Goal: Information Seeking & Learning: Learn about a topic

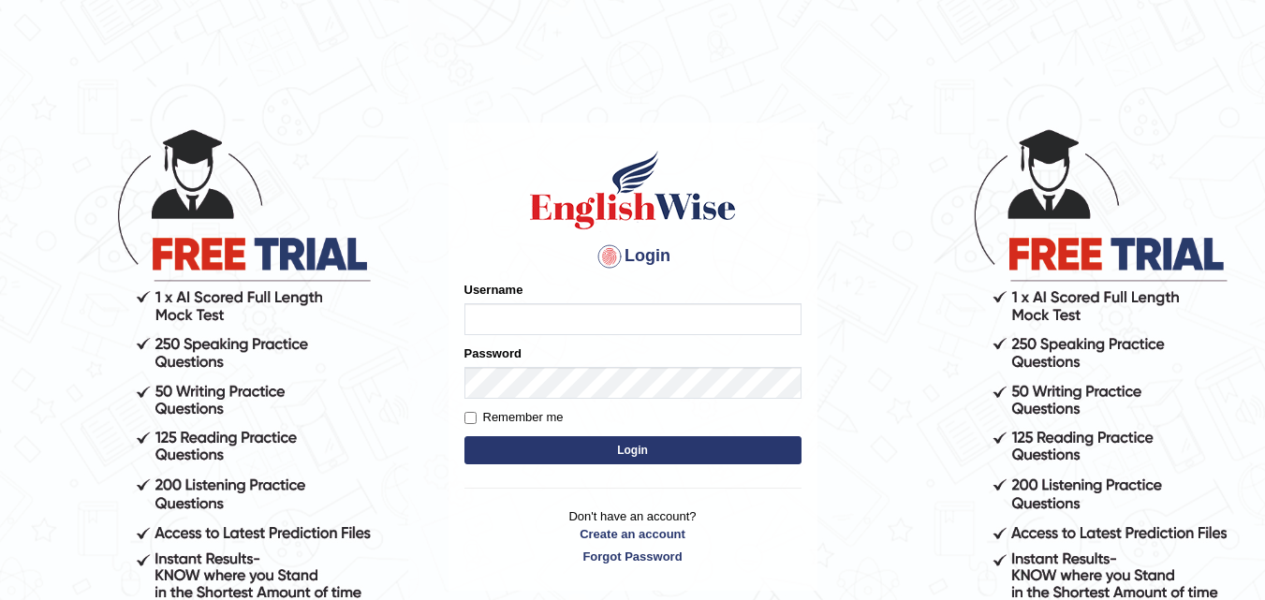
type input "0469377470"
drag, startPoint x: 482, startPoint y: 326, endPoint x: 401, endPoint y: 346, distance: 83.8
click at [401, 346] on body "Login Please fix the following errors: Username 0469377470 Password Remember me…" at bounding box center [632, 364] width 1265 height 600
drag, startPoint x: 636, startPoint y: 294, endPoint x: 507, endPoint y: 320, distance: 131.9
click at [507, 320] on div "Username 0469377470" at bounding box center [633, 308] width 337 height 54
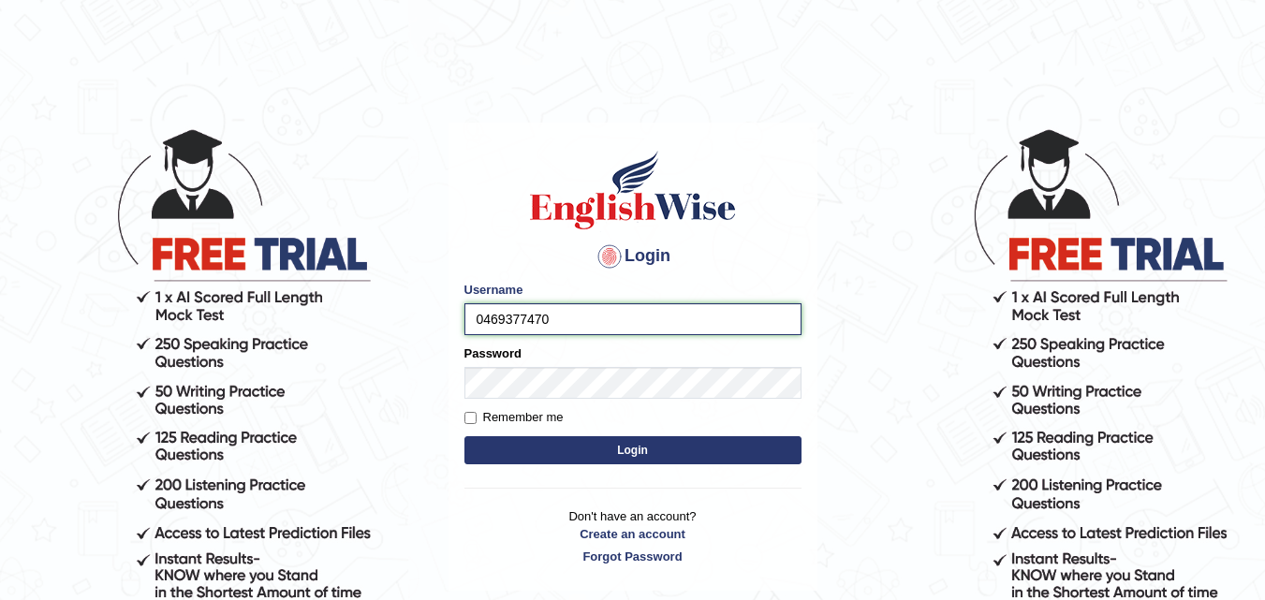
drag, startPoint x: 473, startPoint y: 318, endPoint x: 594, endPoint y: 332, distance: 121.6
click at [594, 332] on input "0469377470" at bounding box center [633, 319] width 337 height 32
click at [599, 440] on button "Login" at bounding box center [633, 450] width 337 height 28
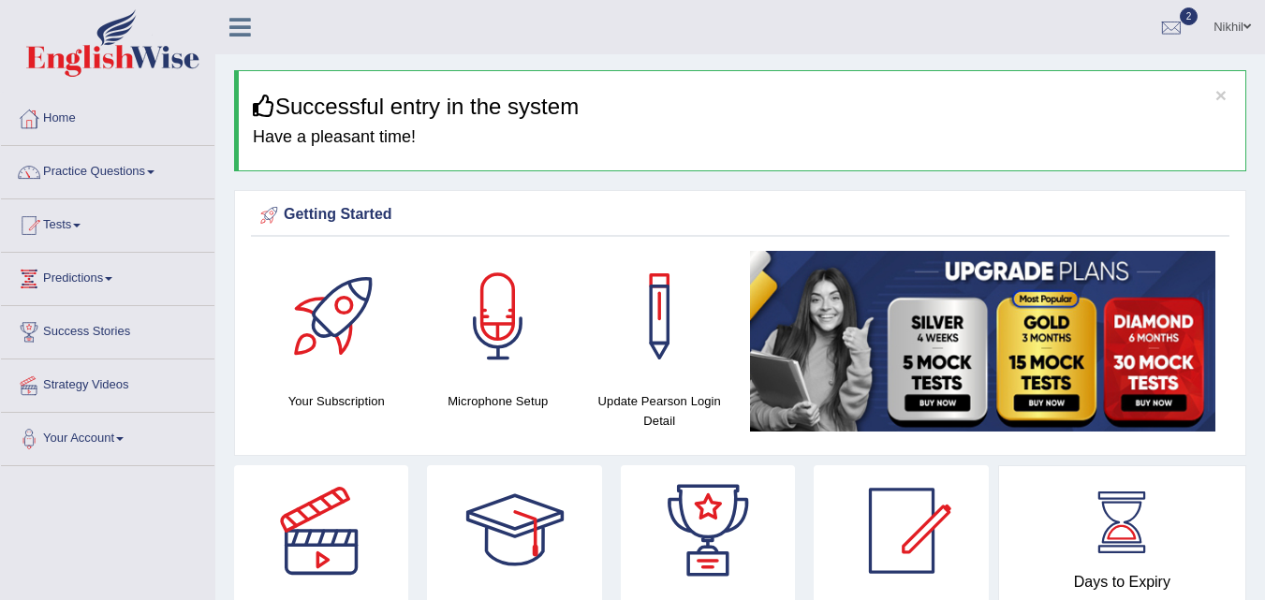
click at [1227, 96] on h3 "Successful entry in the system" at bounding box center [742, 107] width 979 height 24
click at [1224, 96] on button "×" at bounding box center [1221, 95] width 11 height 20
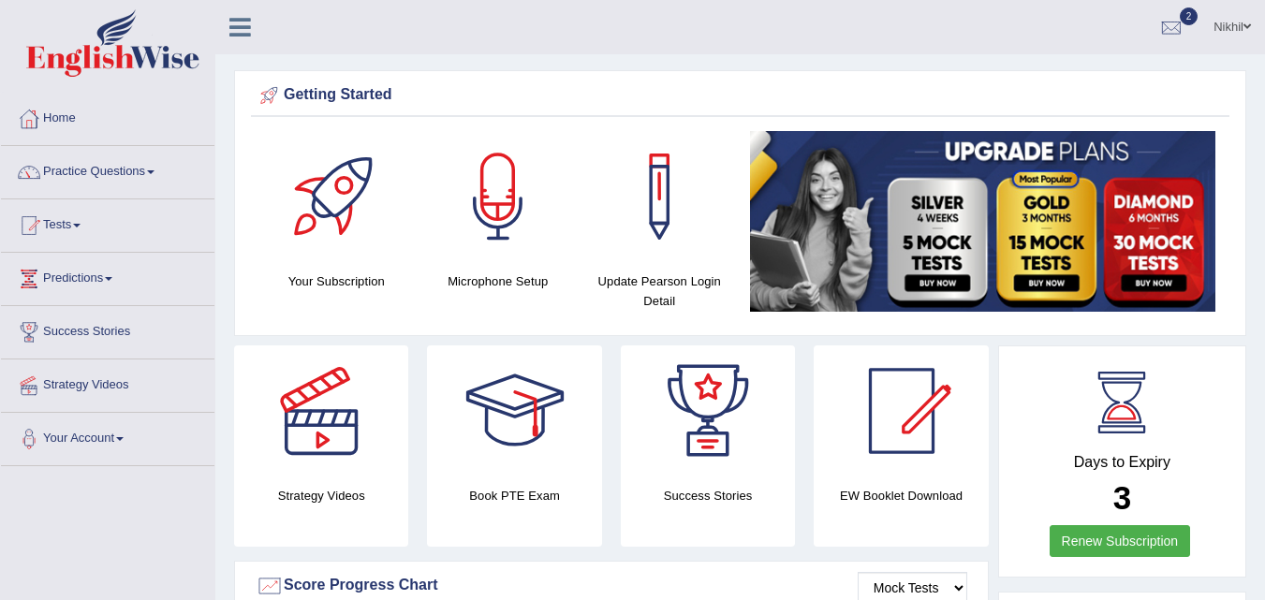
click at [110, 166] on link "Practice Questions" at bounding box center [108, 169] width 214 height 47
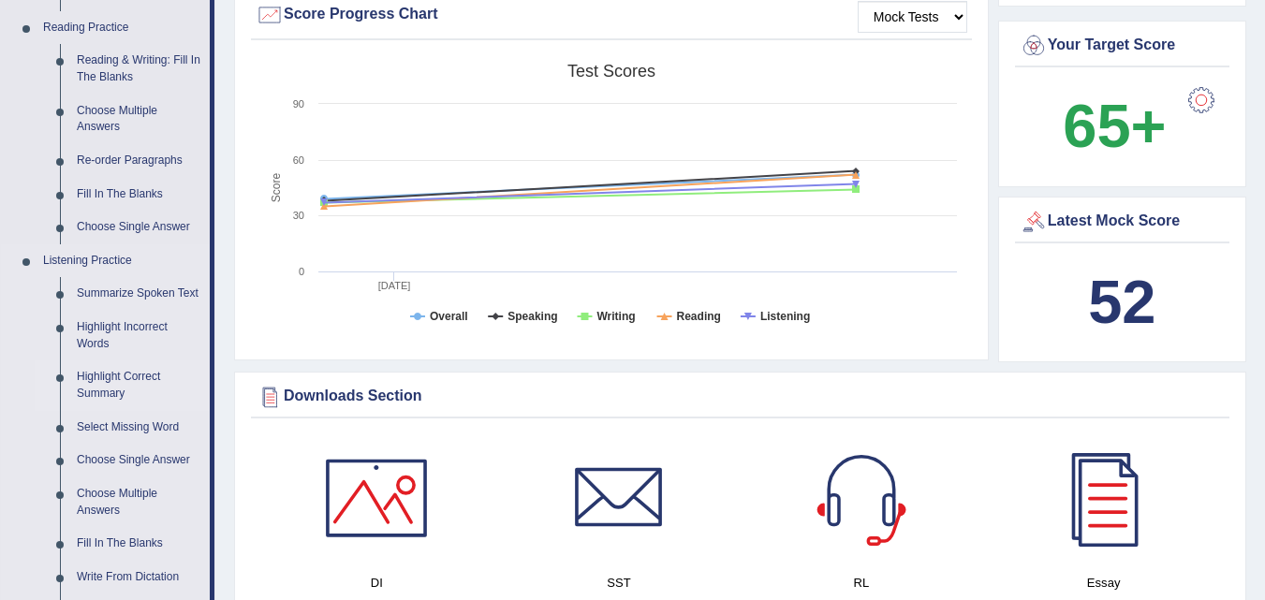
scroll to position [572, 0]
click at [134, 296] on link "Summarize Spoken Text" at bounding box center [138, 293] width 141 height 34
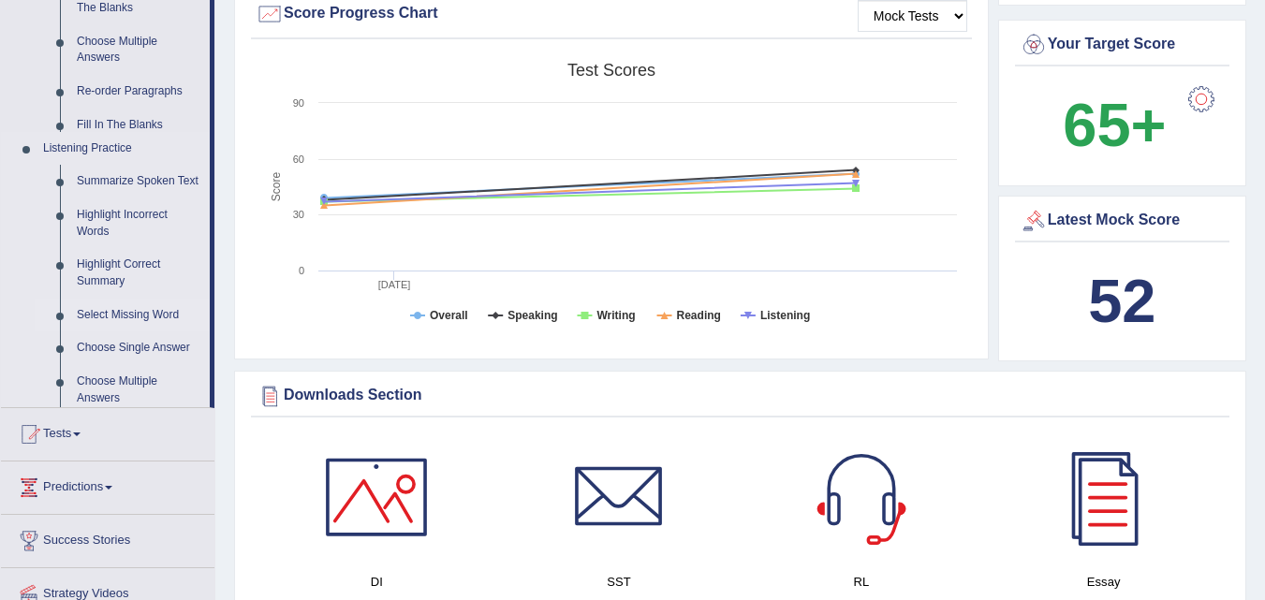
click at [134, 296] on ul "Home Practice Questions Speaking Practice Read Aloud Repeat Sentence Describe I…" at bounding box center [108, 97] width 214 height 1155
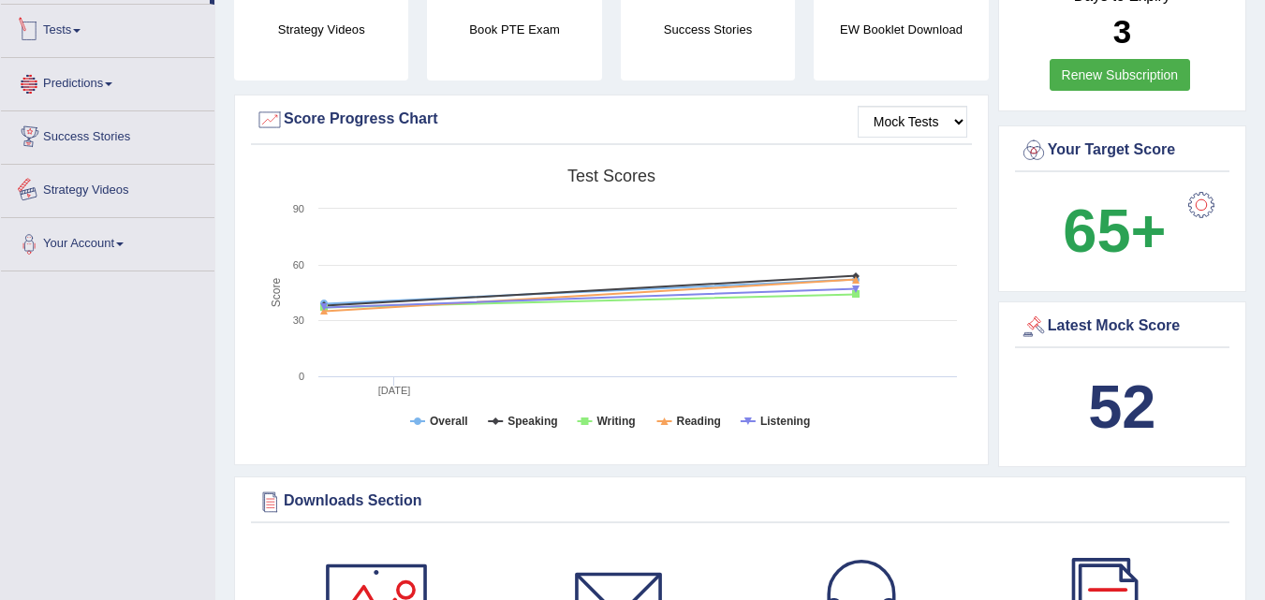
scroll to position [659, 0]
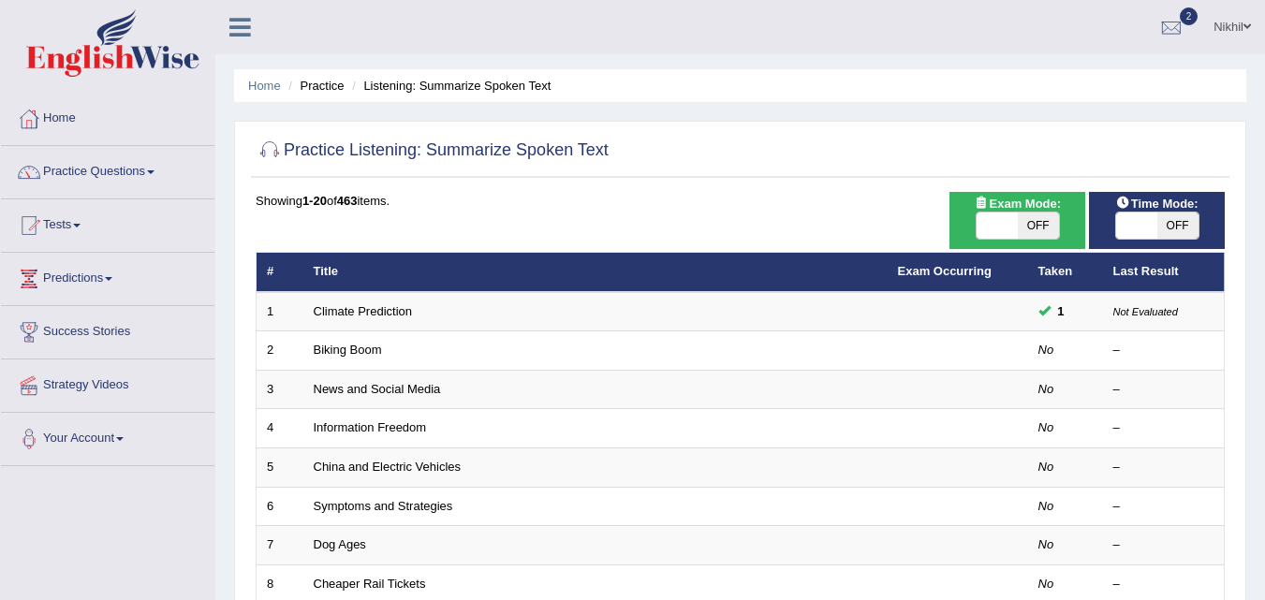
click at [1262, 132] on div "Home Practice Listening: Summarize Spoken Text Practice Listening: Summarize Sp…" at bounding box center [740, 596] width 1050 height 1193
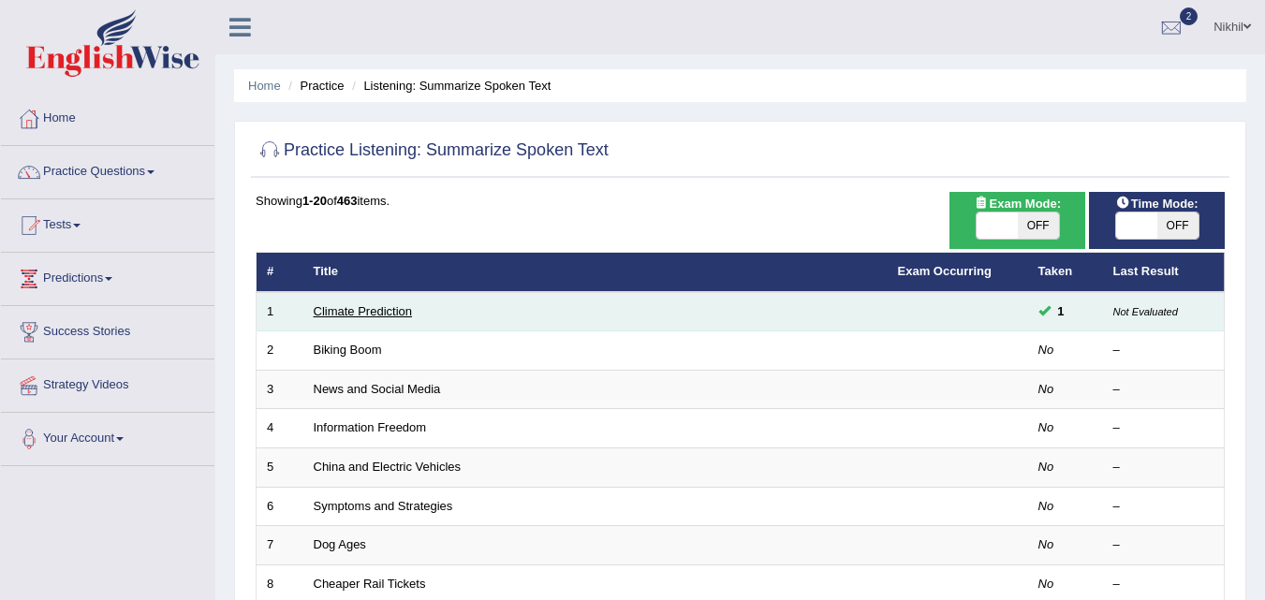
click at [341, 315] on link "Climate Prediction" at bounding box center [363, 311] width 99 height 14
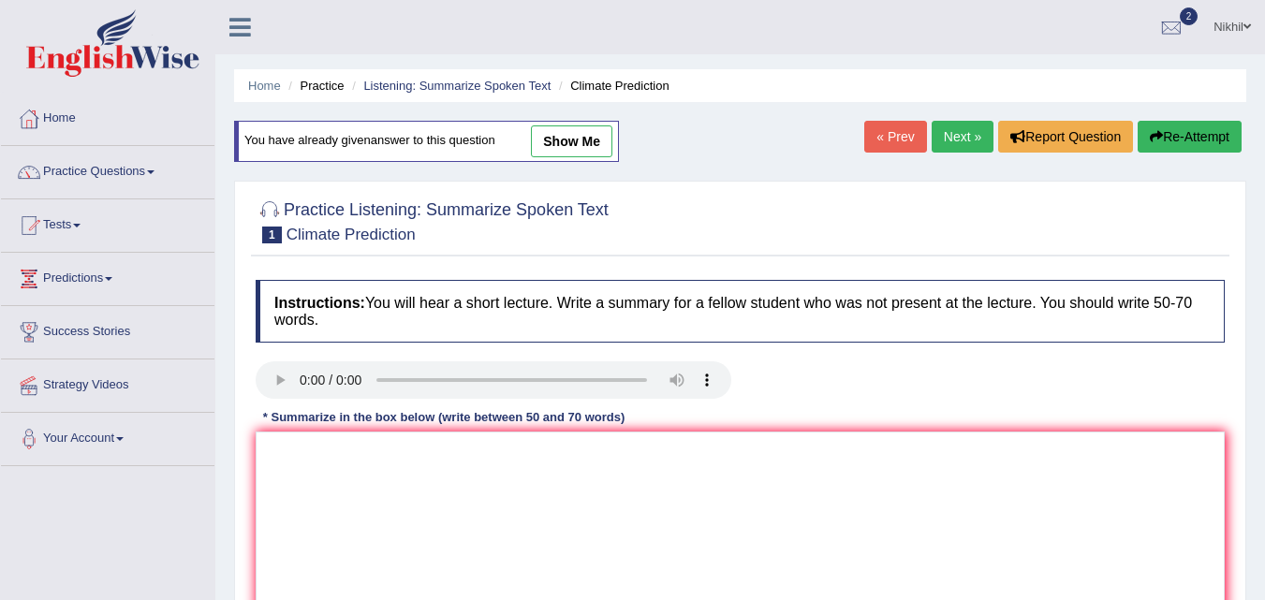
click at [570, 140] on link "show me" at bounding box center [571, 142] width 81 height 32
type textarea "A networthy point revealed in the lecture was about industrilization, fossil fu…"
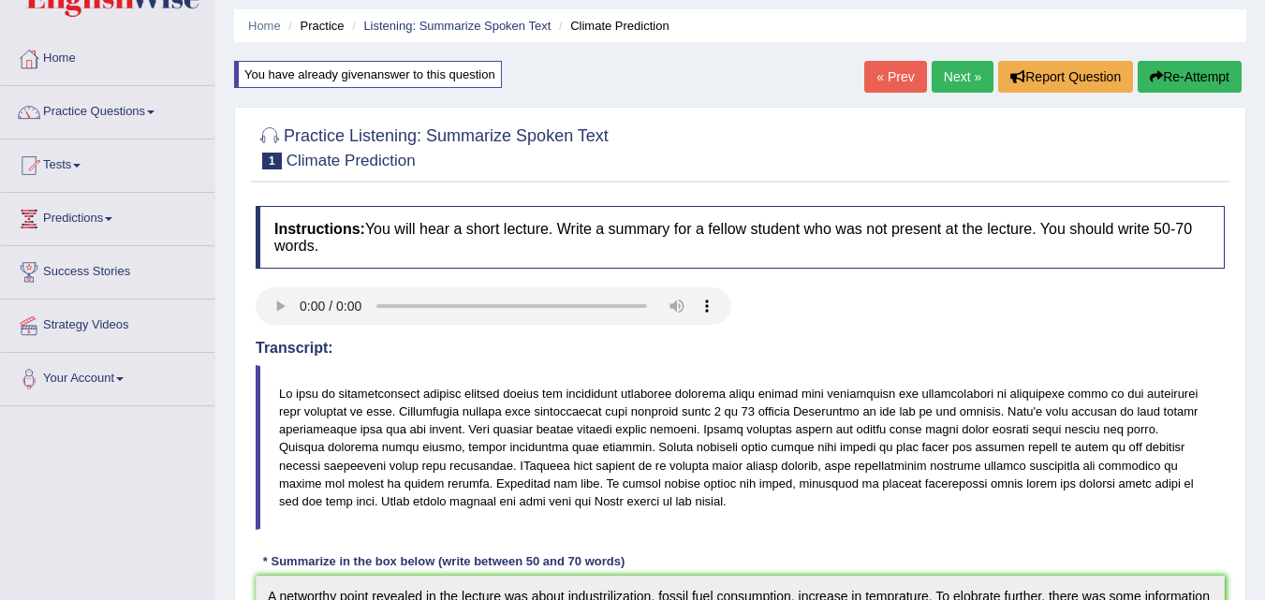
scroll to position [58, 0]
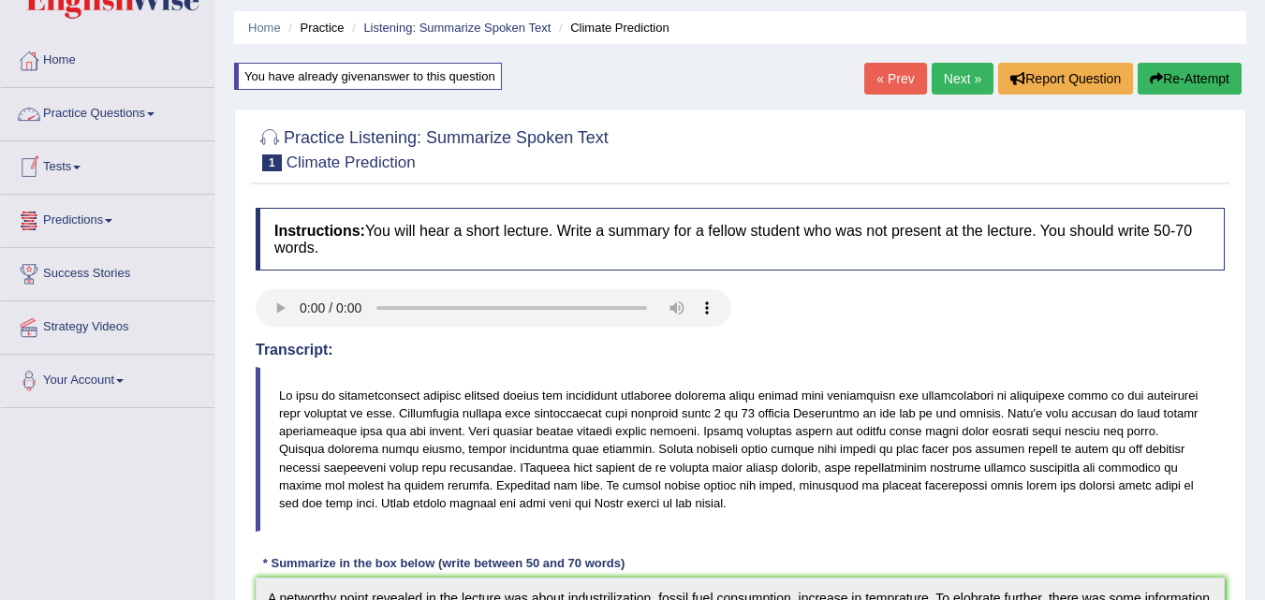
click at [119, 116] on link "Practice Questions" at bounding box center [108, 111] width 214 height 47
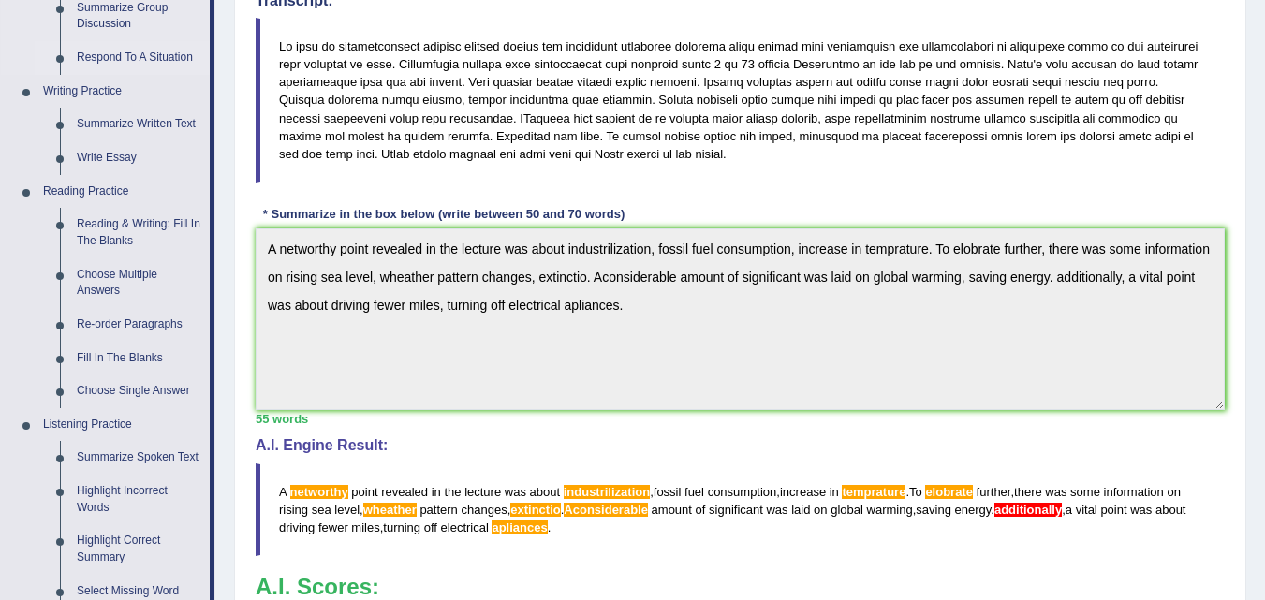
scroll to position [413, 0]
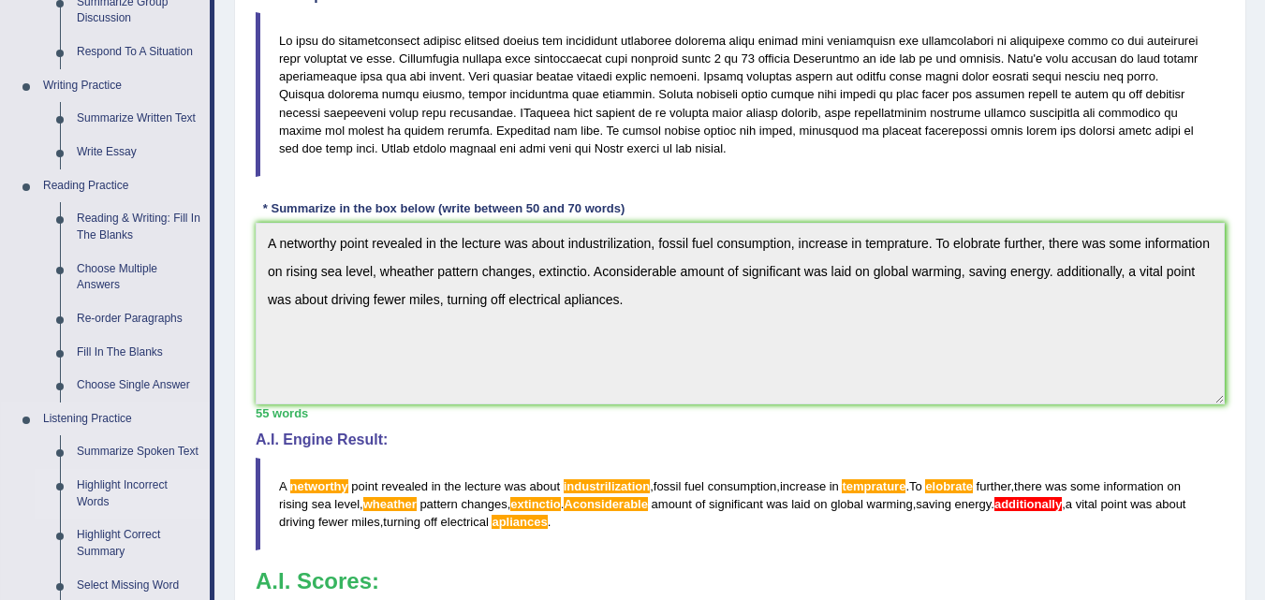
click at [113, 487] on link "Highlight Incorrect Words" at bounding box center [138, 494] width 141 height 50
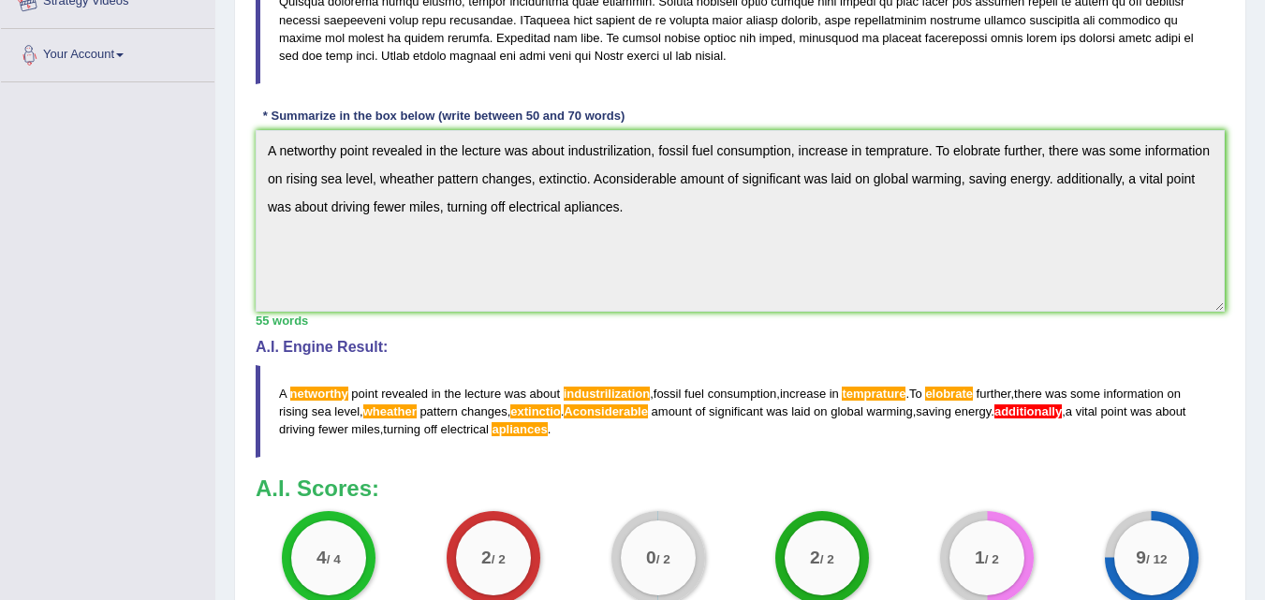
scroll to position [716, 0]
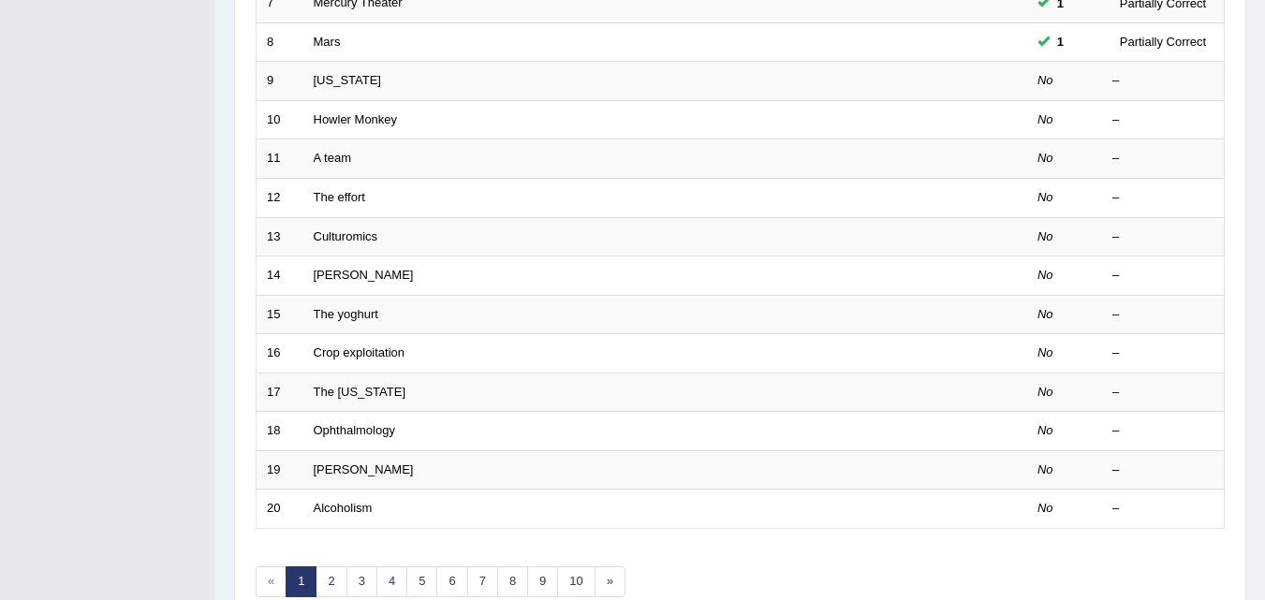
scroll to position [640, 0]
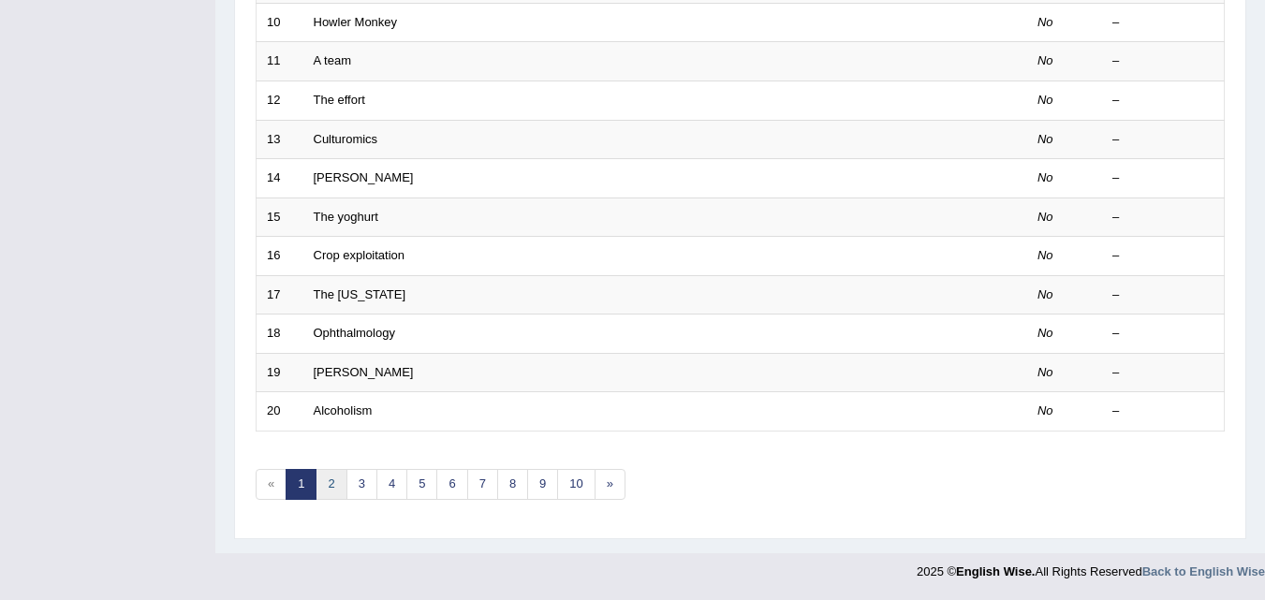
click at [334, 489] on link "2" at bounding box center [331, 484] width 31 height 31
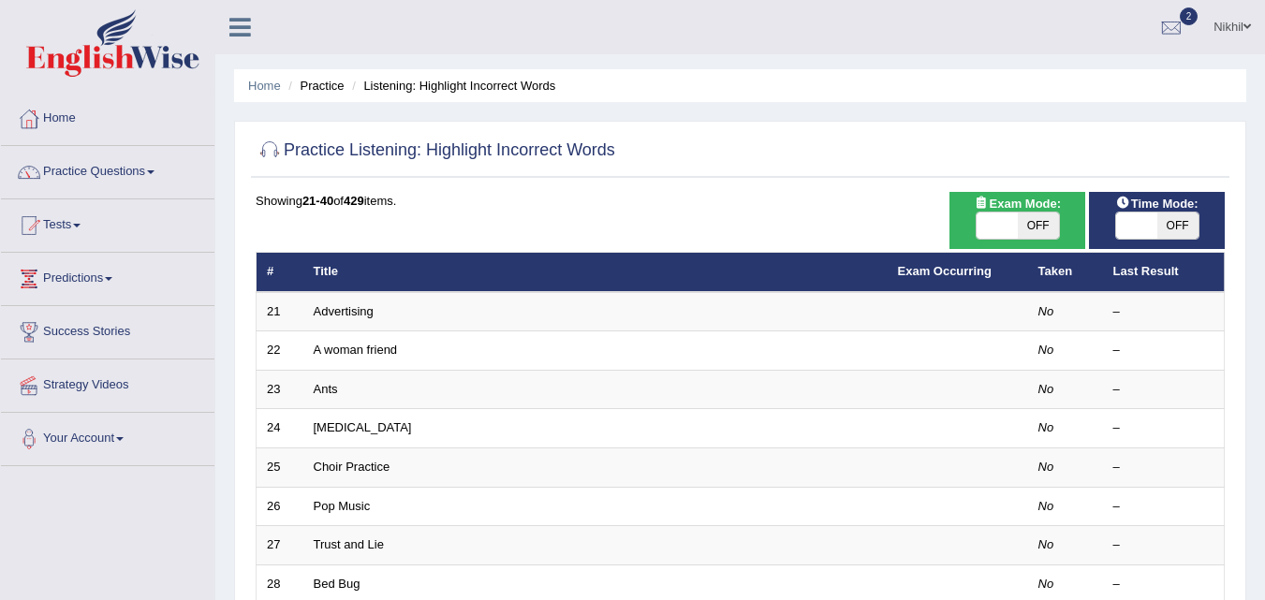
scroll to position [640, 0]
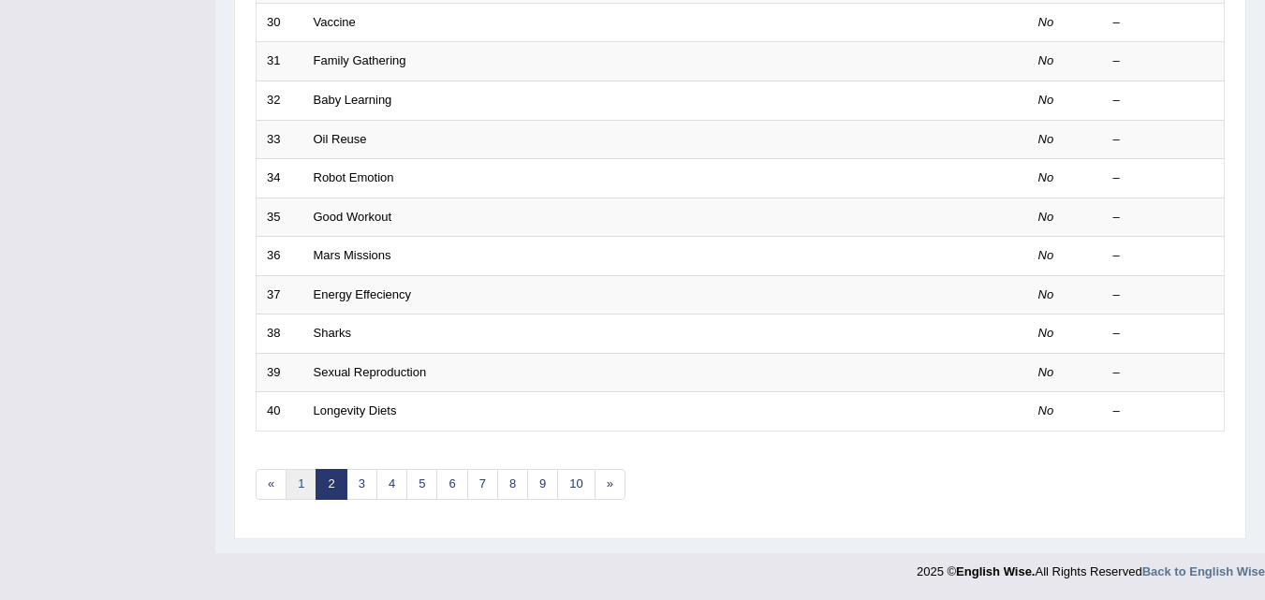
click at [295, 486] on link "1" at bounding box center [301, 484] width 31 height 31
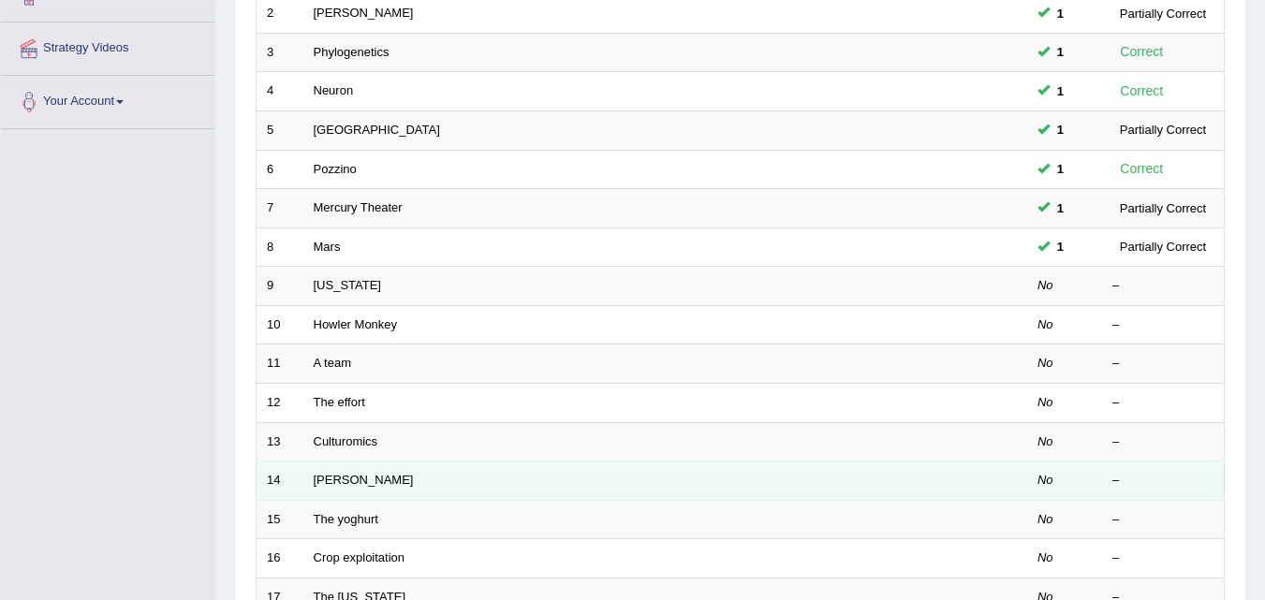
scroll to position [336, 0]
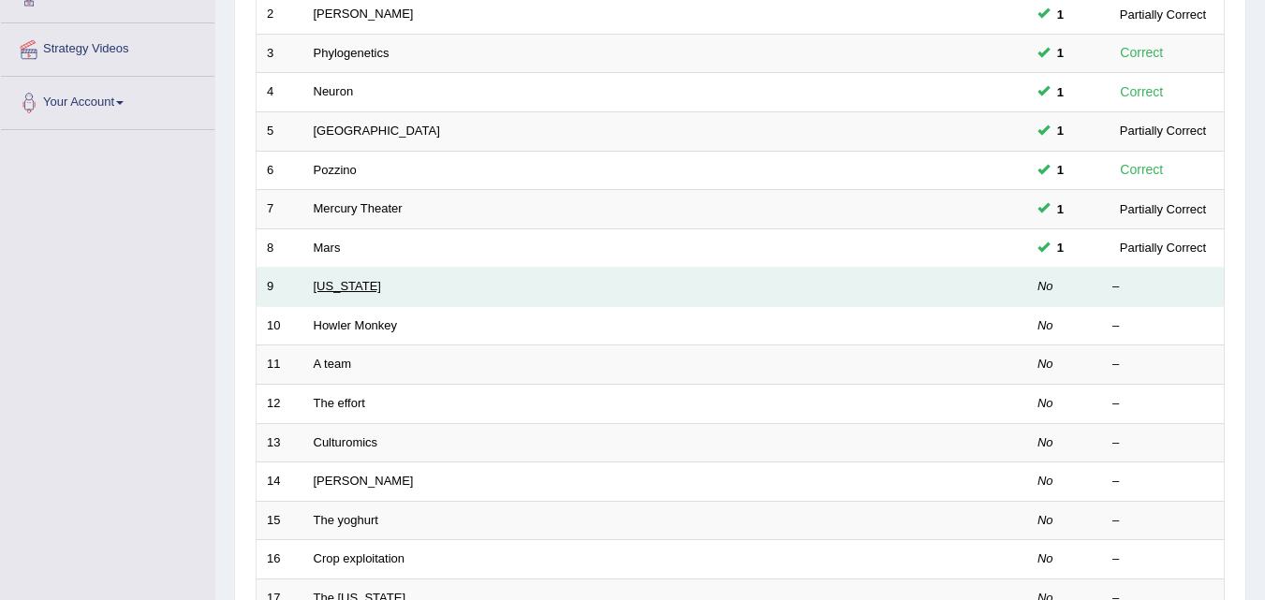
click at [338, 287] on link "[US_STATE]" at bounding box center [347, 286] width 67 height 14
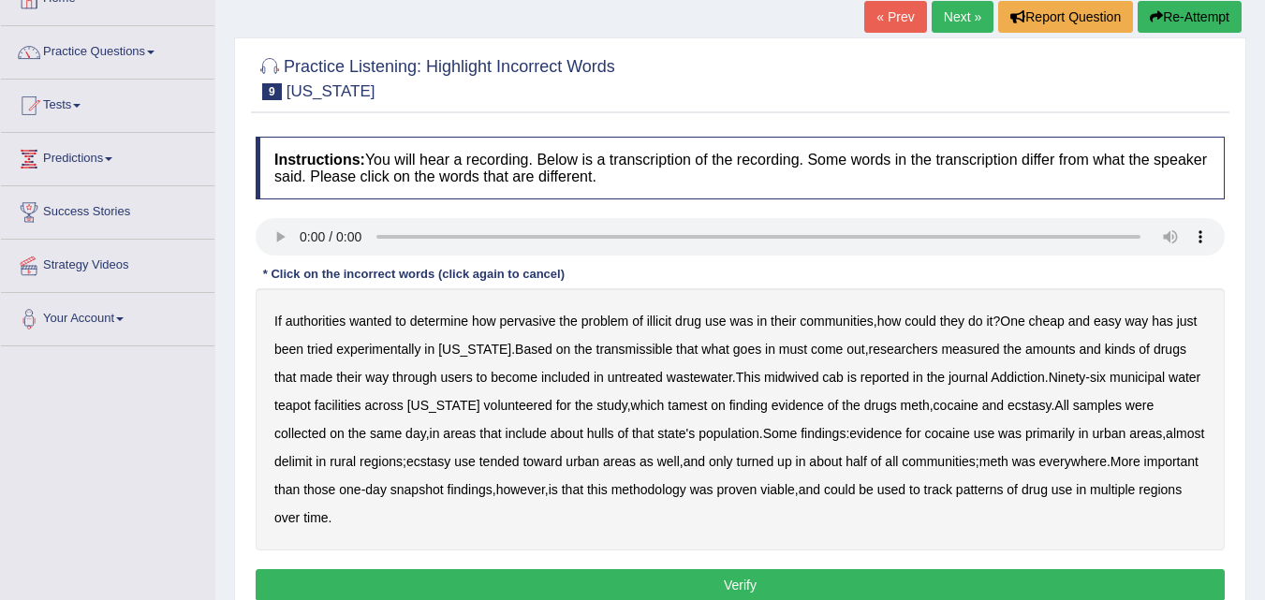
scroll to position [119, 0]
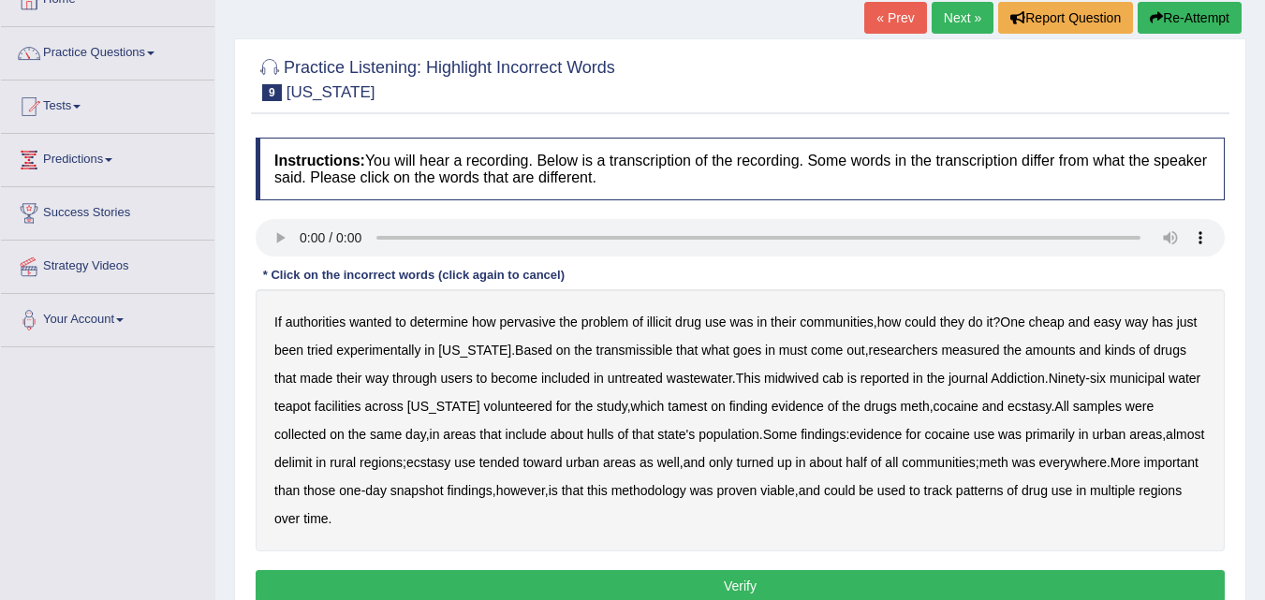
click at [609, 350] on b "transmissible" at bounding box center [635, 350] width 77 height 15
click at [776, 378] on b "midwived" at bounding box center [791, 378] width 54 height 15
click at [822, 377] on b "cab" at bounding box center [833, 378] width 22 height 15
click at [864, 371] on b "reported" at bounding box center [885, 378] width 49 height 15
click at [869, 383] on b "reported" at bounding box center [885, 378] width 49 height 15
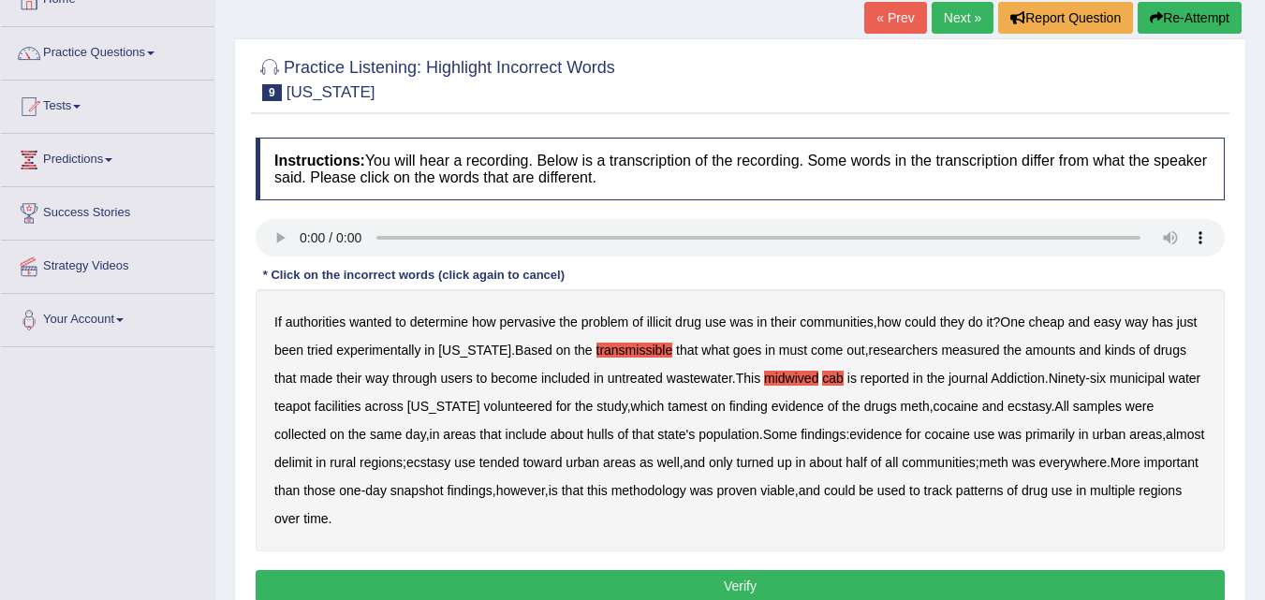
click at [668, 408] on b "tamest" at bounding box center [687, 406] width 39 height 15
click at [587, 427] on b "hulls" at bounding box center [600, 434] width 27 height 15
click at [312, 455] on b "delimit" at bounding box center [292, 462] width 37 height 15
click at [798, 573] on button "Verify" at bounding box center [740, 586] width 969 height 32
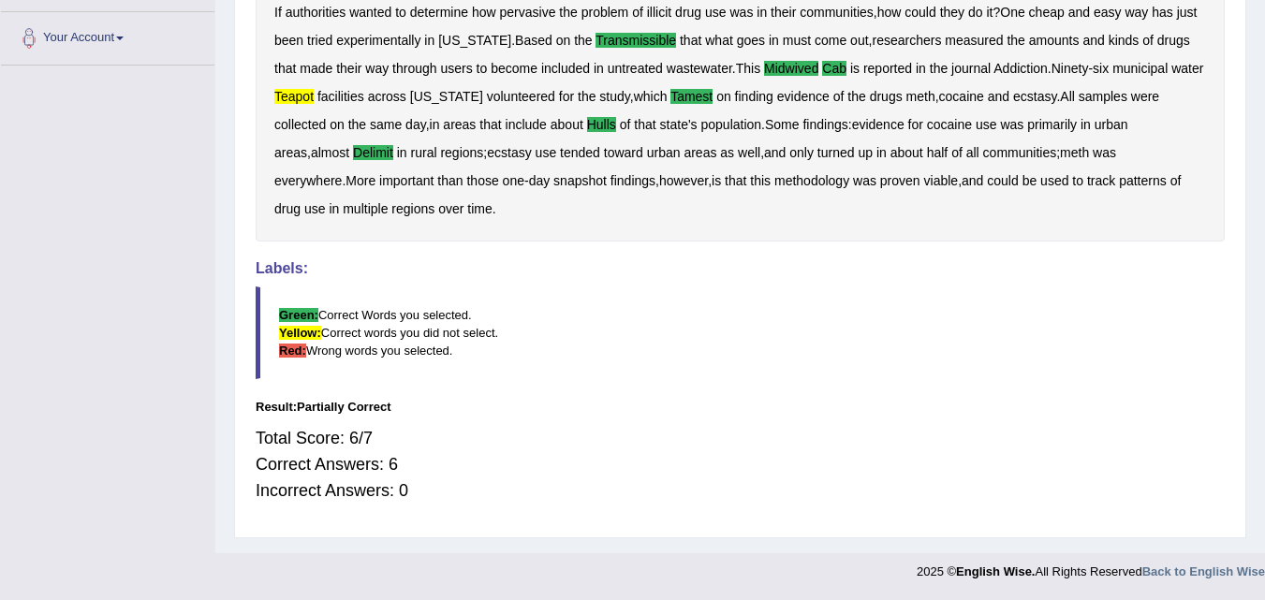
scroll to position [0, 0]
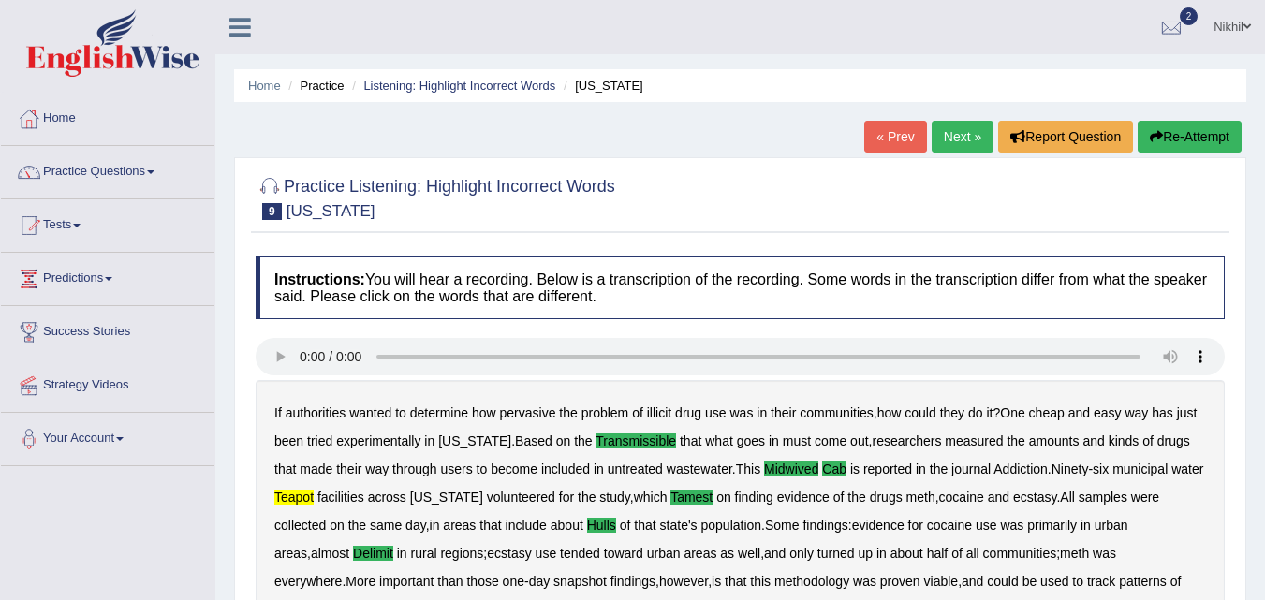
click at [954, 140] on link "Next »" at bounding box center [963, 137] width 62 height 32
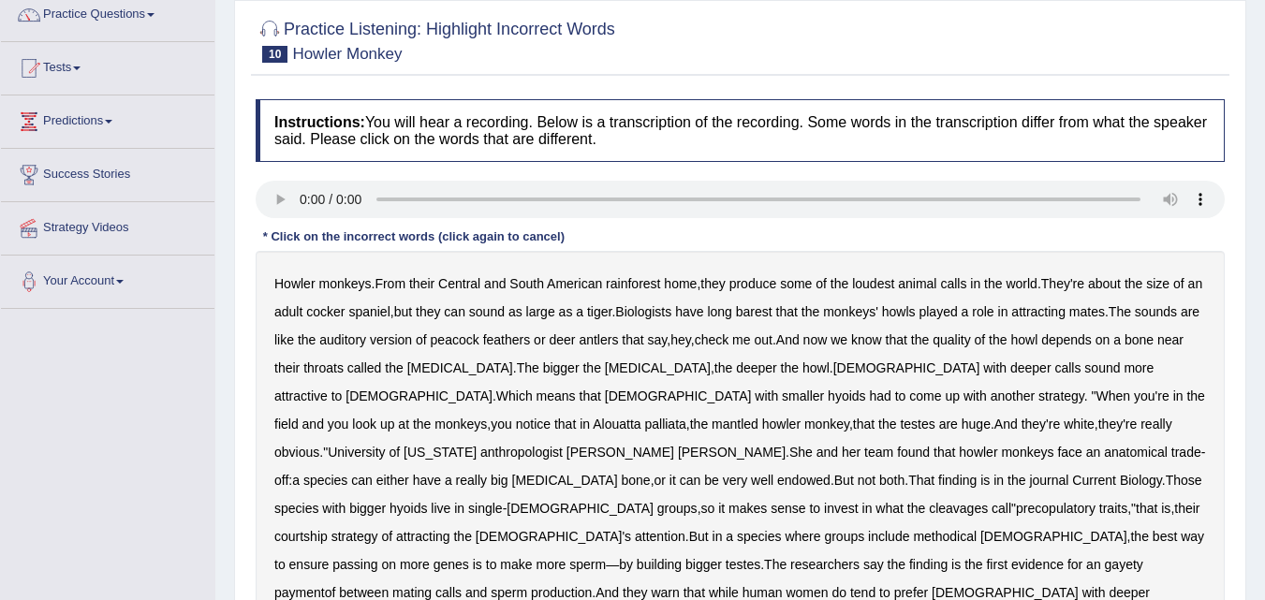
scroll to position [156, 0]
drag, startPoint x: 781, startPoint y: 314, endPoint x: 770, endPoint y: 313, distance: 11.3
click at [770, 313] on b "barest" at bounding box center [754, 312] width 37 height 15
click at [771, 306] on b "barest" at bounding box center [754, 312] width 37 height 15
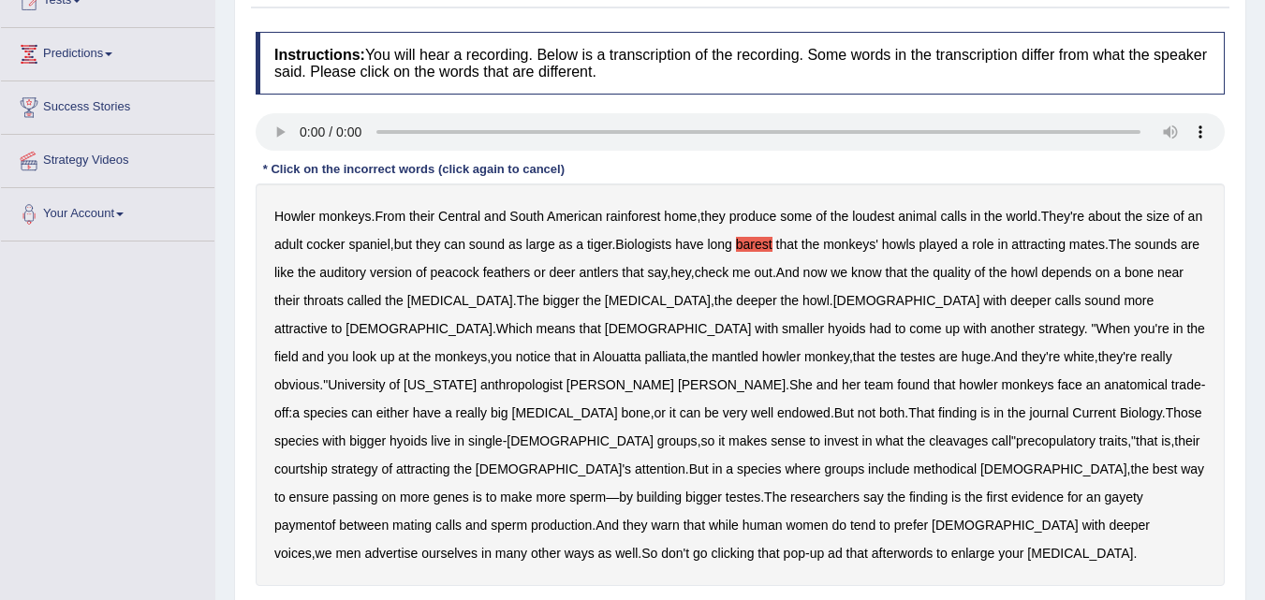
scroll to position [227, 0]
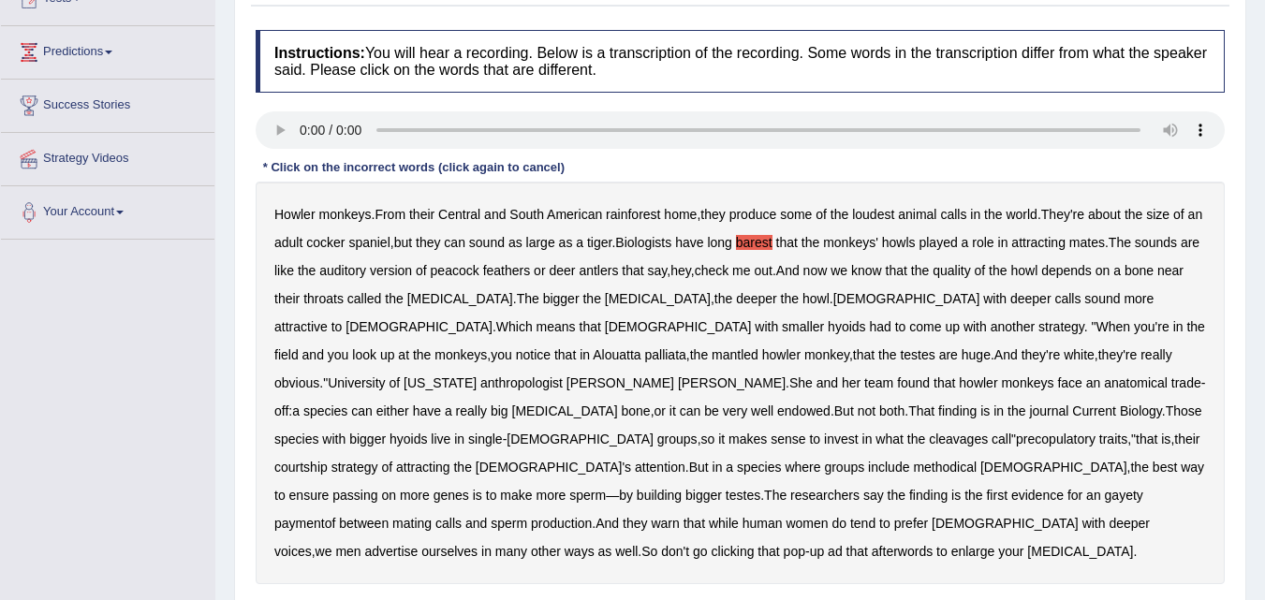
click at [988, 432] on b "cleavages" at bounding box center [958, 439] width 59 height 15
click at [977, 460] on b "methodical" at bounding box center [945, 467] width 64 height 15
click at [1122, 488] on b "gayety" at bounding box center [1124, 495] width 38 height 15
click at [872, 544] on b "afterwords" at bounding box center [902, 551] width 61 height 15
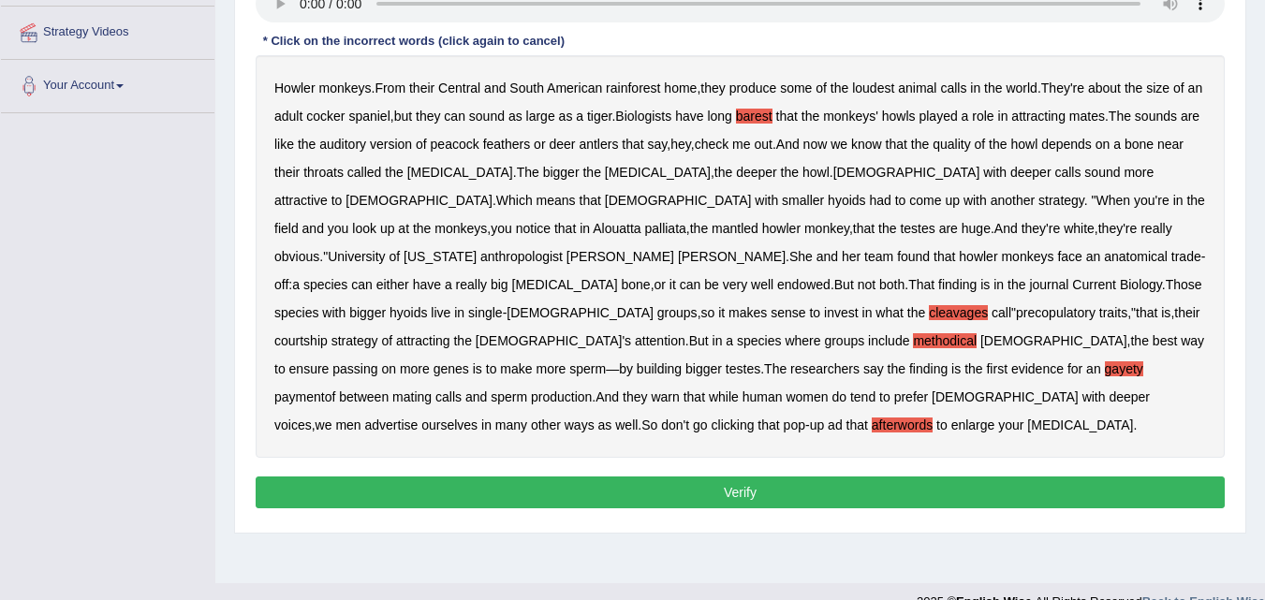
scroll to position [354, 0]
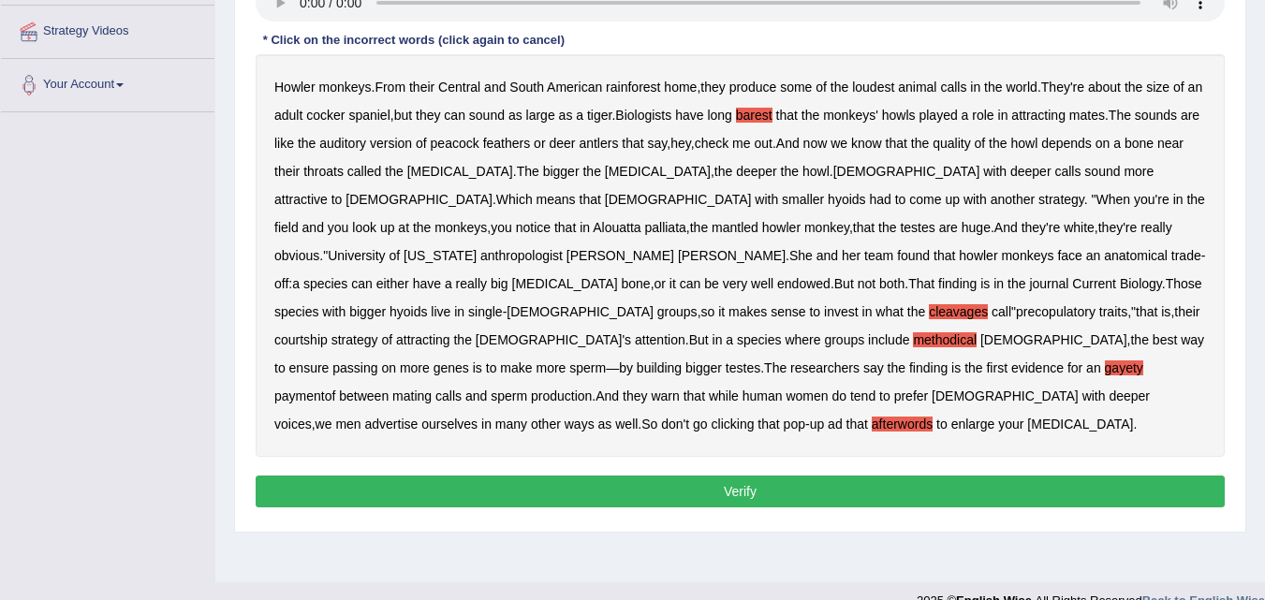
click at [763, 476] on button "Verify" at bounding box center [740, 492] width 969 height 32
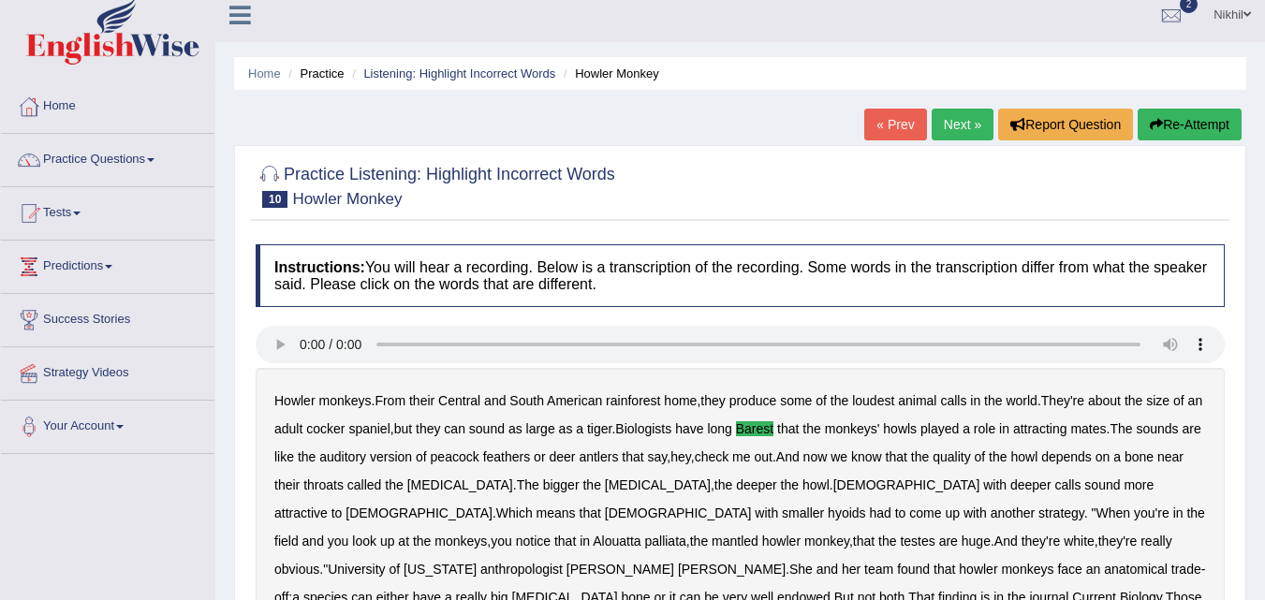
scroll to position [0, 0]
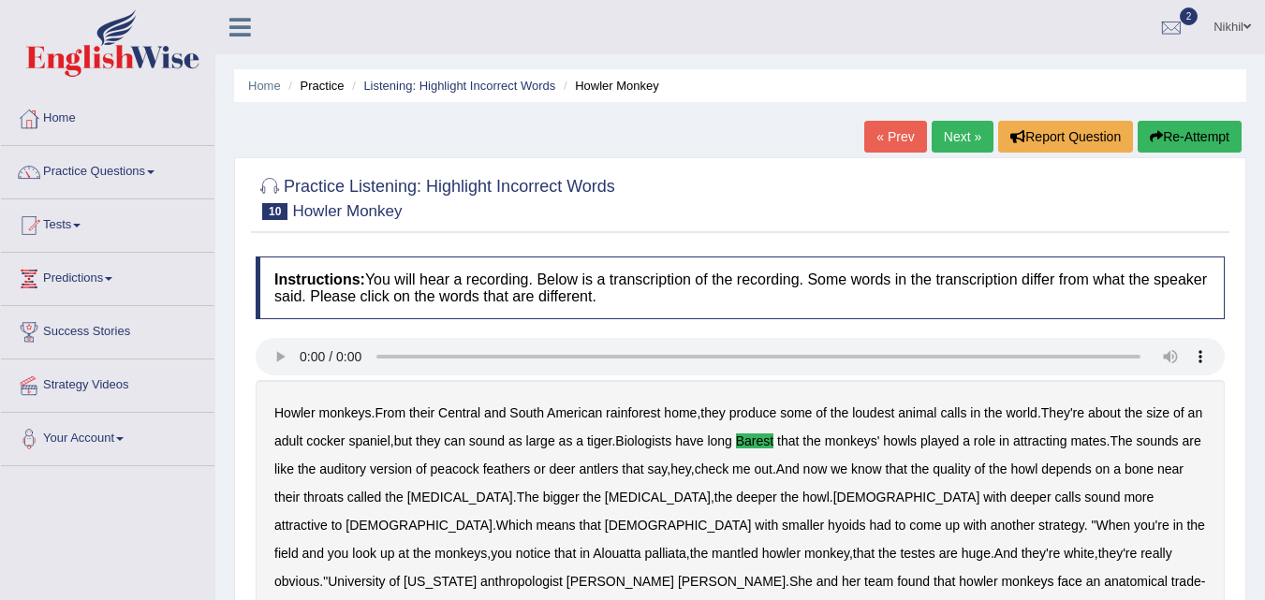
click at [942, 136] on link "Next »" at bounding box center [963, 137] width 62 height 32
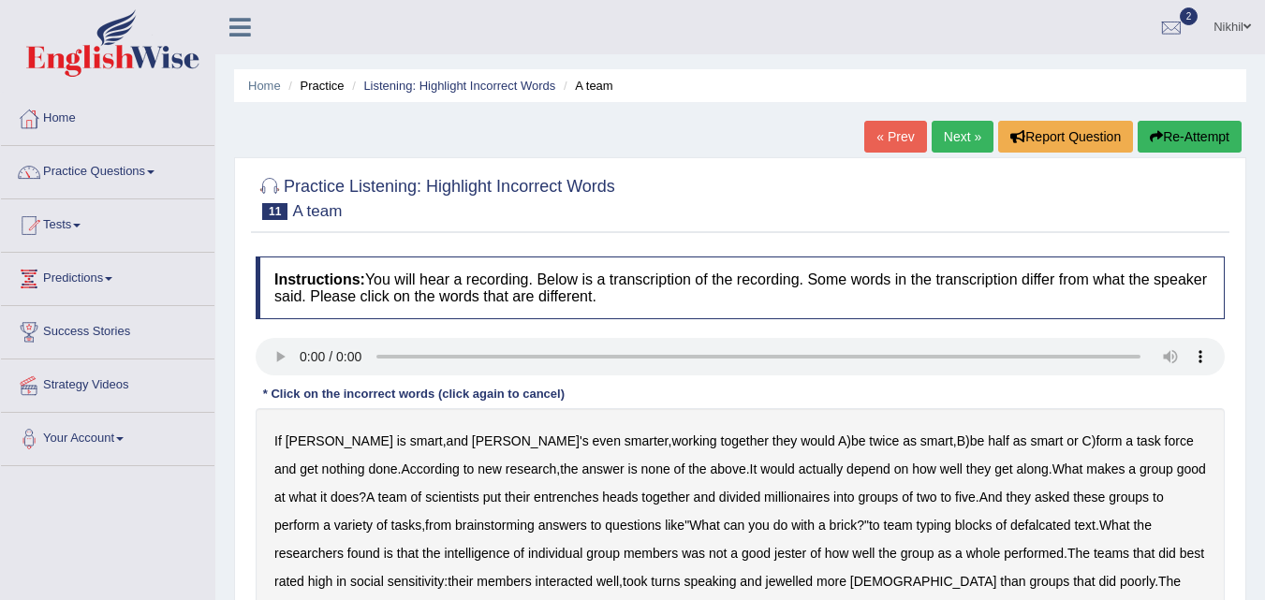
click at [534, 494] on b "entrenches" at bounding box center [566, 497] width 65 height 15
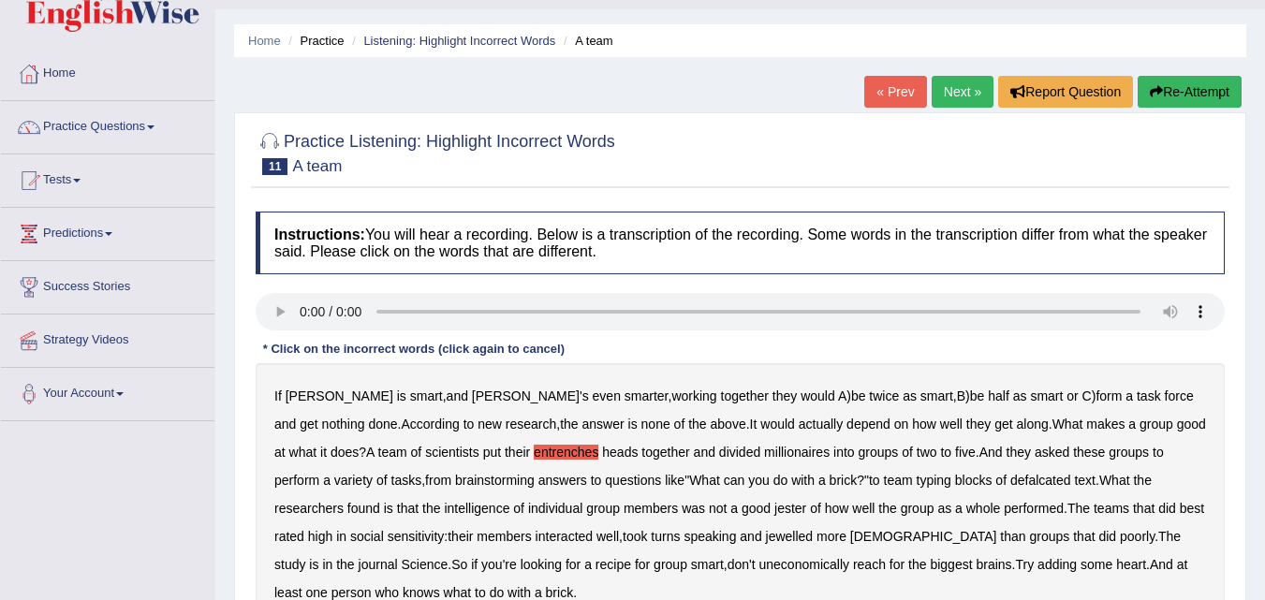
scroll to position [48, 0]
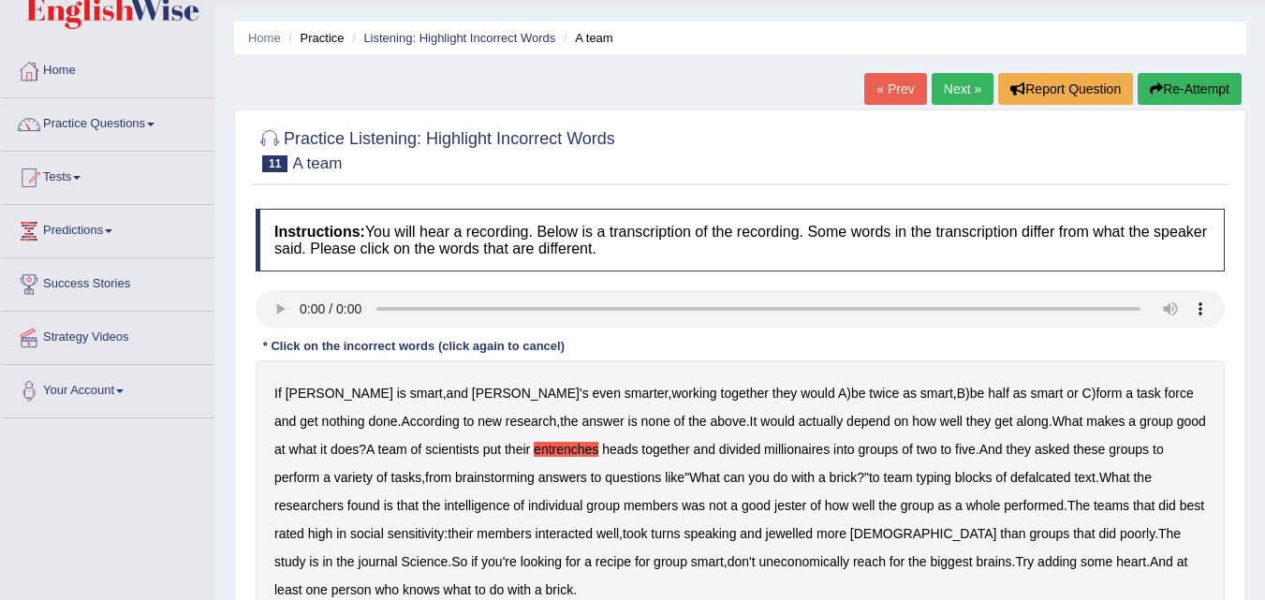
click at [764, 450] on b "millionaires" at bounding box center [797, 449] width 66 height 15
click at [1011, 473] on b "defalcated" at bounding box center [1041, 477] width 61 height 15
click at [775, 505] on b "jester" at bounding box center [791, 505] width 32 height 15
click at [766, 532] on b "jewelled" at bounding box center [790, 533] width 48 height 15
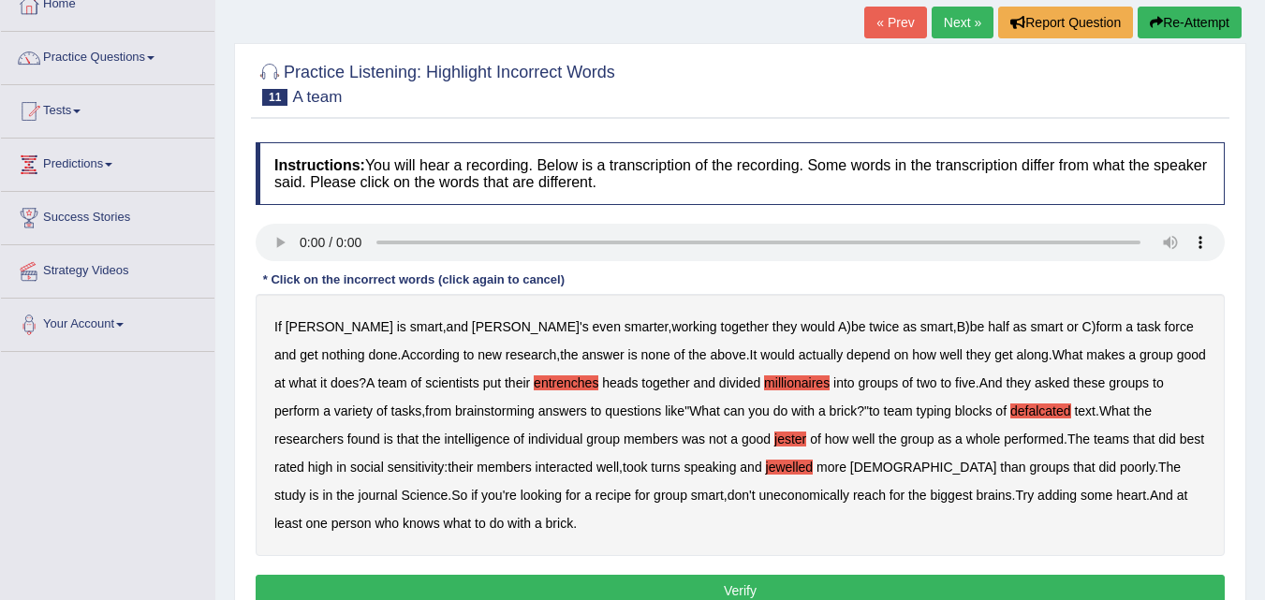
scroll to position [129, 0]
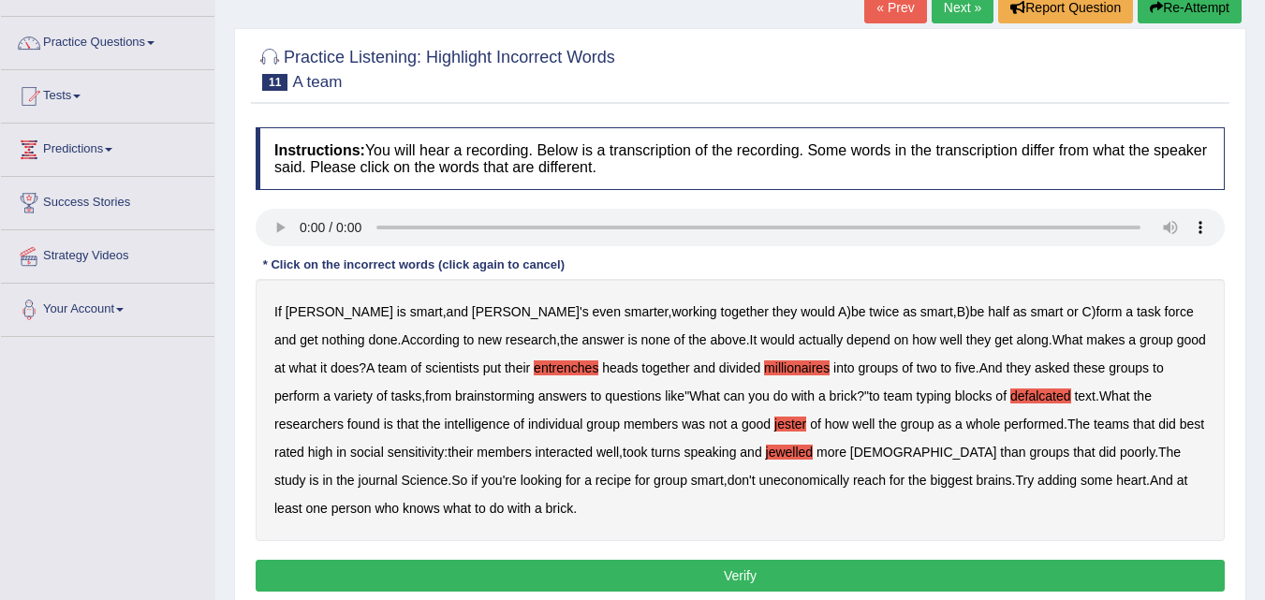
click at [786, 575] on button "Verify" at bounding box center [740, 576] width 969 height 32
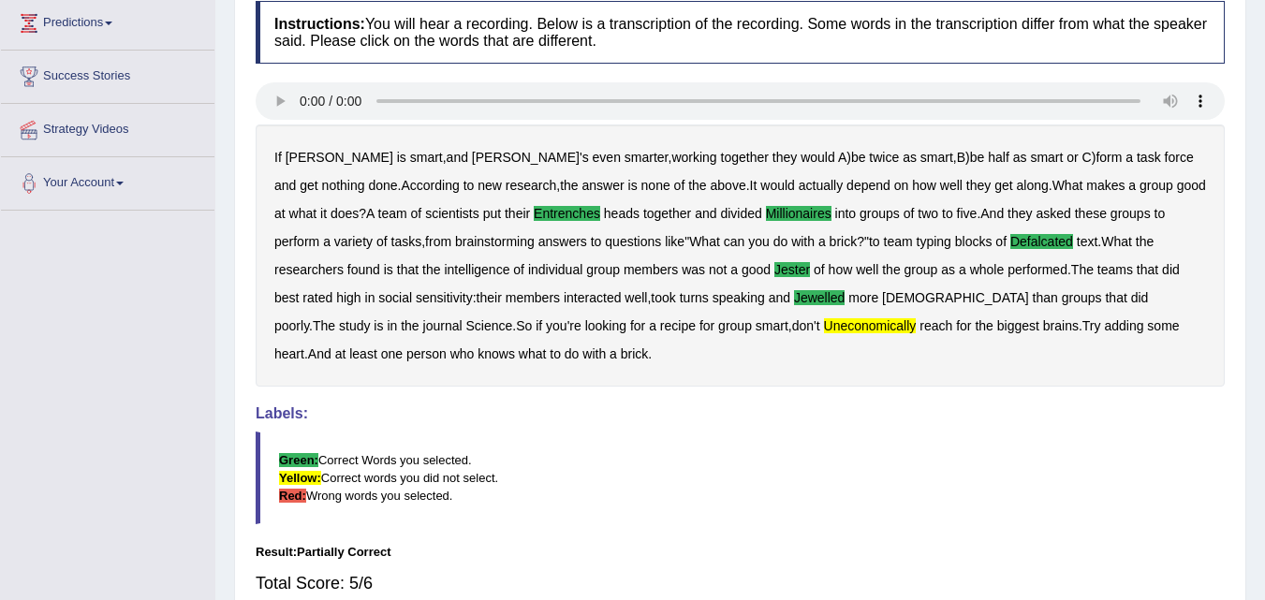
scroll to position [401, 0]
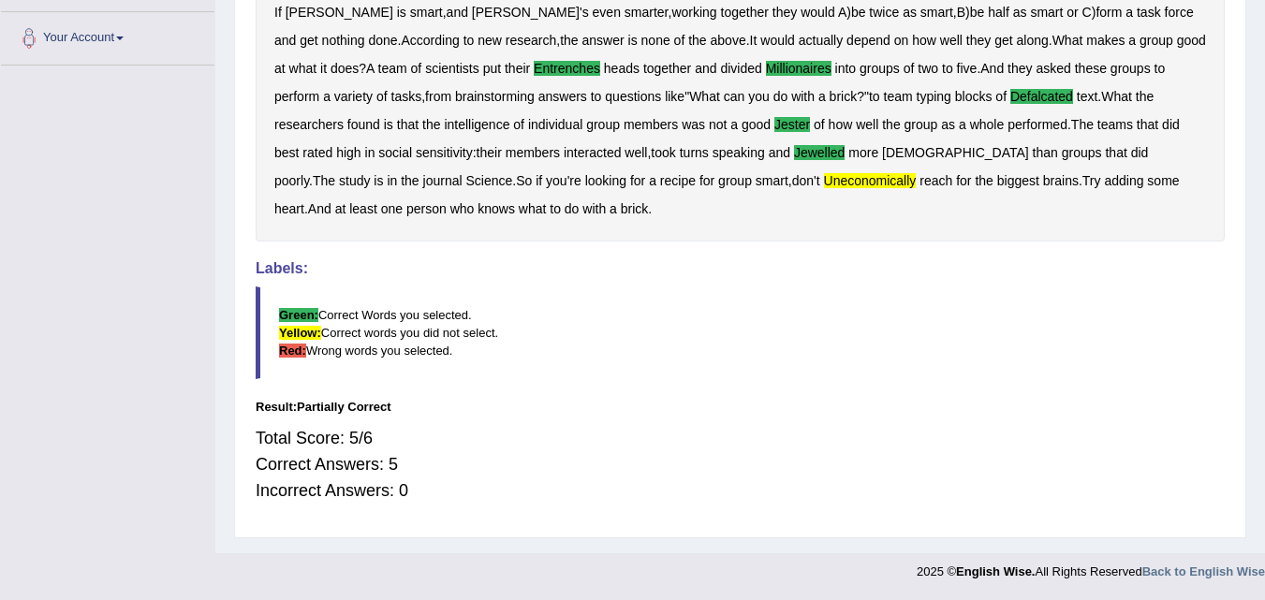
click at [948, 200] on div "If Alice is smart , and Bob's even smarter , working together they would A ) be…" at bounding box center [740, 110] width 969 height 262
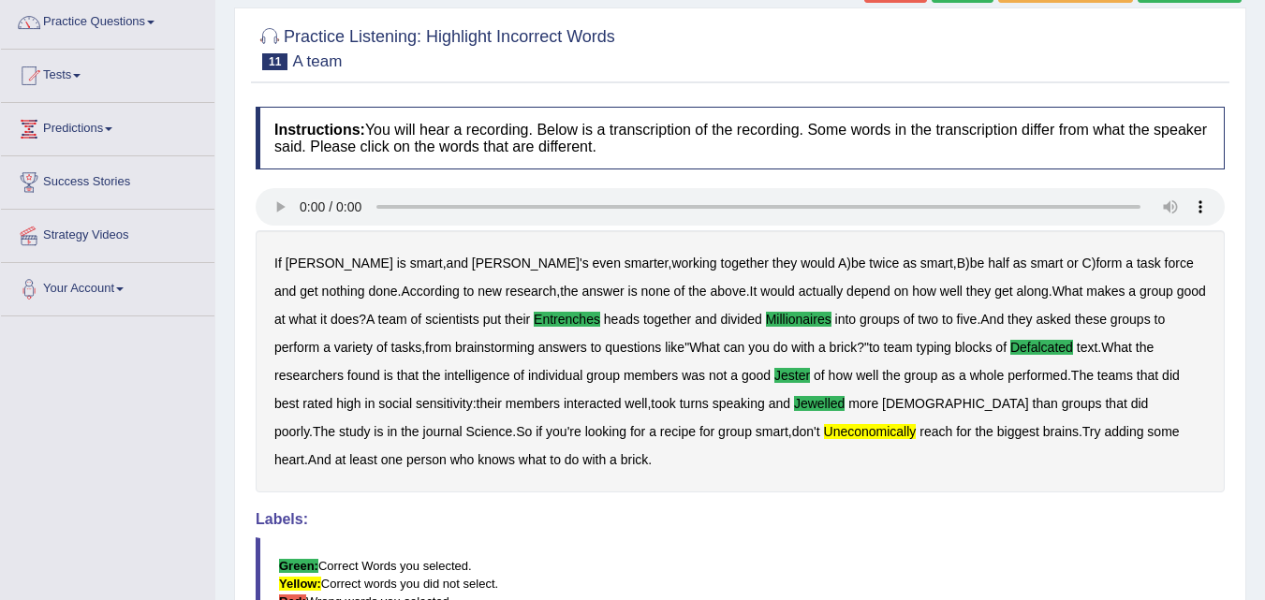
scroll to position [72, 0]
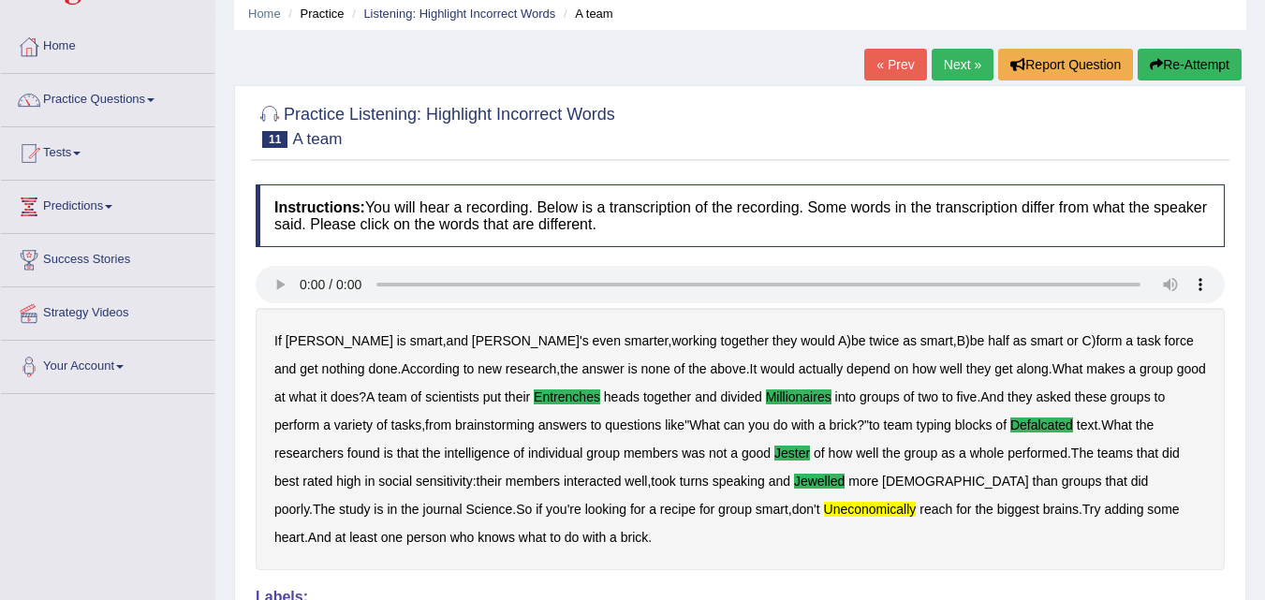
click at [936, 65] on link "Next »" at bounding box center [963, 65] width 62 height 32
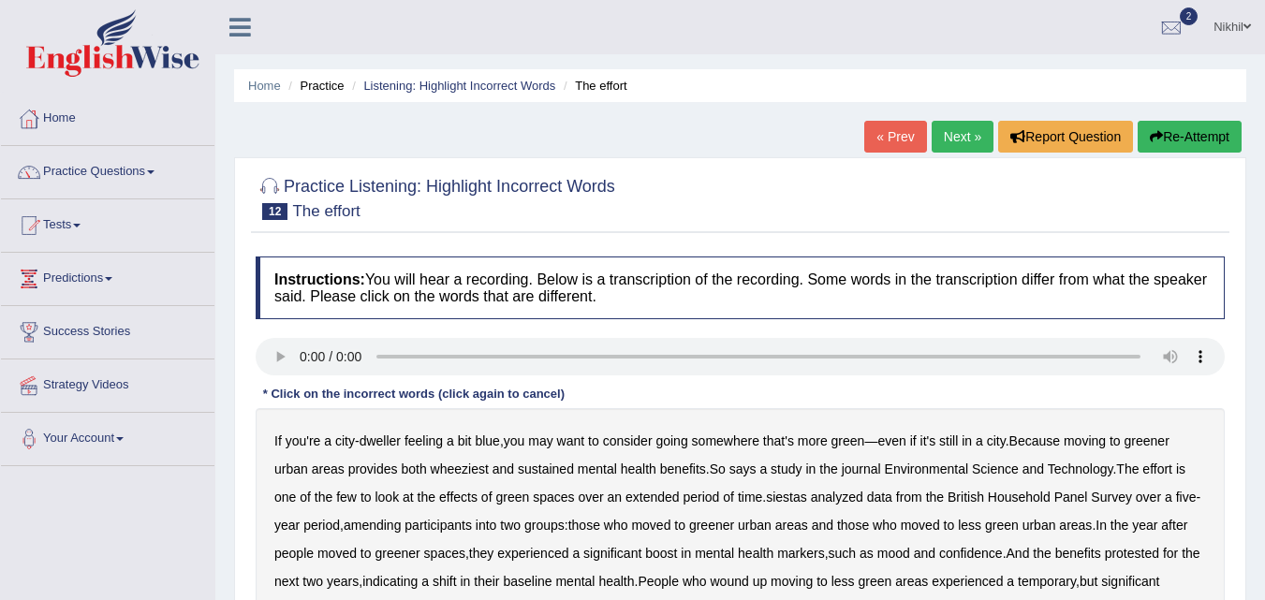
click at [463, 466] on b "wheeziest" at bounding box center [460, 469] width 58 height 15
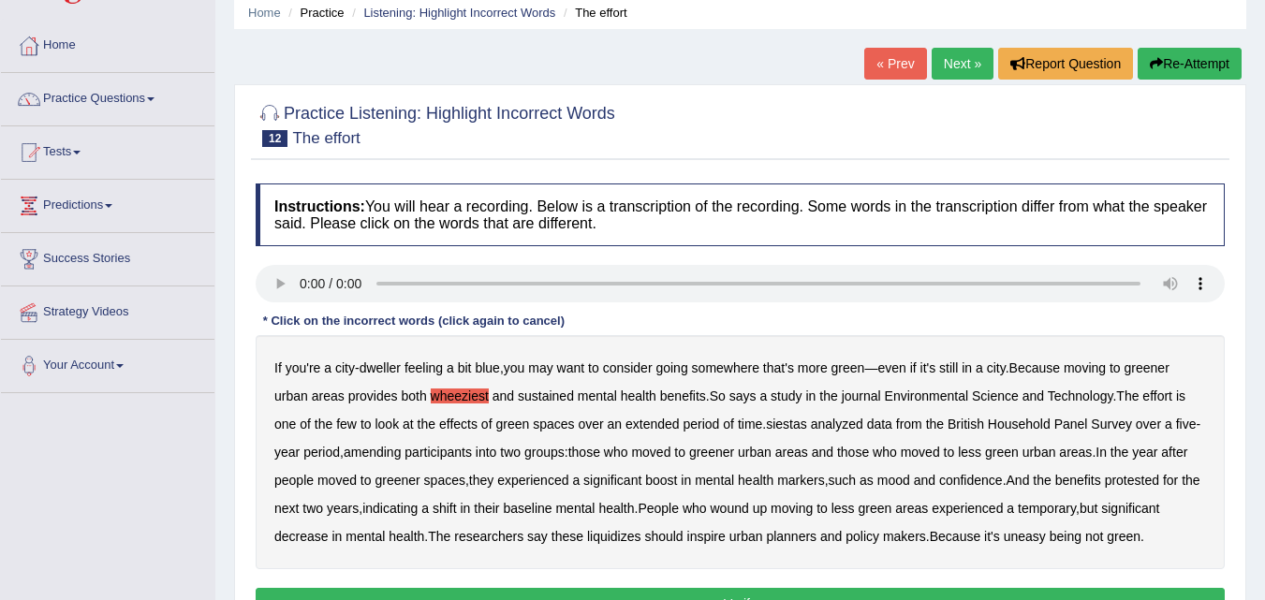
scroll to position [72, 0]
click at [657, 428] on b "extended" at bounding box center [653, 425] width 54 height 15
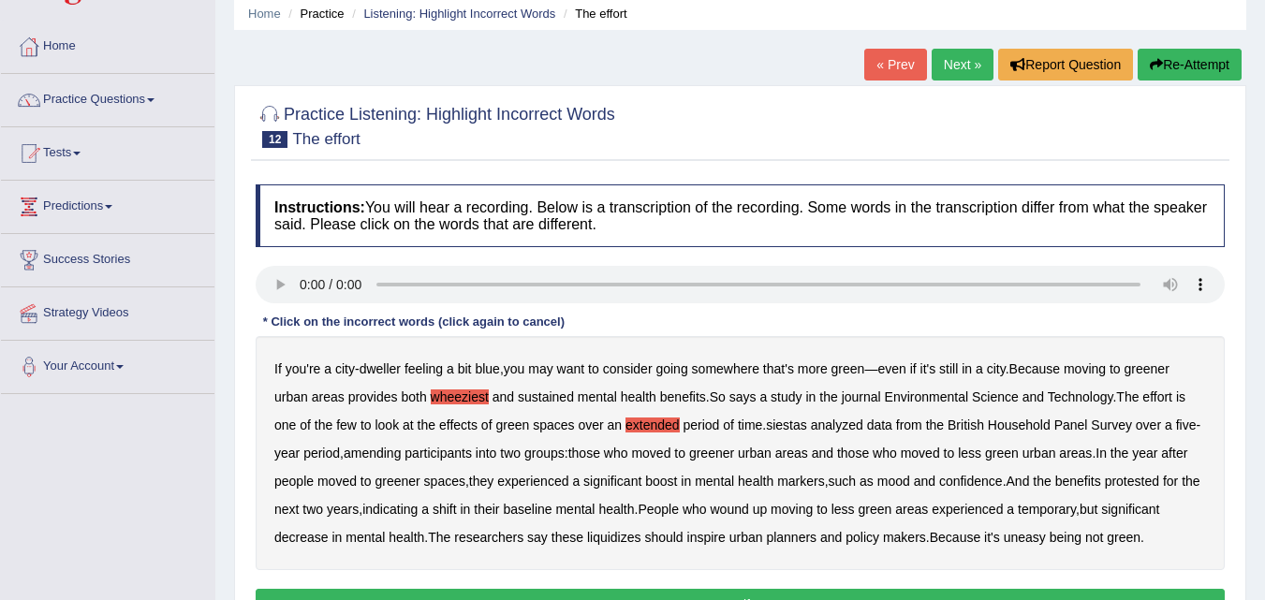
click at [657, 428] on b "extended" at bounding box center [653, 425] width 54 height 15
click at [790, 428] on b "siestas" at bounding box center [786, 425] width 41 height 15
click at [392, 454] on b "amending" at bounding box center [373, 453] width 58 height 15
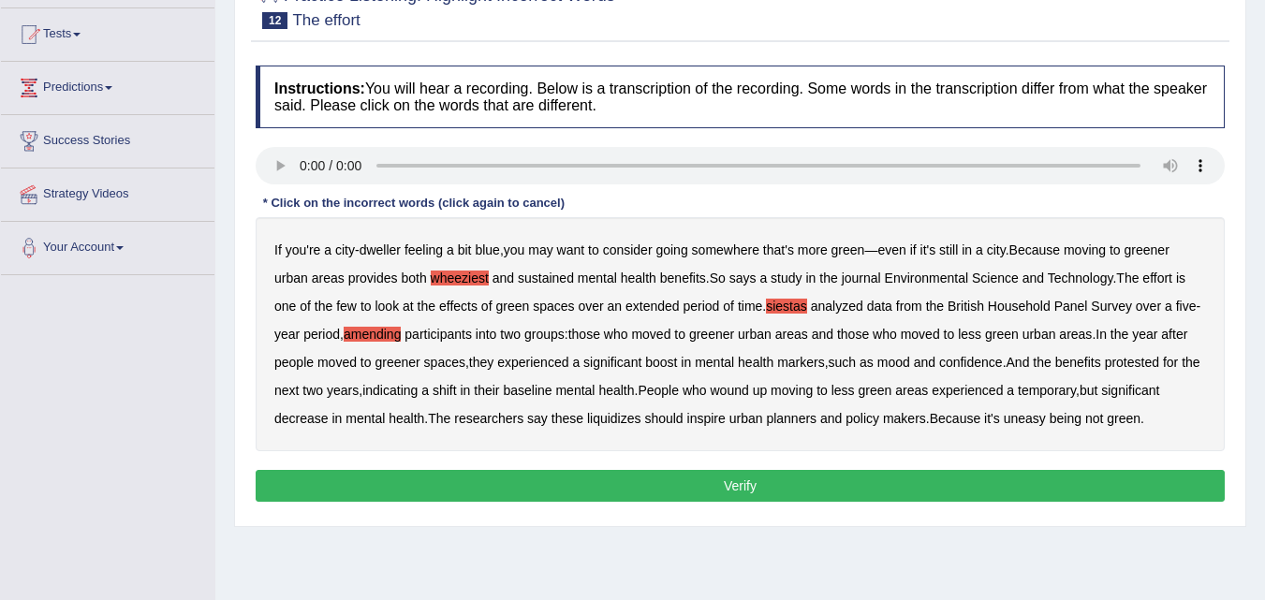
scroll to position [189, 0]
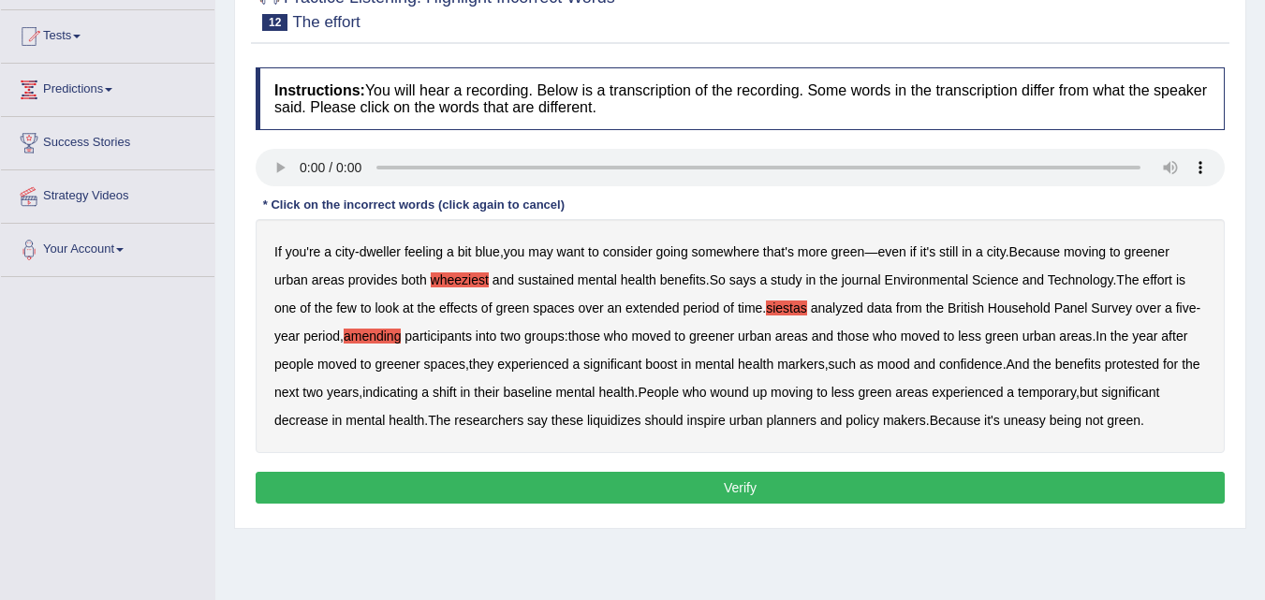
click at [614, 419] on b "liquidizes" at bounding box center [614, 420] width 54 height 15
click at [971, 480] on button "Verify" at bounding box center [740, 488] width 969 height 32
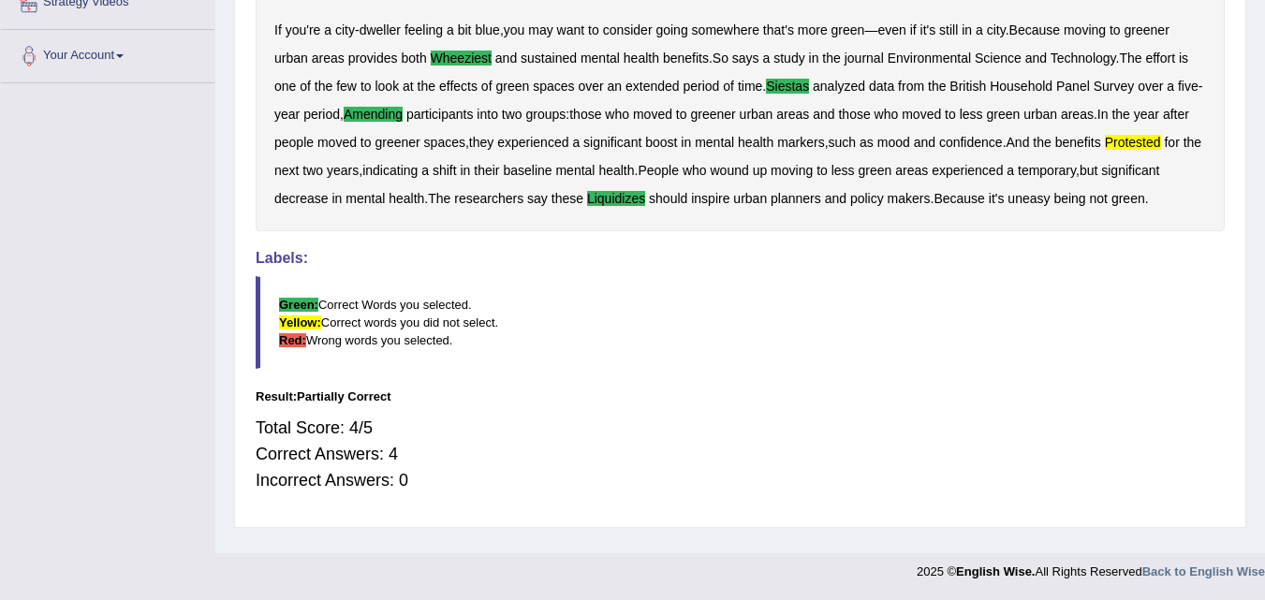
scroll to position [0, 0]
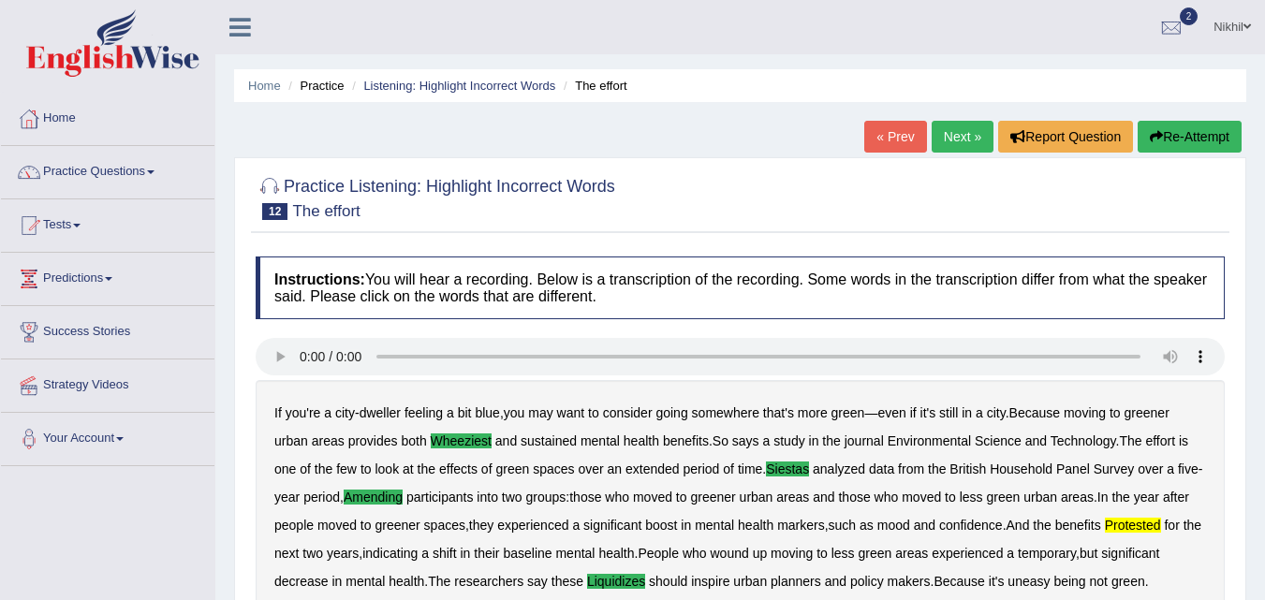
click at [947, 137] on link "Next »" at bounding box center [963, 137] width 62 height 32
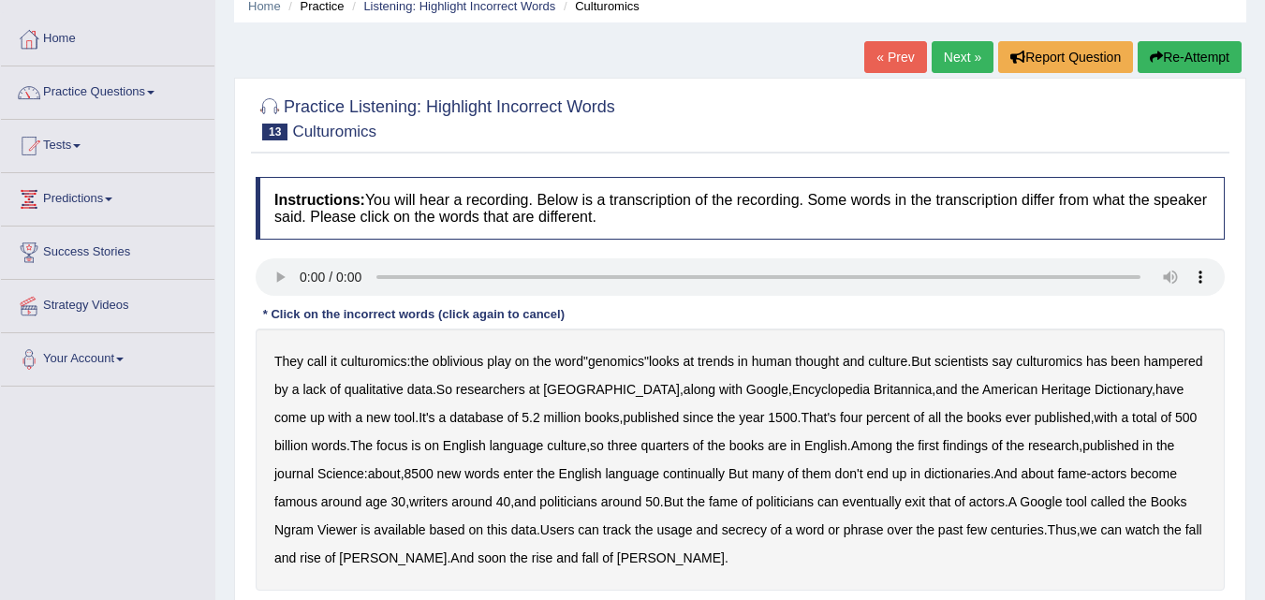
scroll to position [79, 0]
click at [725, 481] on b "continually" at bounding box center [694, 474] width 62 height 15
click at [925, 500] on b "exit" at bounding box center [915, 502] width 21 height 15
click at [767, 533] on b "secrecy" at bounding box center [744, 531] width 45 height 15
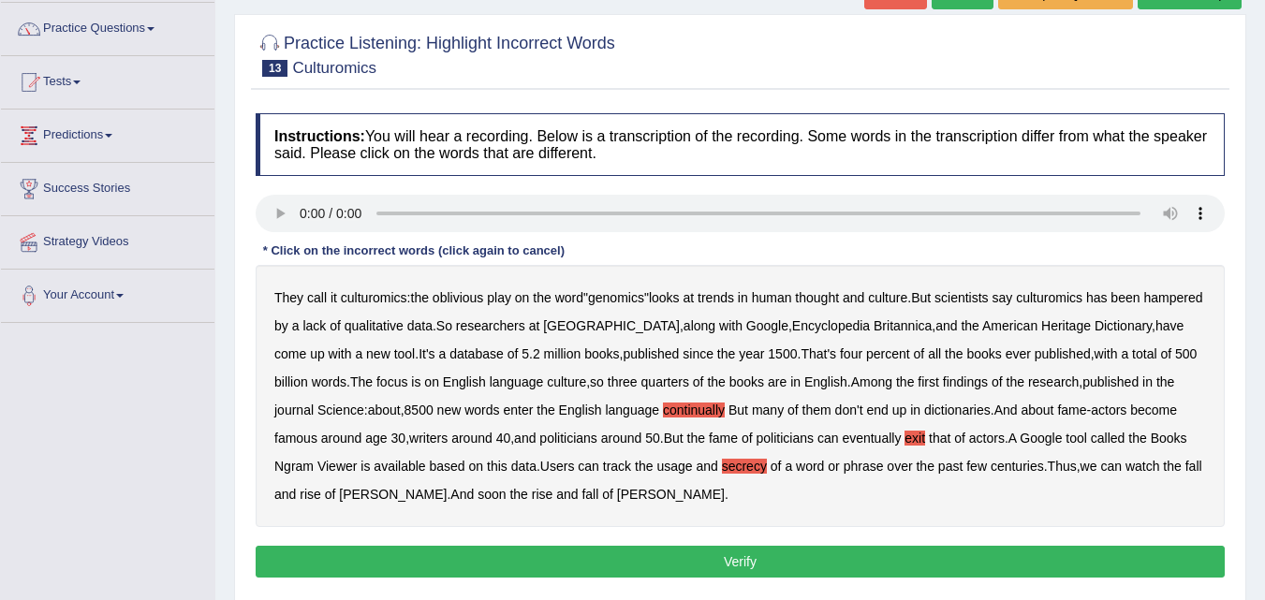
scroll to position [142, 0]
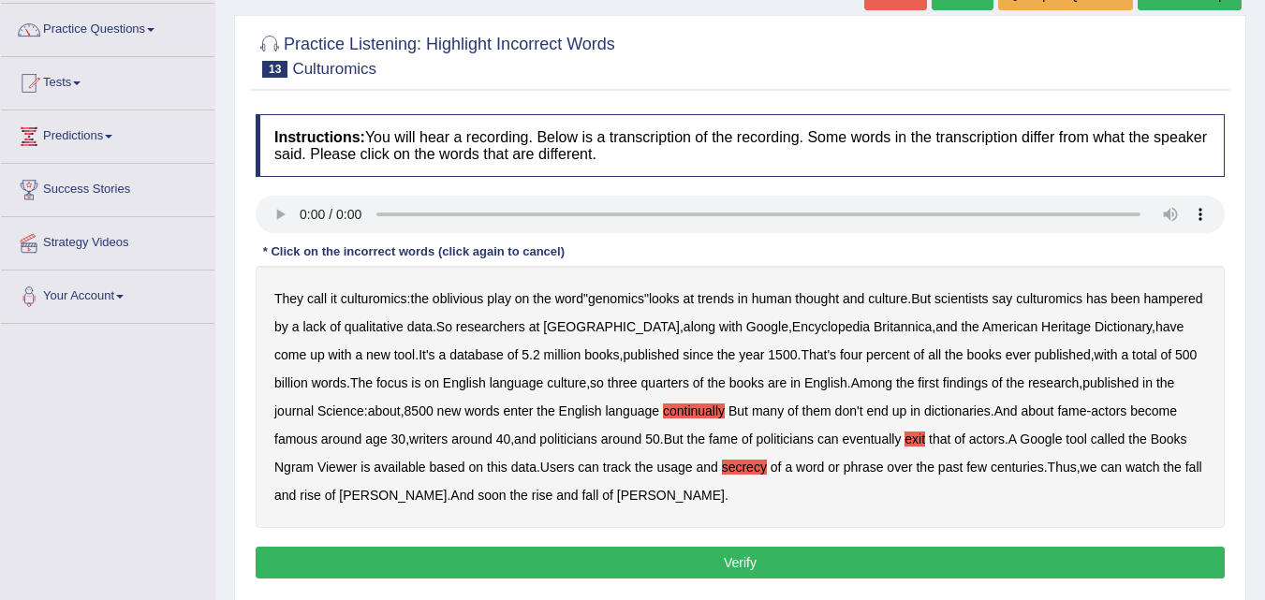
click at [578, 564] on button "Verify" at bounding box center [740, 563] width 969 height 32
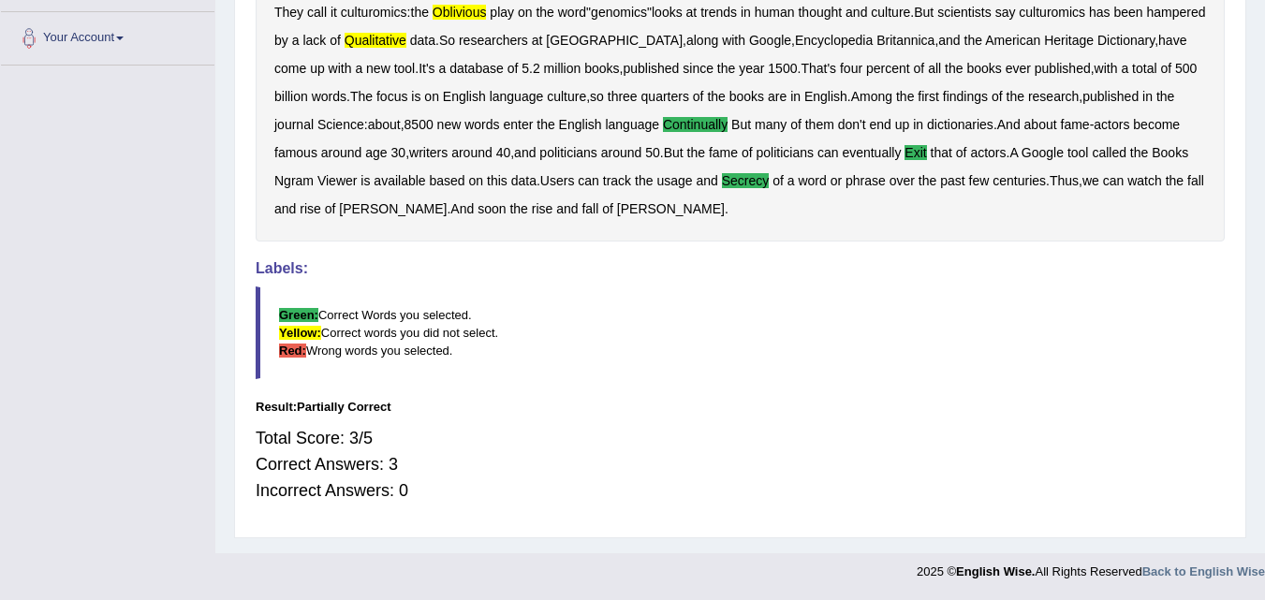
scroll to position [0, 0]
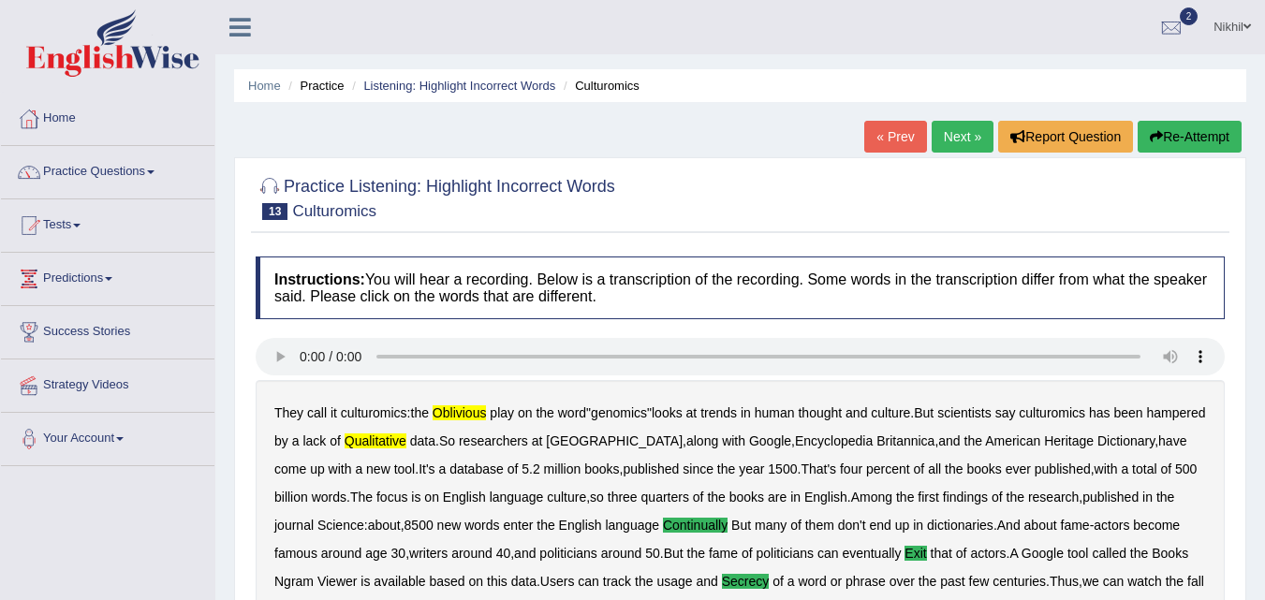
click at [952, 131] on link "Next »" at bounding box center [963, 137] width 62 height 32
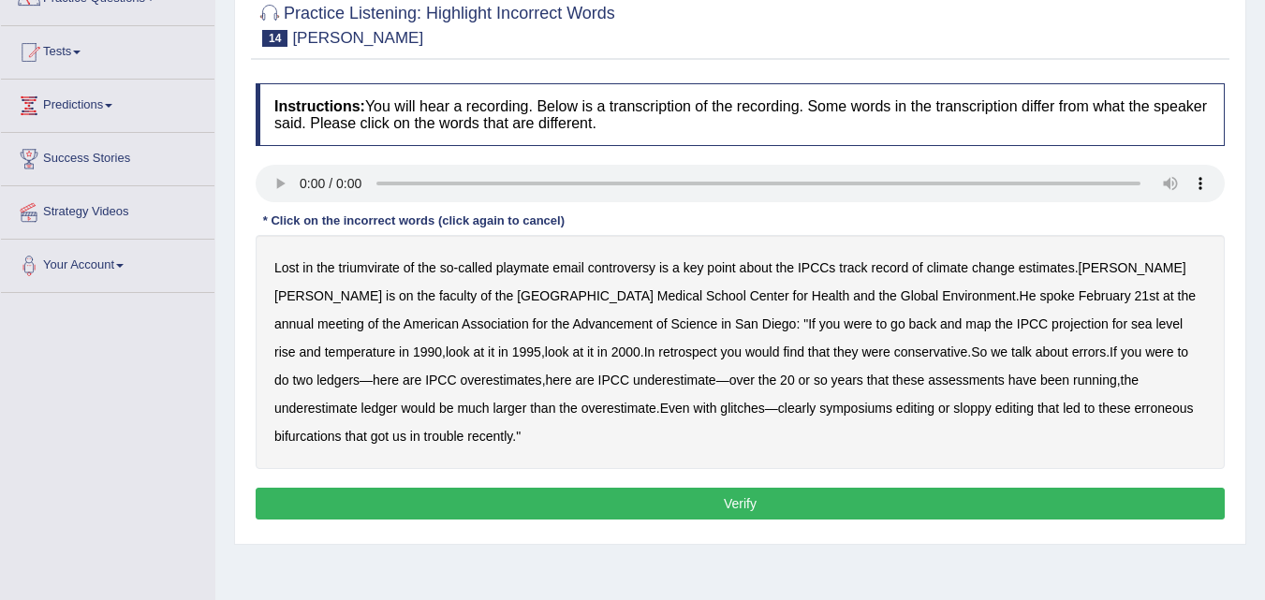
scroll to position [174, 0]
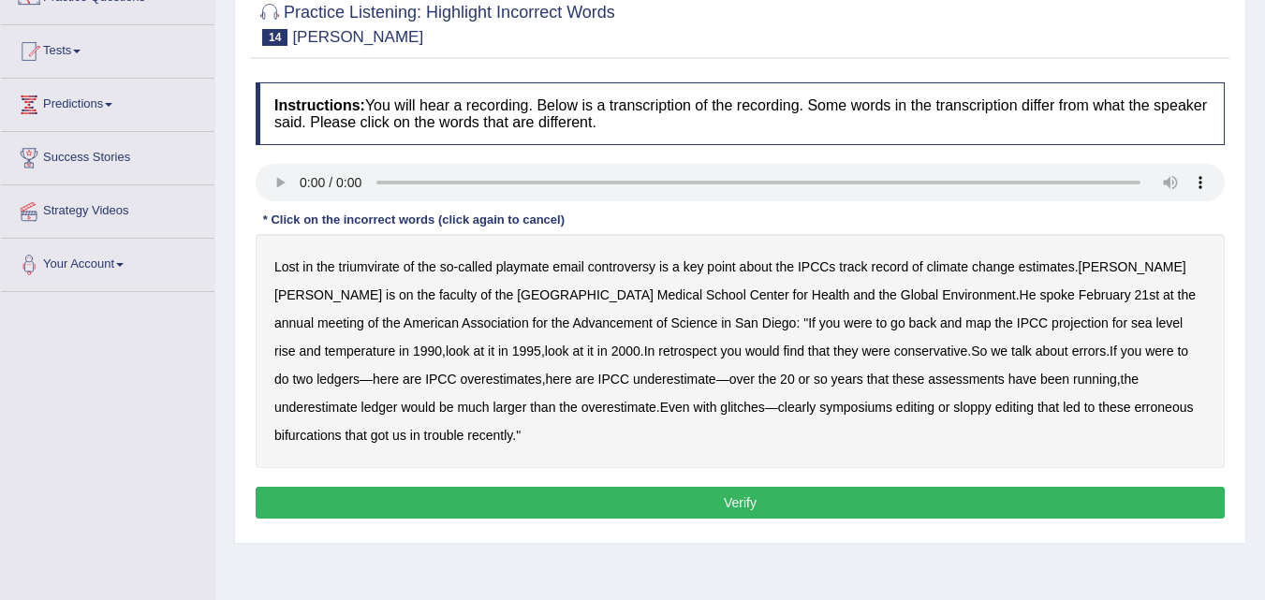
click at [366, 261] on b "triumvirate" at bounding box center [369, 266] width 61 height 15
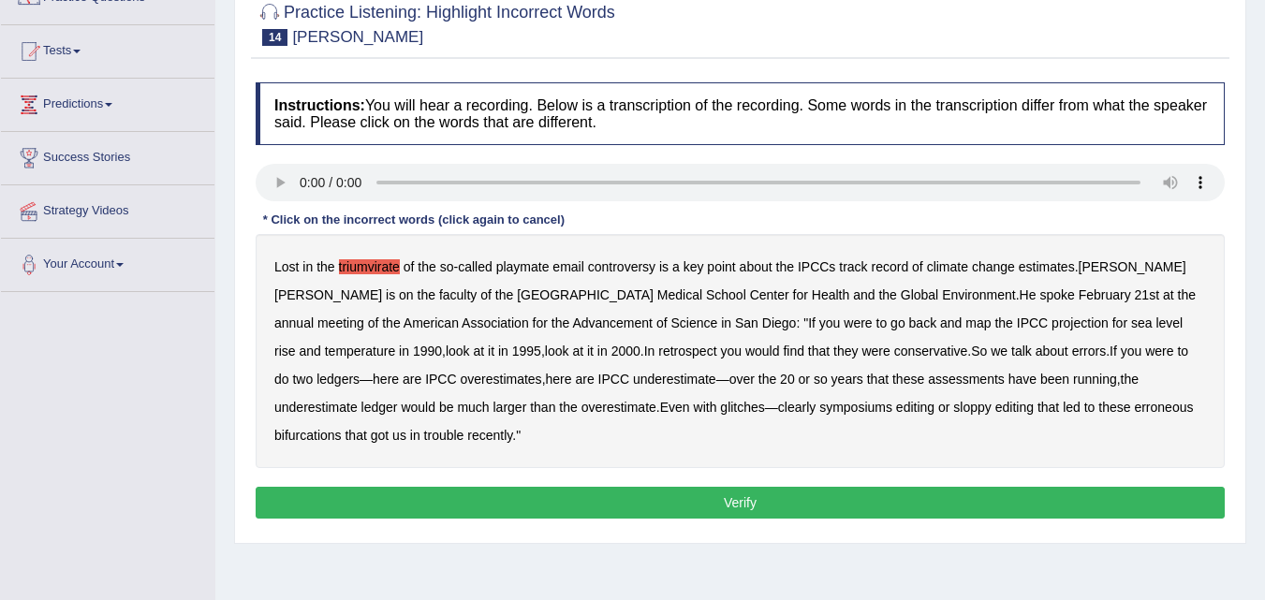
click at [819, 408] on b "symposiums" at bounding box center [855, 407] width 73 height 15
click at [342, 428] on b "bifurcations" at bounding box center [307, 435] width 67 height 15
click at [818, 507] on button "Verify" at bounding box center [740, 503] width 969 height 32
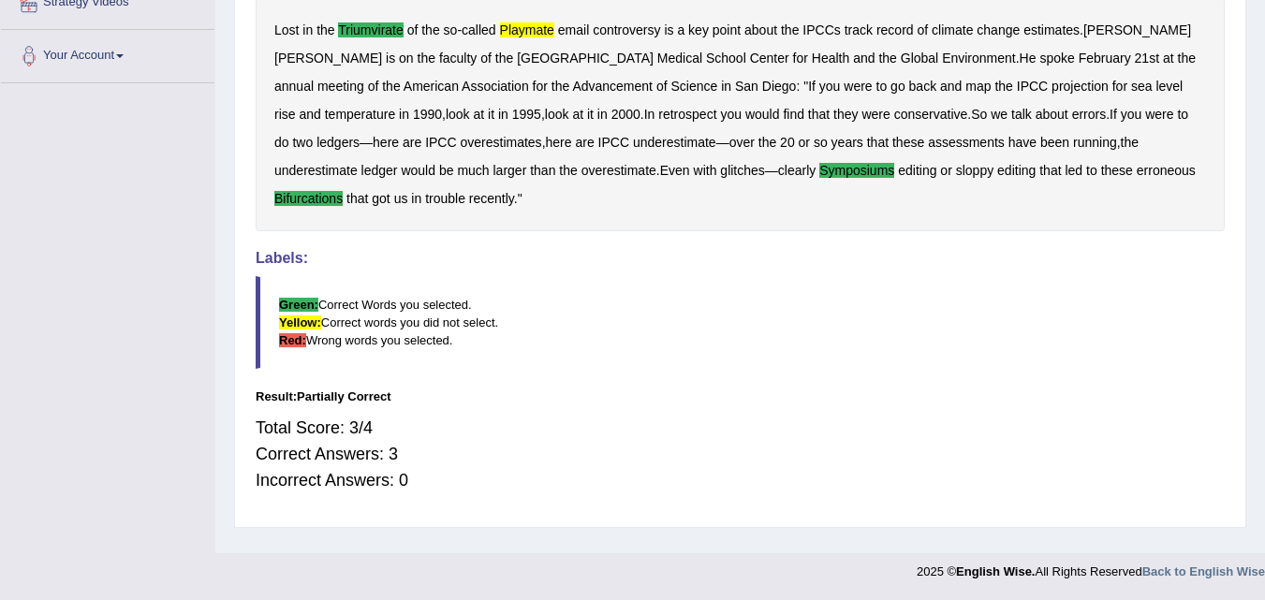
scroll to position [0, 0]
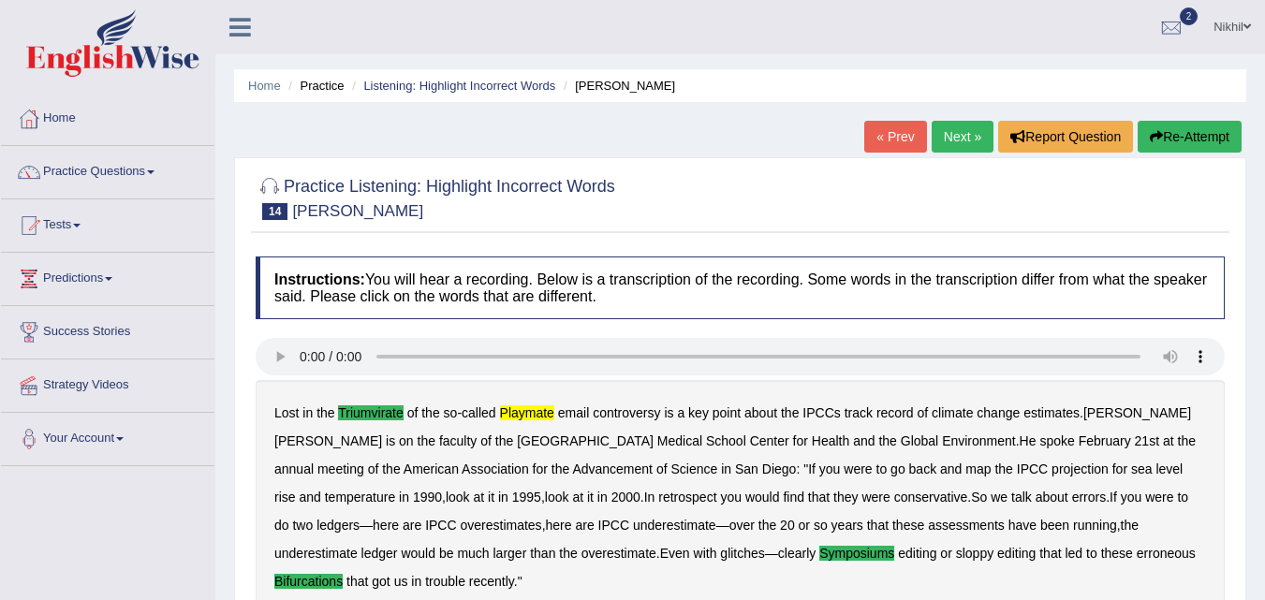
click at [964, 146] on link "Next »" at bounding box center [963, 137] width 62 height 32
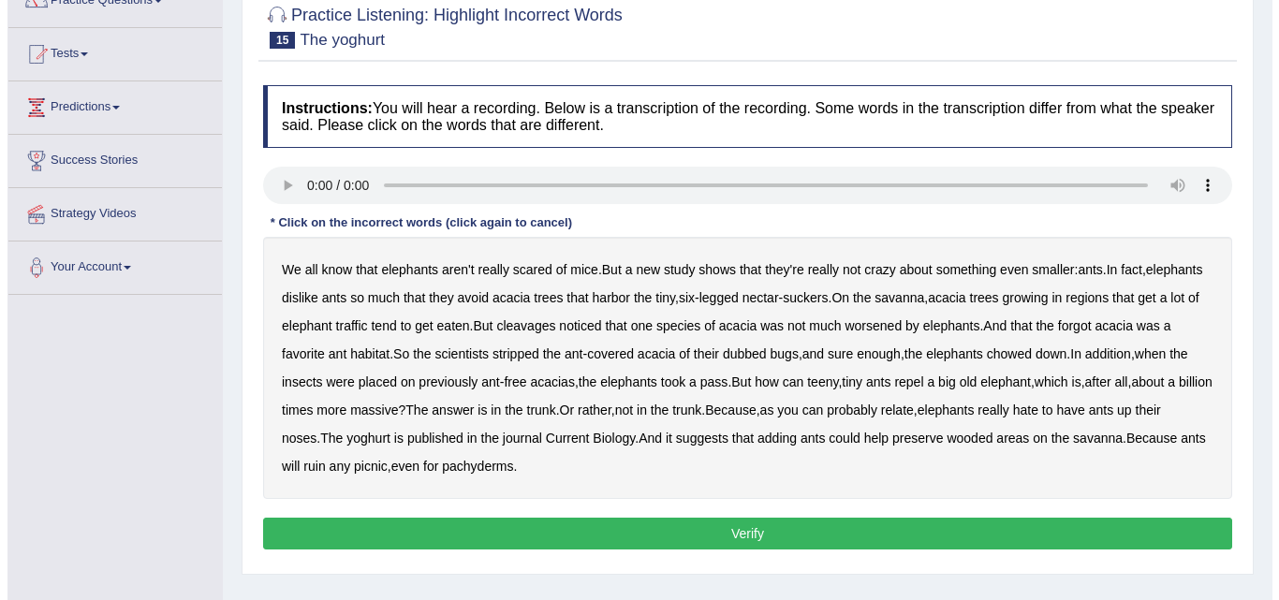
scroll to position [172, 0]
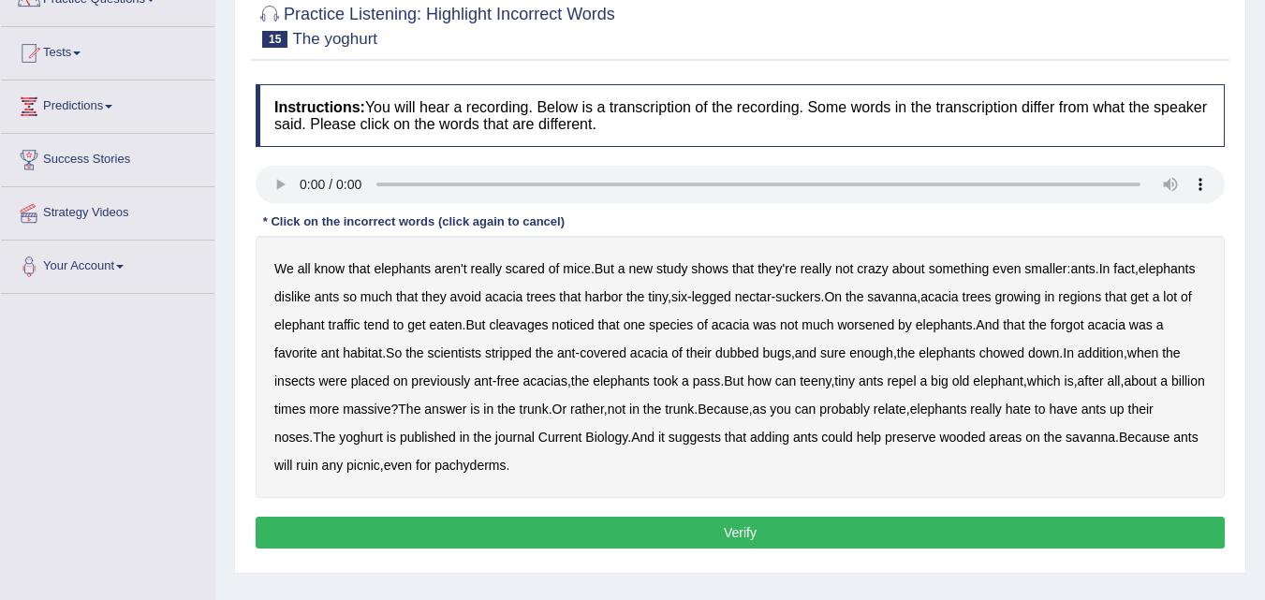
click at [548, 329] on b "cleavages" at bounding box center [518, 324] width 59 height 15
click at [894, 319] on b "worsened" at bounding box center [865, 324] width 57 height 15
drag, startPoint x: 1133, startPoint y: 320, endPoint x: 677, endPoint y: 363, distance: 458.1
click at [677, 363] on div "We all know that elephants aren't really scared of mice . But a new study shows…" at bounding box center [740, 367] width 969 height 262
click at [383, 439] on b "yoghurt" at bounding box center [361, 437] width 44 height 15
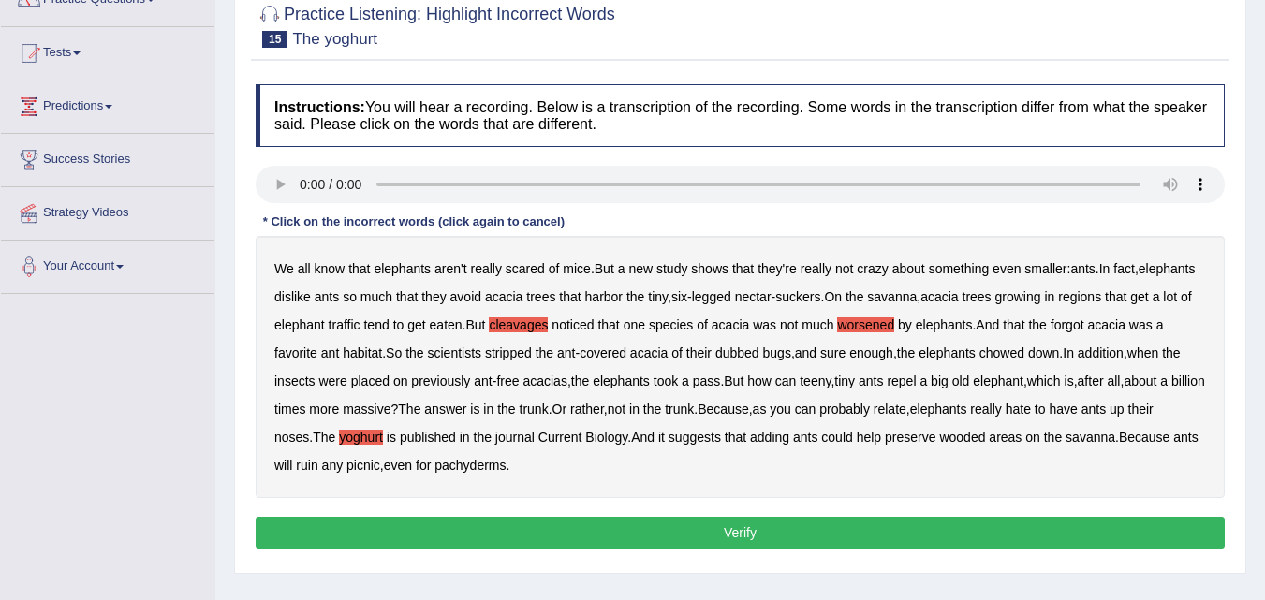
click at [582, 520] on button "Verify" at bounding box center [740, 533] width 969 height 32
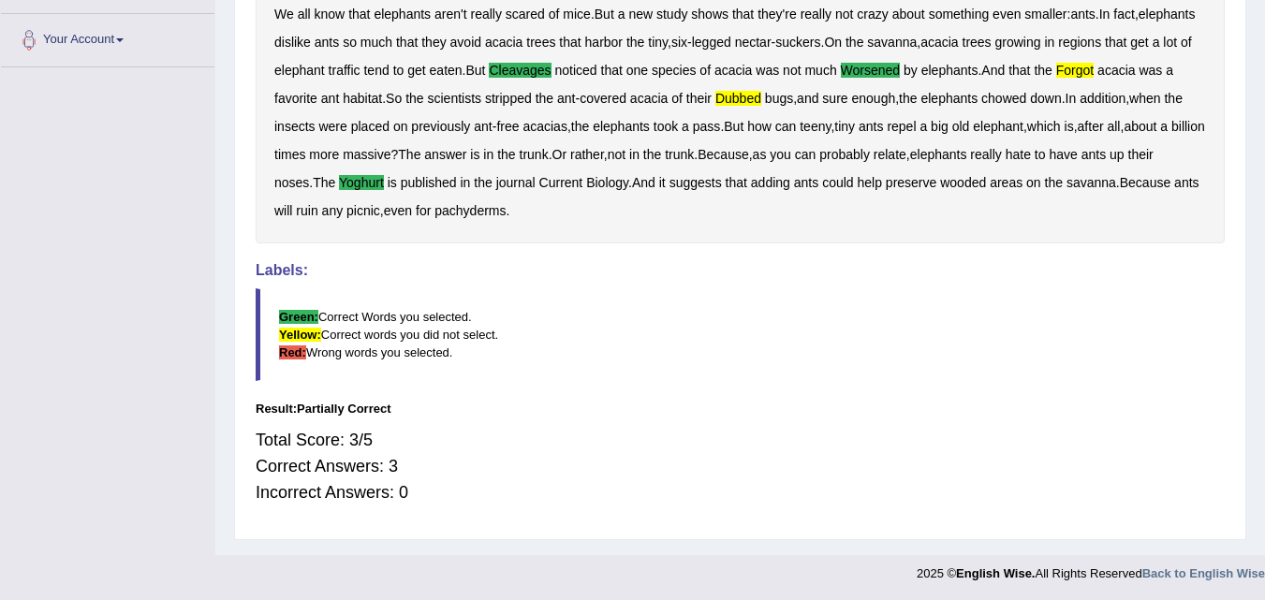
scroll to position [0, 0]
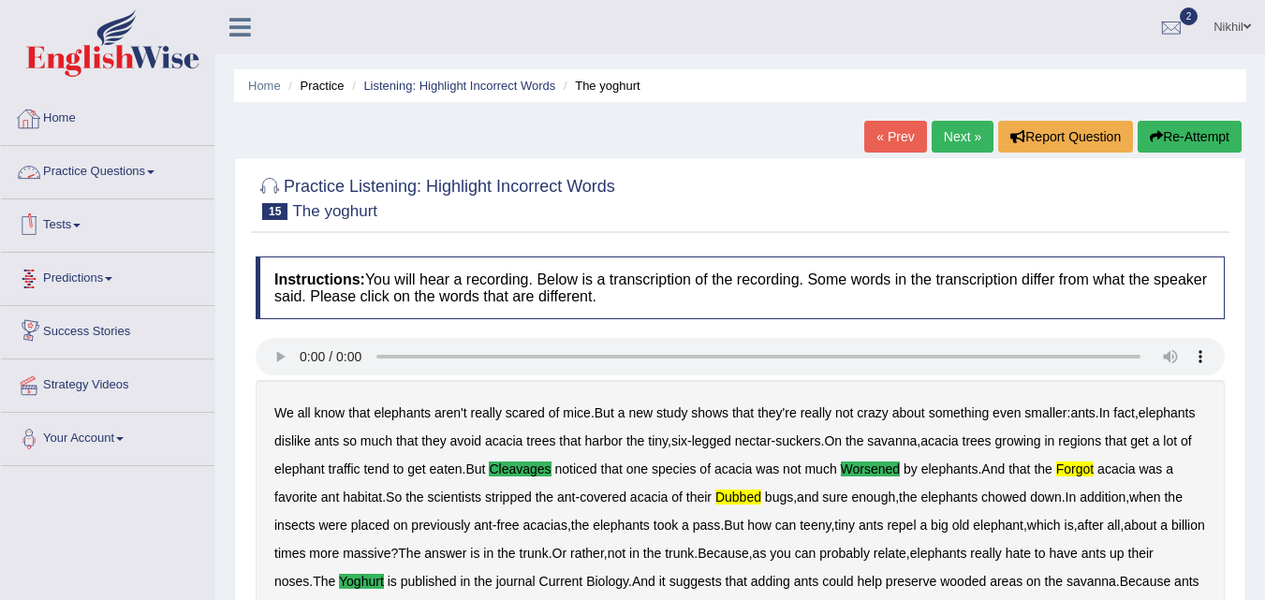
click at [126, 176] on link "Practice Questions" at bounding box center [108, 169] width 214 height 47
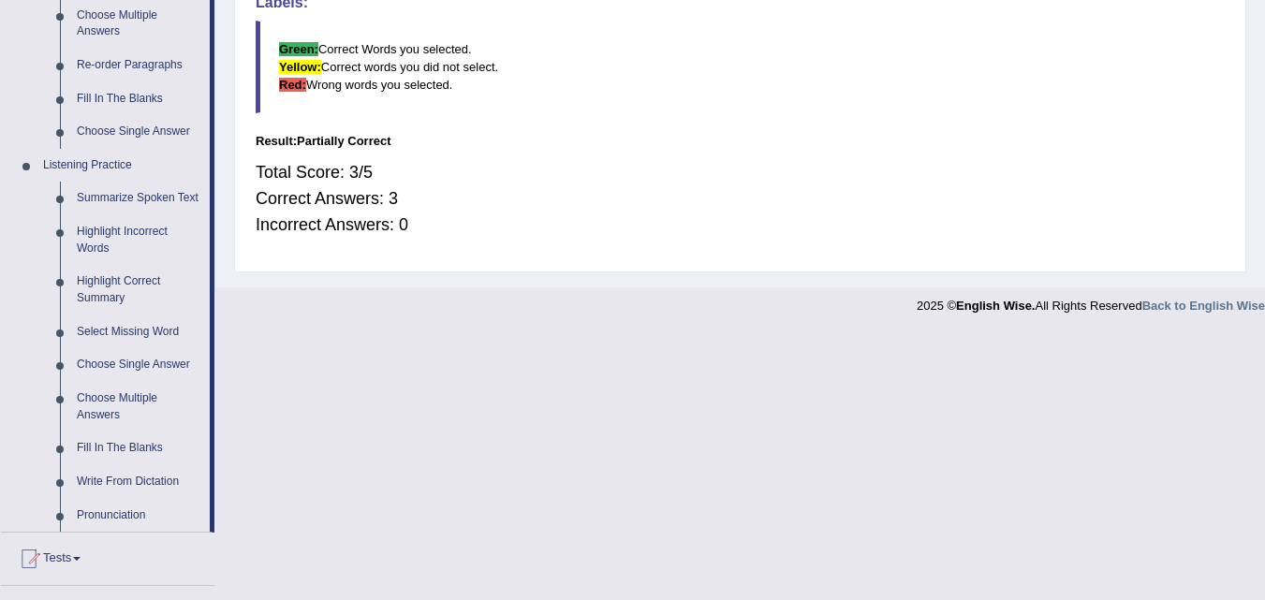
scroll to position [666, 0]
click at [139, 450] on link "Fill In The Blanks" at bounding box center [138, 450] width 141 height 34
click at [139, 450] on ul "Home Practice Questions Speaking Practice Read Aloud Repeat Sentence Describe I…" at bounding box center [108, 109] width 214 height 1365
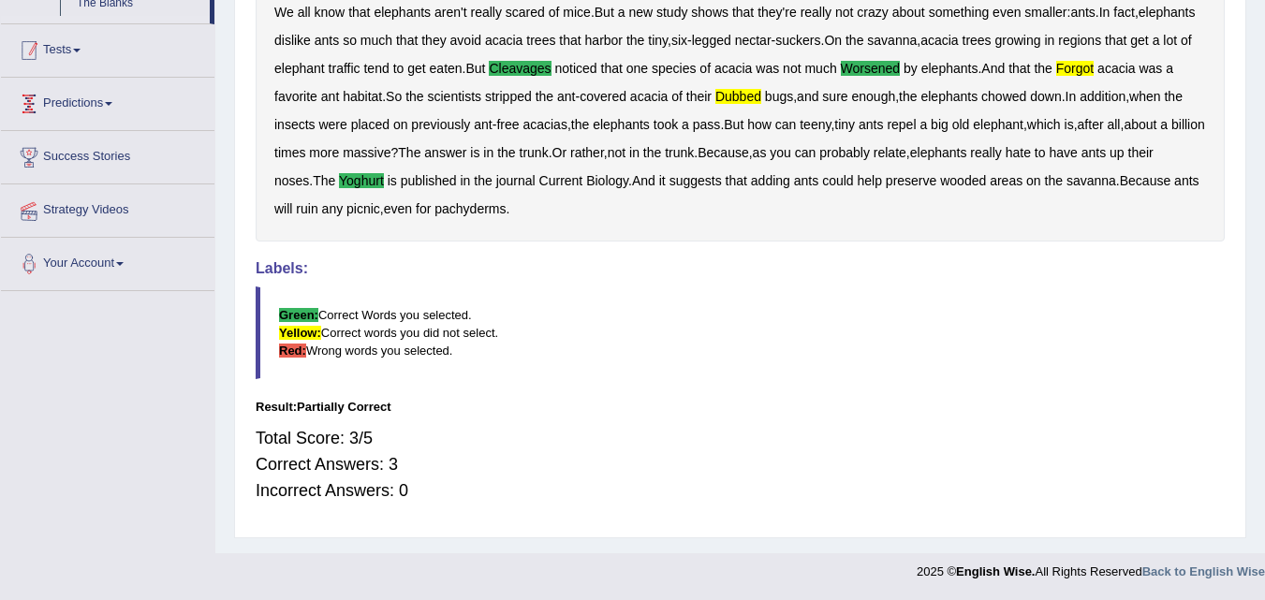
scroll to position [311, 0]
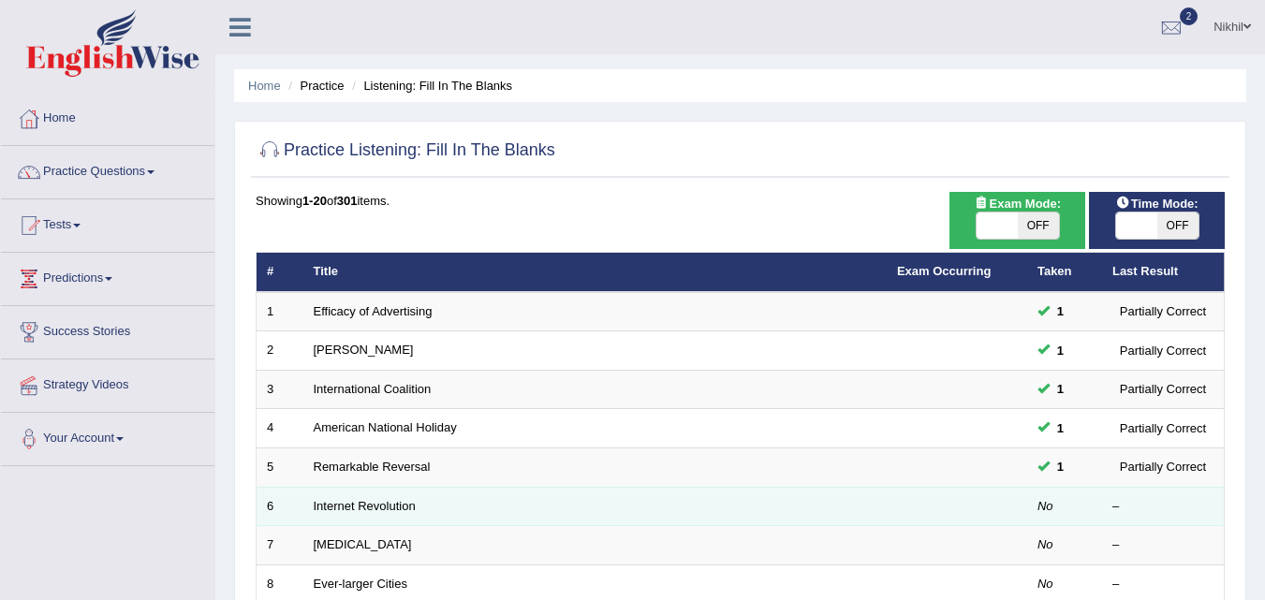
click at [346, 516] on td "Internet Revolution" at bounding box center [594, 506] width 583 height 39
click at [351, 499] on link "Internet Revolution" at bounding box center [365, 506] width 102 height 14
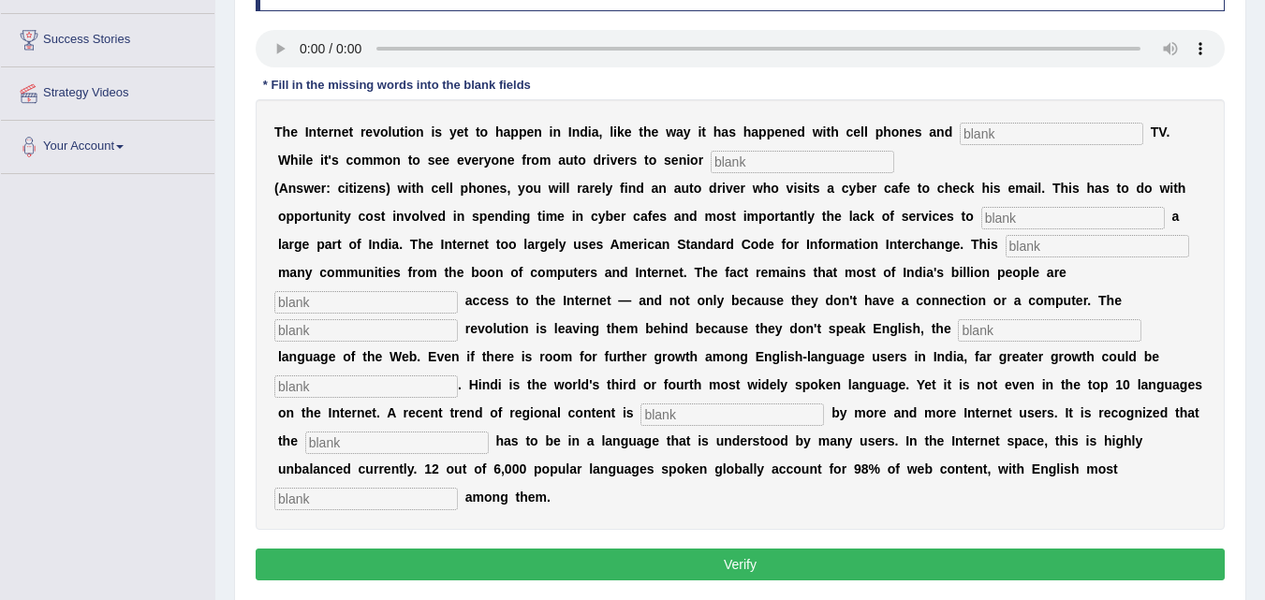
scroll to position [293, 0]
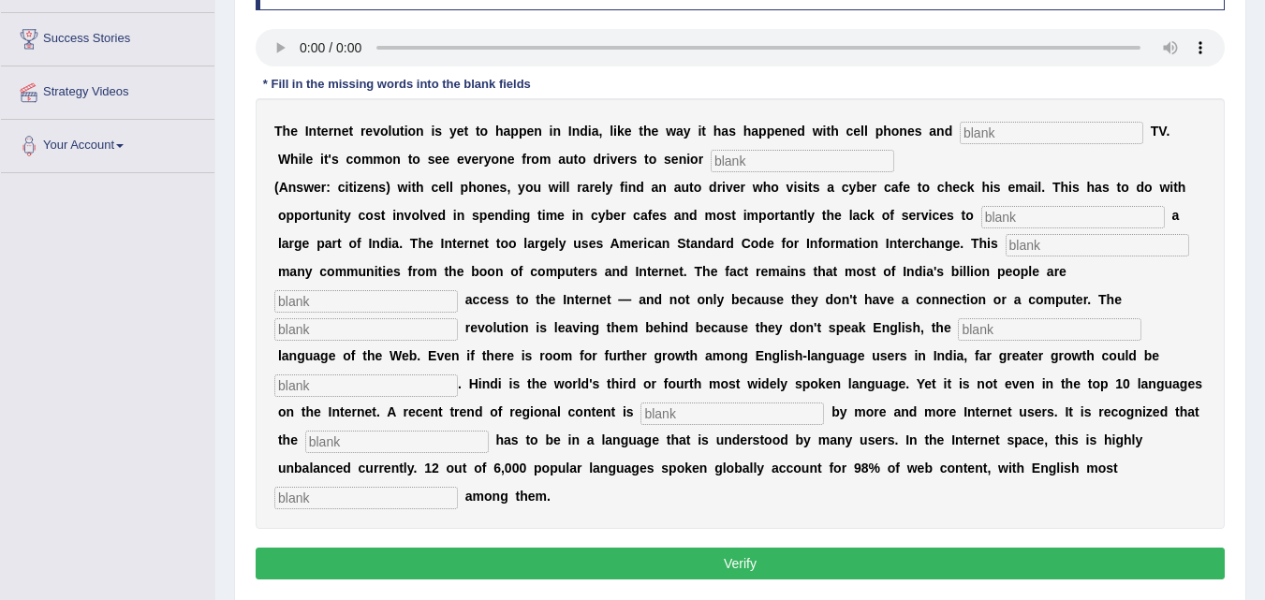
click at [1082, 123] on input "text" at bounding box center [1052, 133] width 184 height 22
type input "cable"
click at [805, 170] on input "text" at bounding box center [803, 161] width 184 height 22
type input "citizens"
click at [989, 213] on input "text" at bounding box center [1074, 217] width 184 height 22
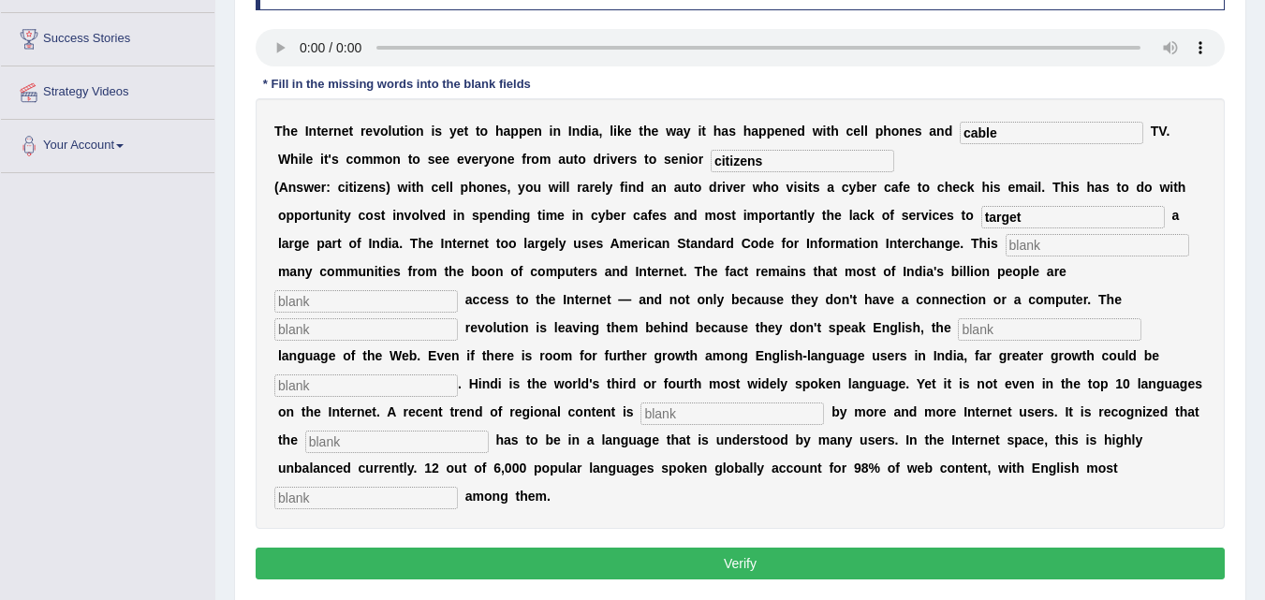
type input "target"
click at [1058, 250] on input "text" at bounding box center [1098, 245] width 184 height 22
type input "[PERSON_NAME]"
click at [392, 295] on input "text" at bounding box center [366, 301] width 184 height 22
type input "denied"
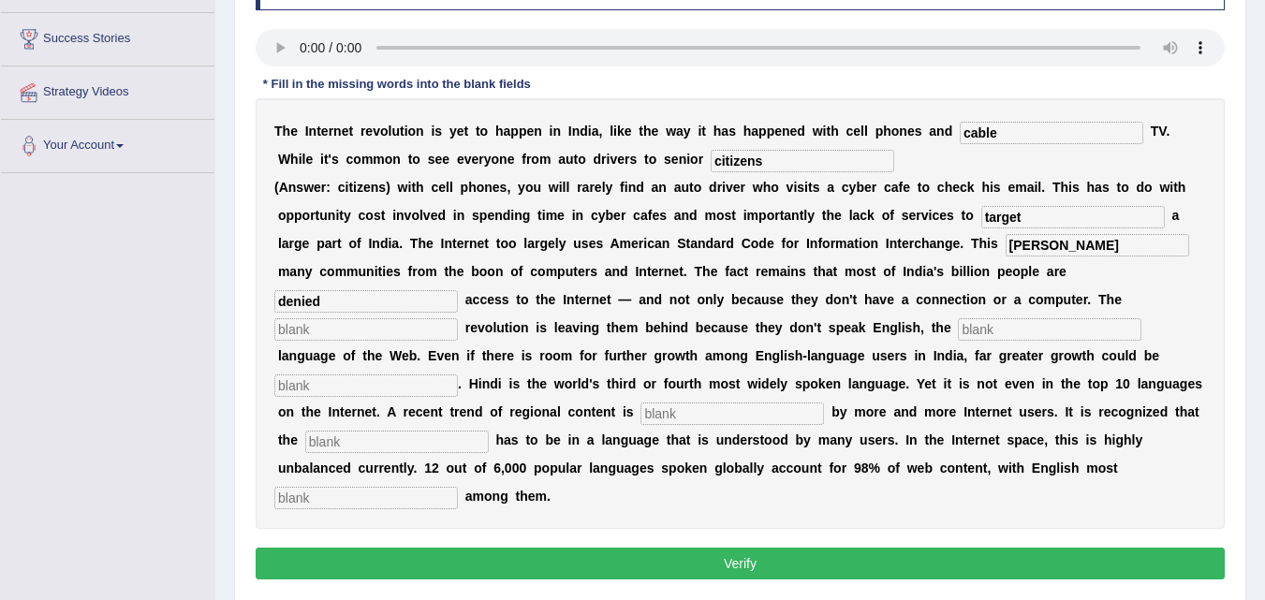
click at [392, 321] on input "text" at bounding box center [366, 329] width 184 height 22
type input "digital"
click at [370, 396] on input "text" at bounding box center [366, 386] width 184 height 22
click at [978, 319] on input "text" at bounding box center [1050, 329] width 184 height 22
type input "dominent"
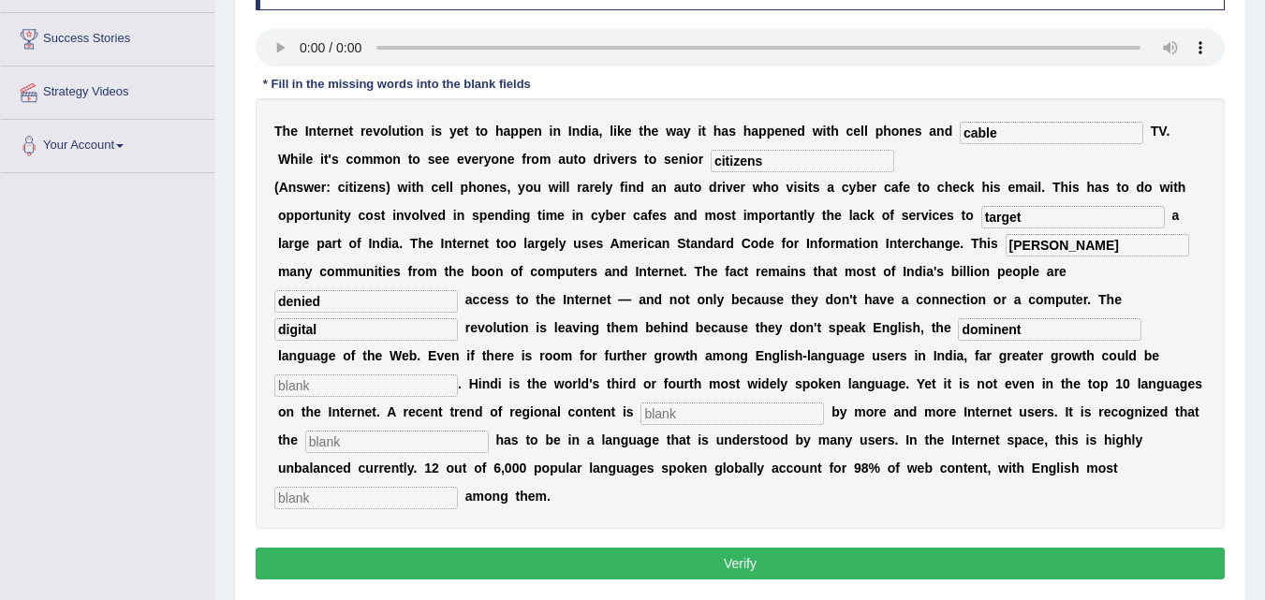
click at [367, 383] on input "text" at bounding box center [366, 386] width 184 height 22
type input "unlisted"
click at [654, 408] on input "text" at bounding box center [733, 414] width 184 height 22
type input "prefered"
click at [450, 448] on input "text" at bounding box center [397, 442] width 184 height 22
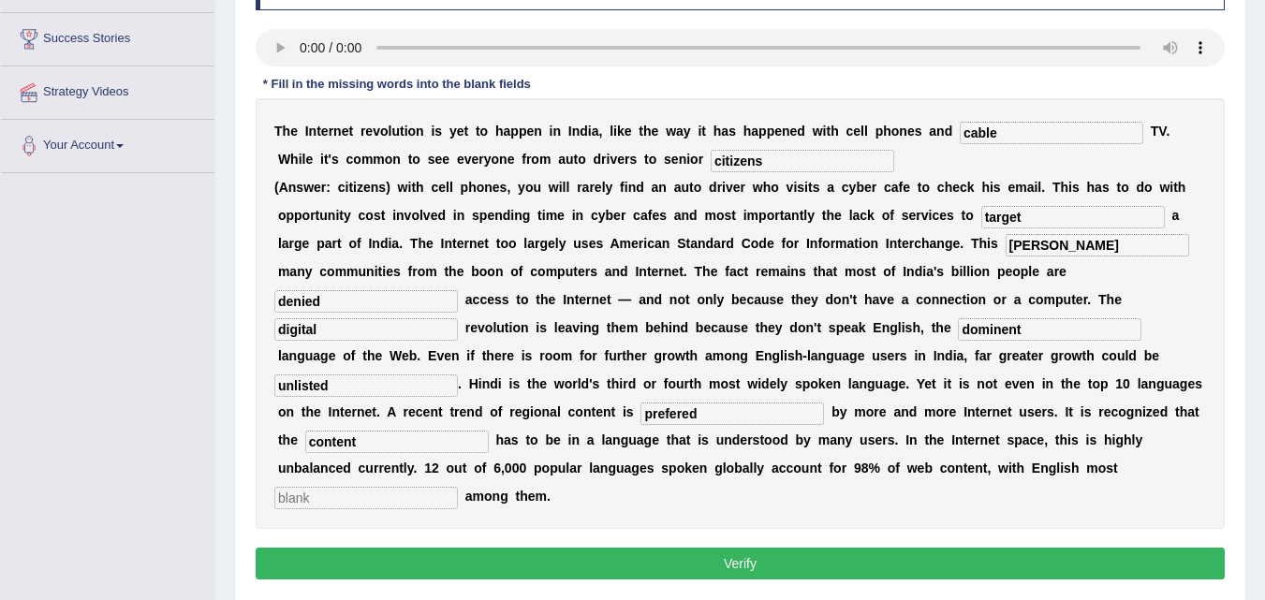
type input "content"
click at [364, 508] on input "text" at bounding box center [366, 498] width 184 height 22
type input "prominent"
click at [443, 568] on button "Verify" at bounding box center [740, 564] width 969 height 32
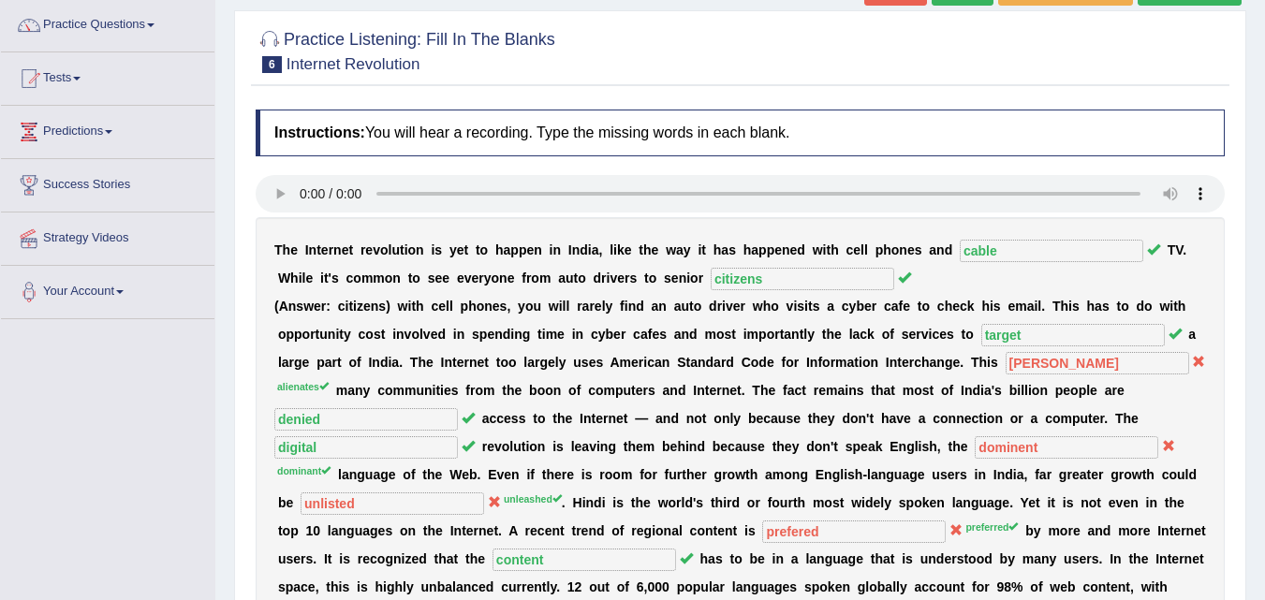
scroll to position [0, 0]
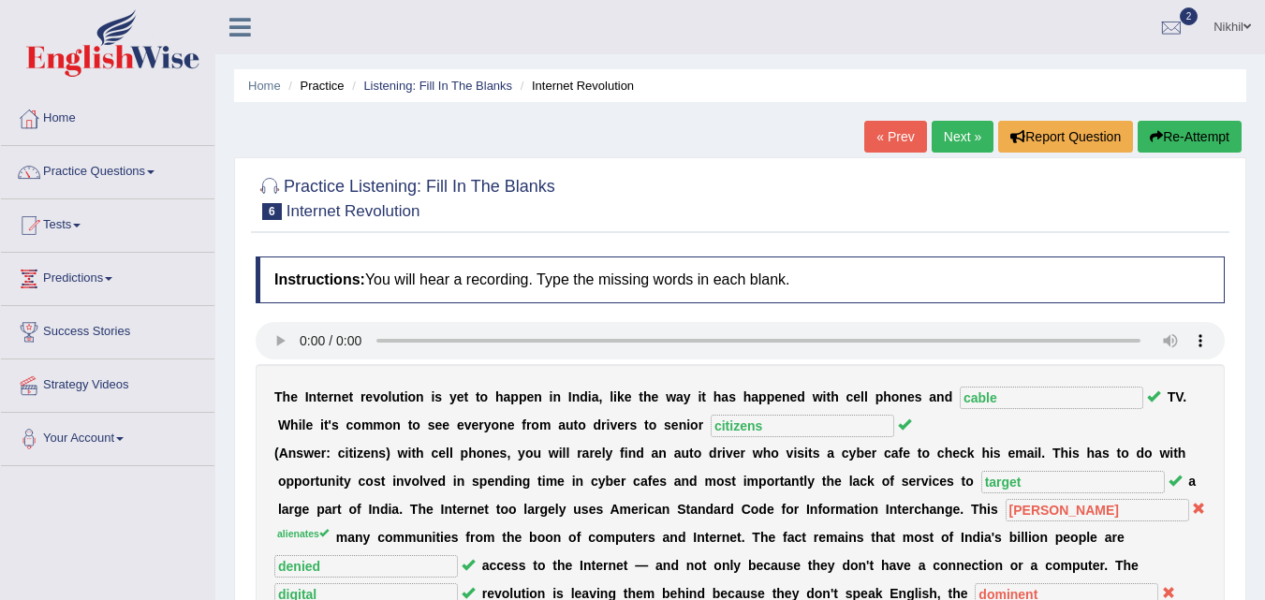
click at [968, 149] on link "Next »" at bounding box center [963, 137] width 62 height 32
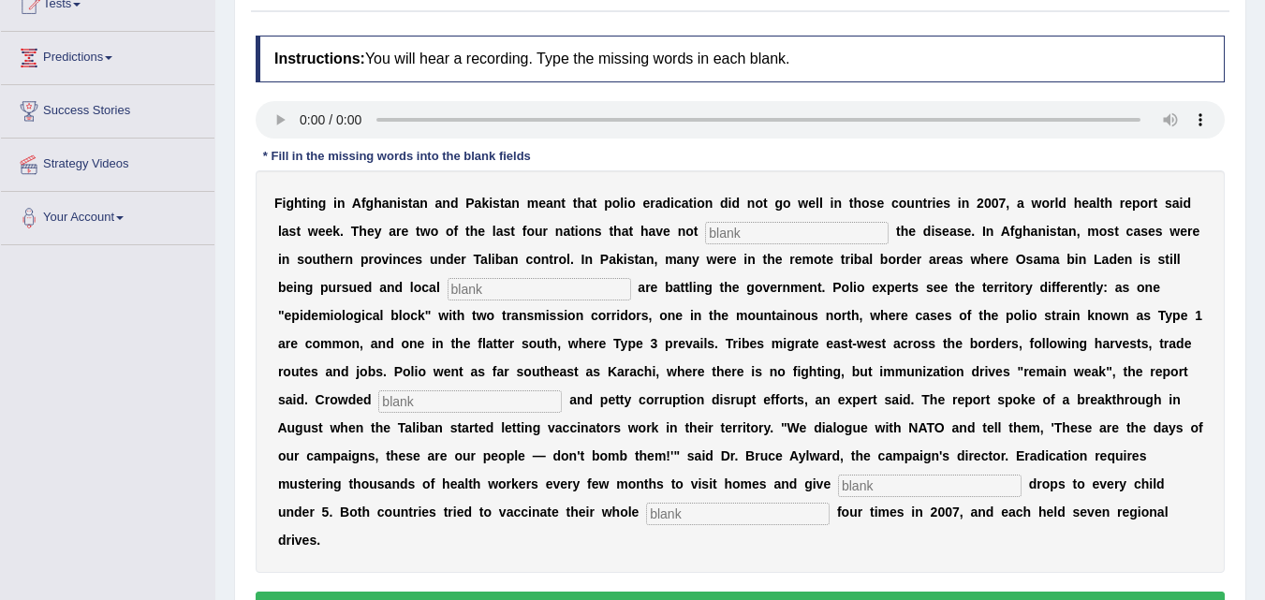
scroll to position [299, 0]
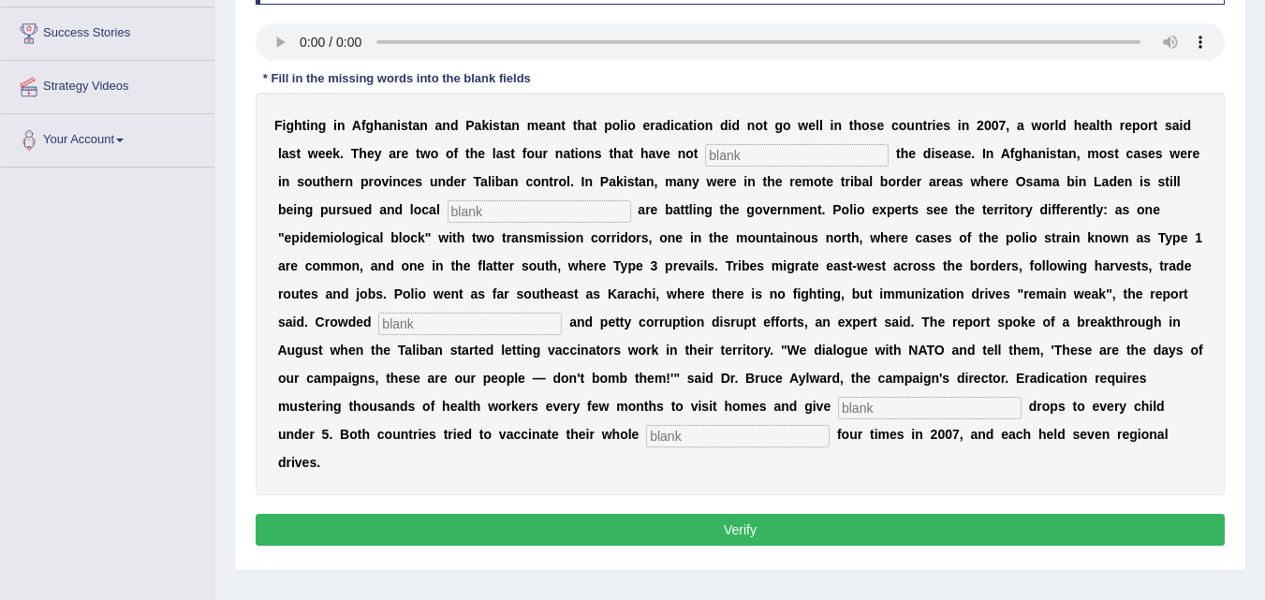
click at [738, 155] on input "text" at bounding box center [797, 155] width 184 height 22
type input "eliminated"
click at [586, 200] on input "text" at bounding box center [540, 211] width 184 height 22
type input "millitants"
click at [500, 326] on input "text" at bounding box center [470, 324] width 184 height 22
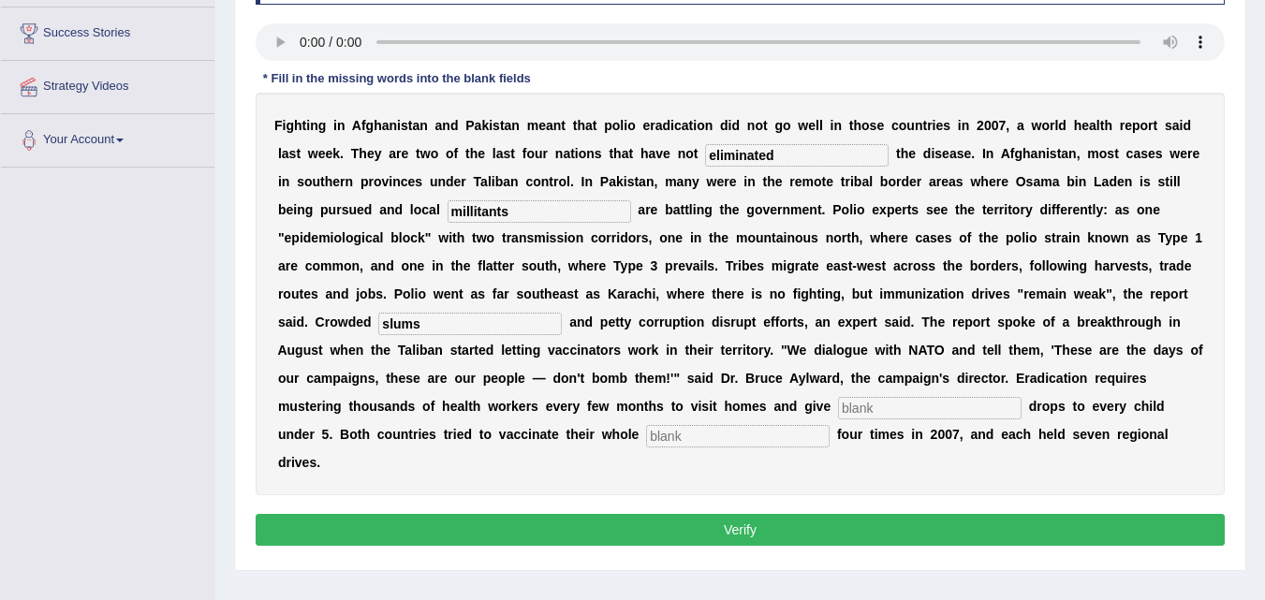
type input "slums"
click at [849, 394] on div "F i g h t i n g i n A f g h a n i s t a n a n d P a k i s t a n m e a n t t h a…" at bounding box center [740, 294] width 969 height 403
click at [849, 397] on input "text" at bounding box center [930, 408] width 184 height 22
type input "vaccine"
click at [799, 426] on input "text" at bounding box center [738, 436] width 184 height 22
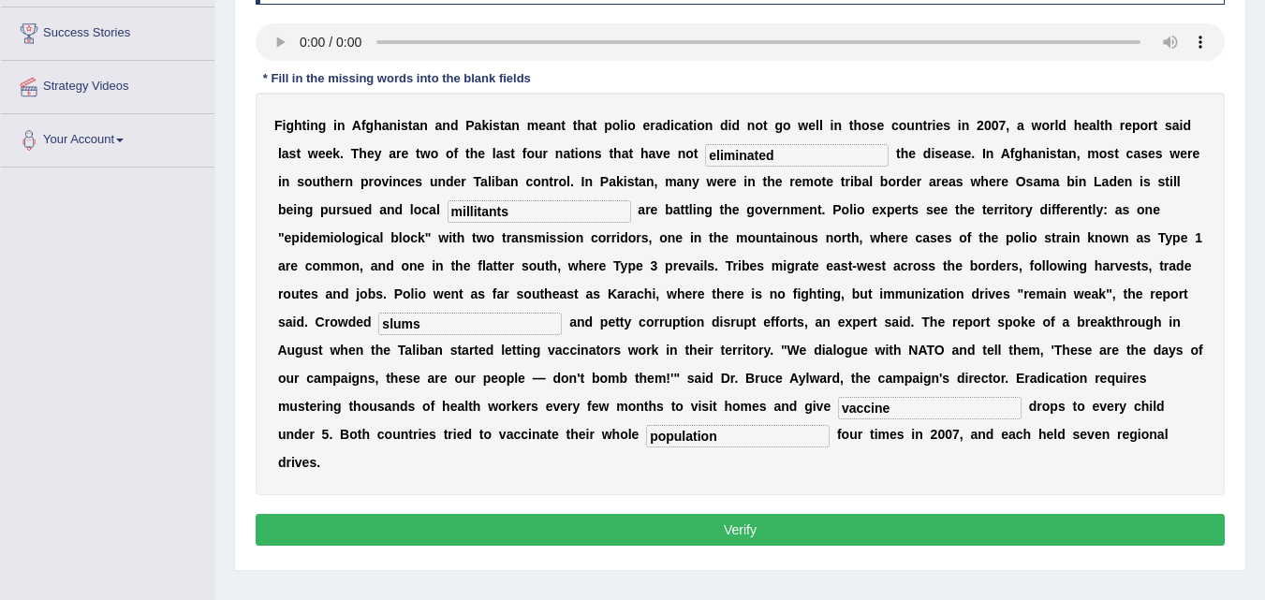
type input "population"
click at [757, 532] on button "Verify" at bounding box center [740, 530] width 969 height 32
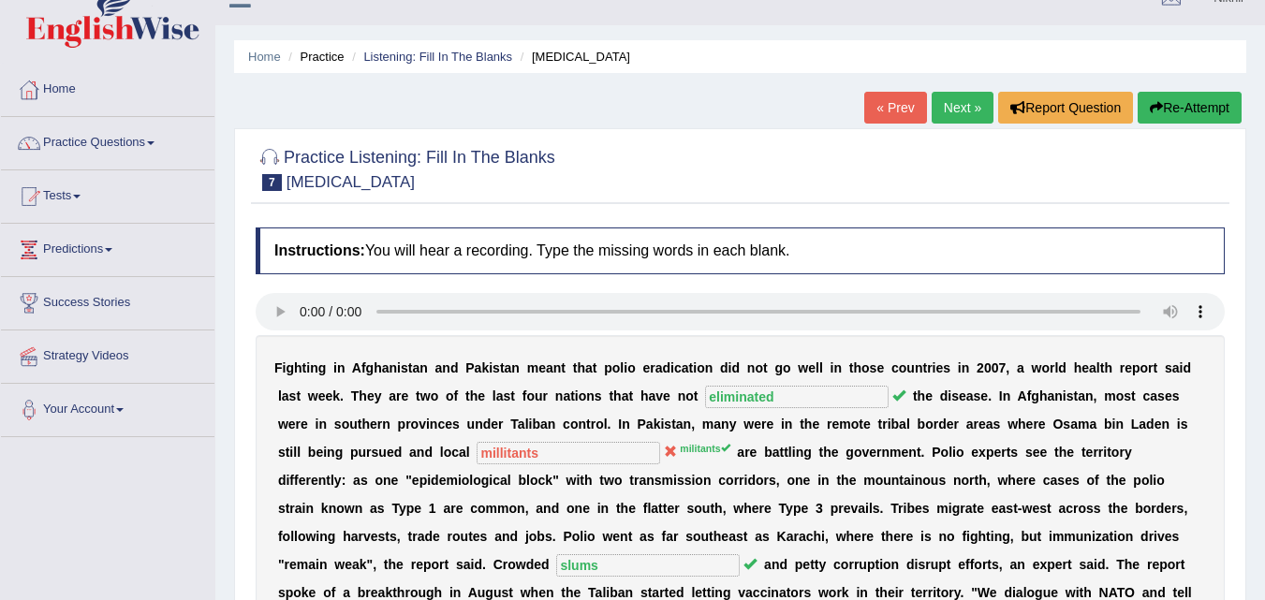
scroll to position [0, 0]
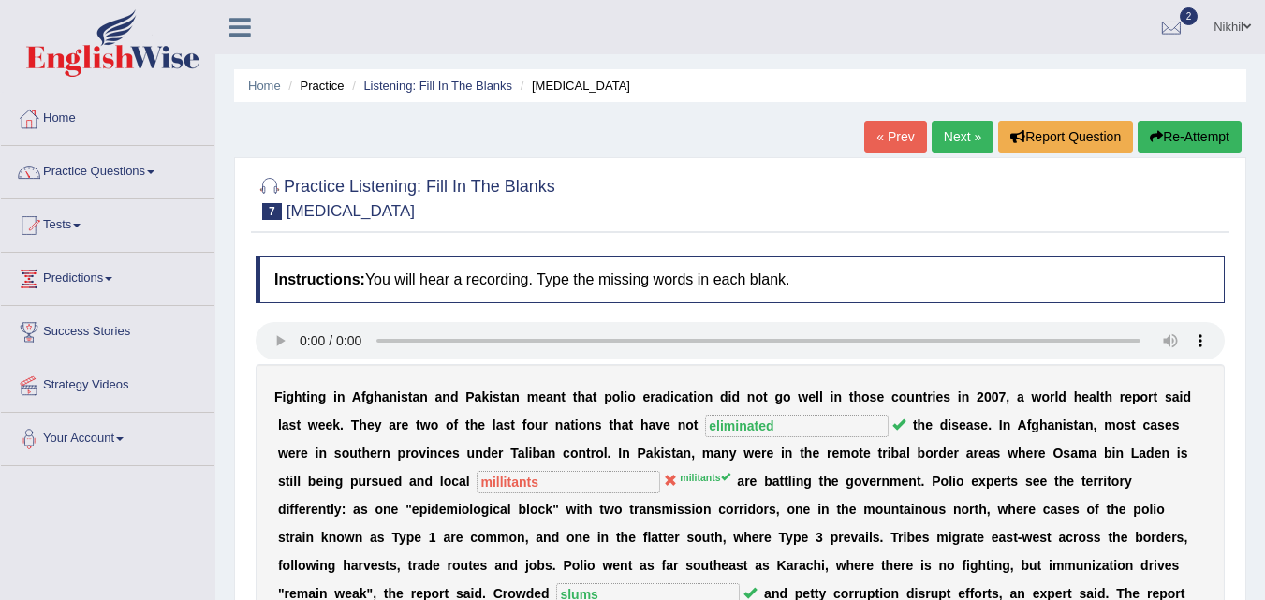
click at [956, 150] on link "Next »" at bounding box center [963, 137] width 62 height 32
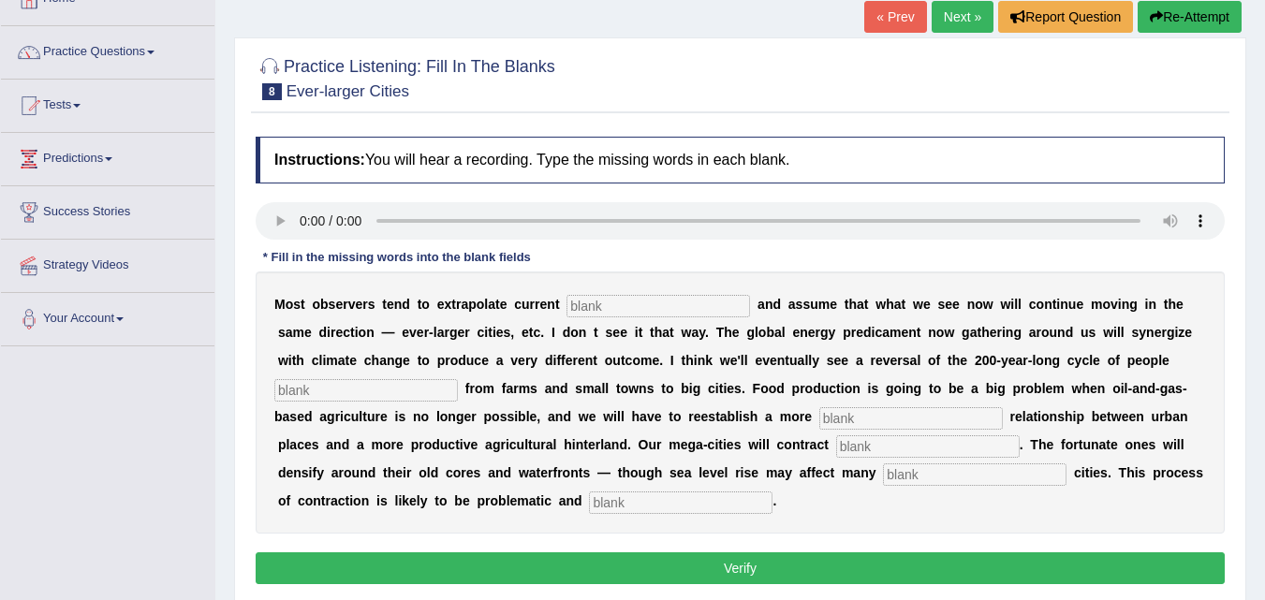
scroll to position [119, 0]
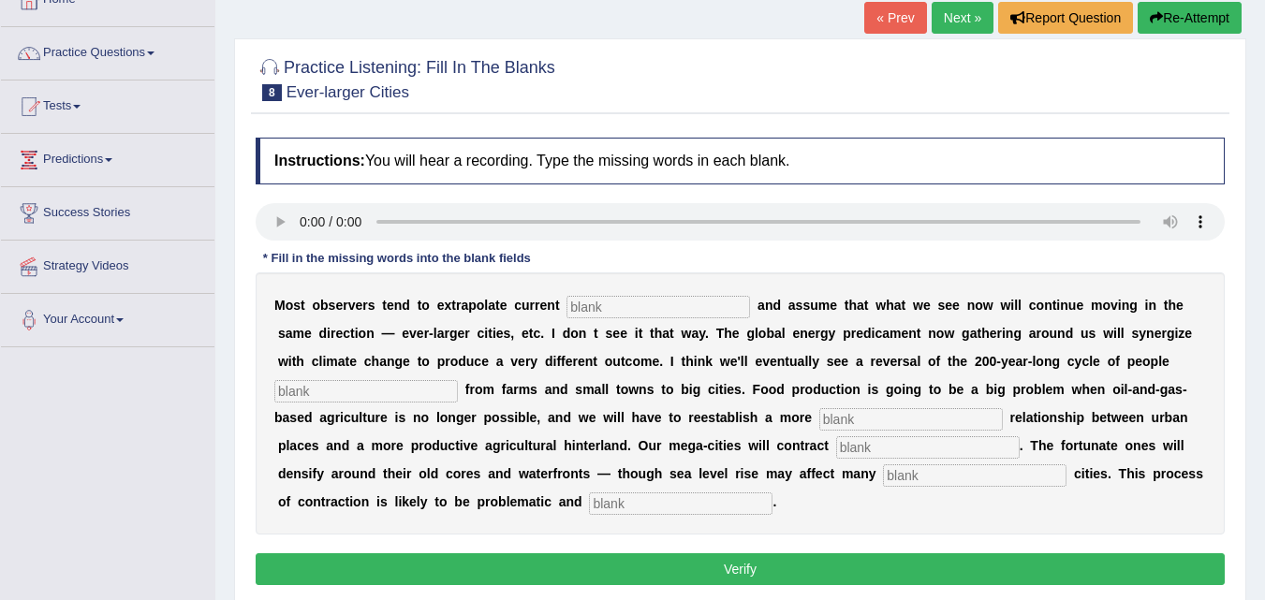
click at [278, 335] on b "s" at bounding box center [281, 333] width 7 height 15
click at [595, 306] on input "text" at bounding box center [659, 307] width 184 height 22
type input "trends"
click at [376, 388] on input "text" at bounding box center [366, 391] width 184 height 22
type input "moving"
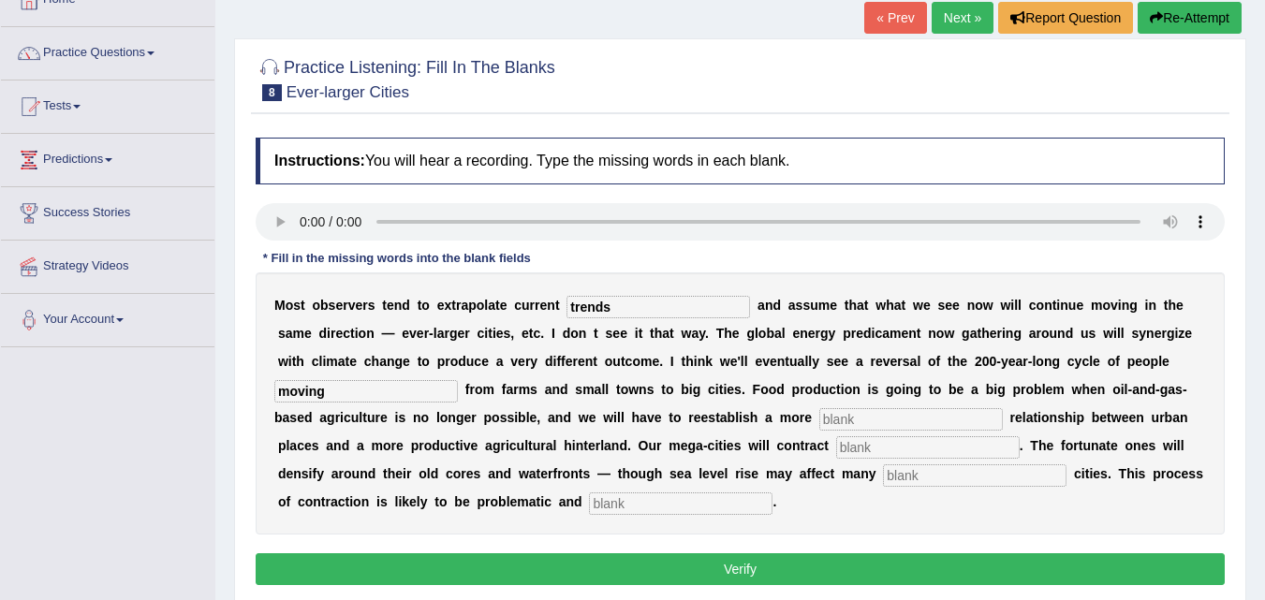
click at [826, 408] on input "text" at bounding box center [911, 419] width 184 height 22
type input "meaningful"
click at [887, 449] on input "text" at bounding box center [928, 447] width 184 height 22
type input "substancialy"
click at [947, 480] on input "text" at bounding box center [975, 476] width 184 height 22
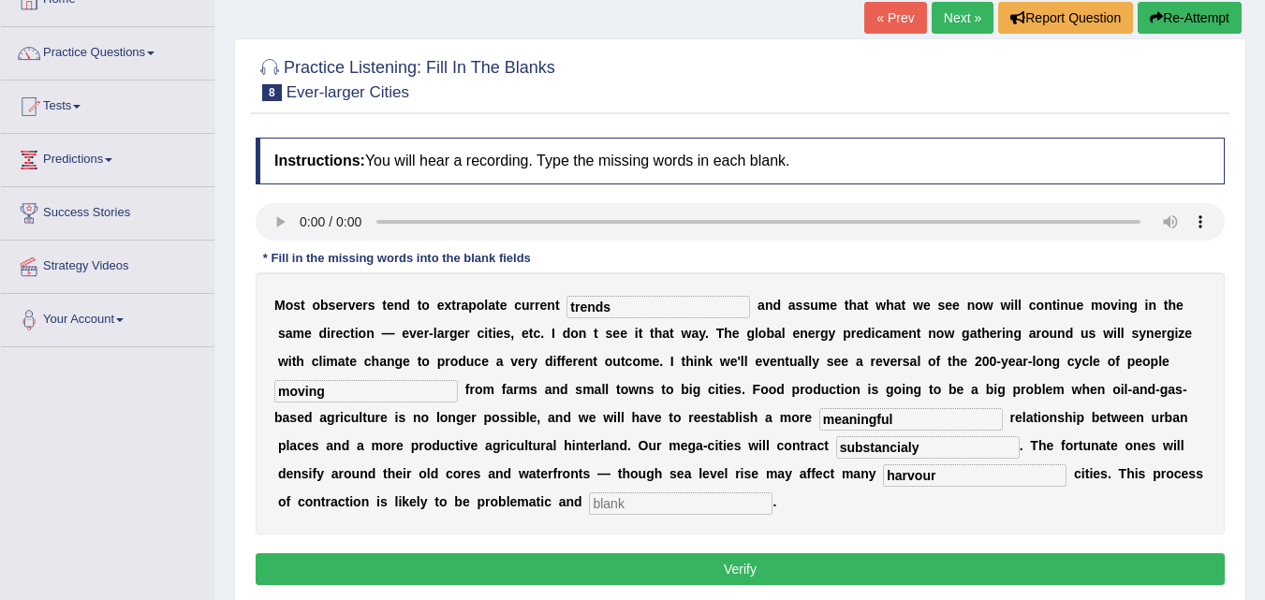
type input "harvour"
click at [720, 497] on input "text" at bounding box center [681, 504] width 184 height 22
type input "disorderly"
click at [733, 580] on button "Verify" at bounding box center [740, 570] width 969 height 32
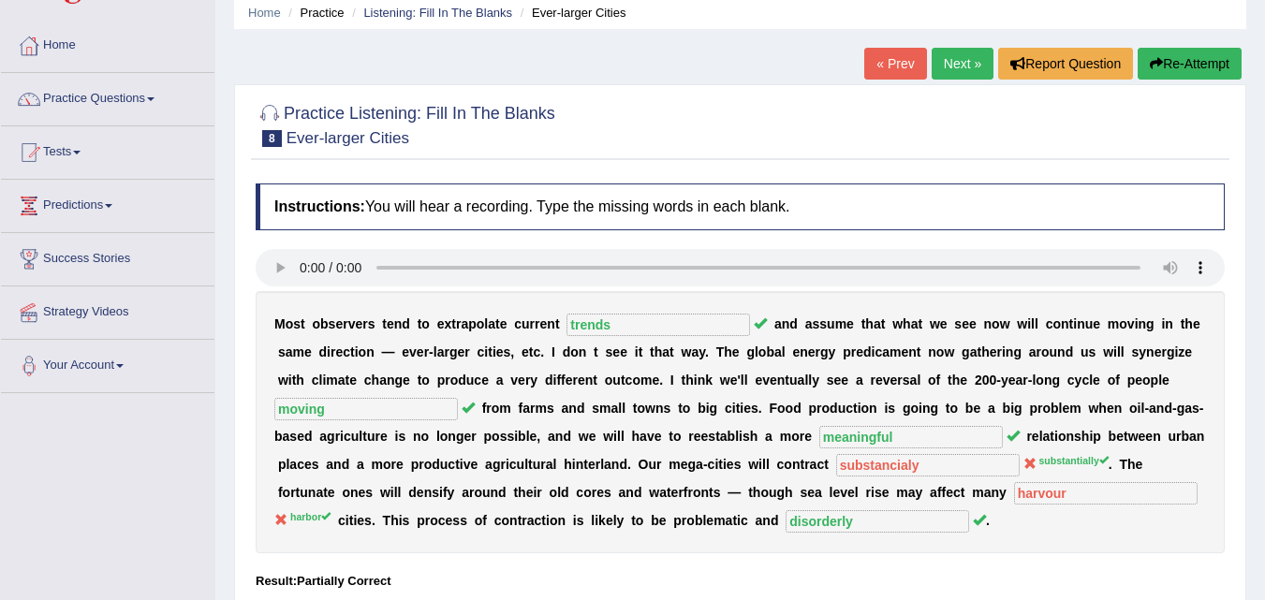
scroll to position [0, 0]
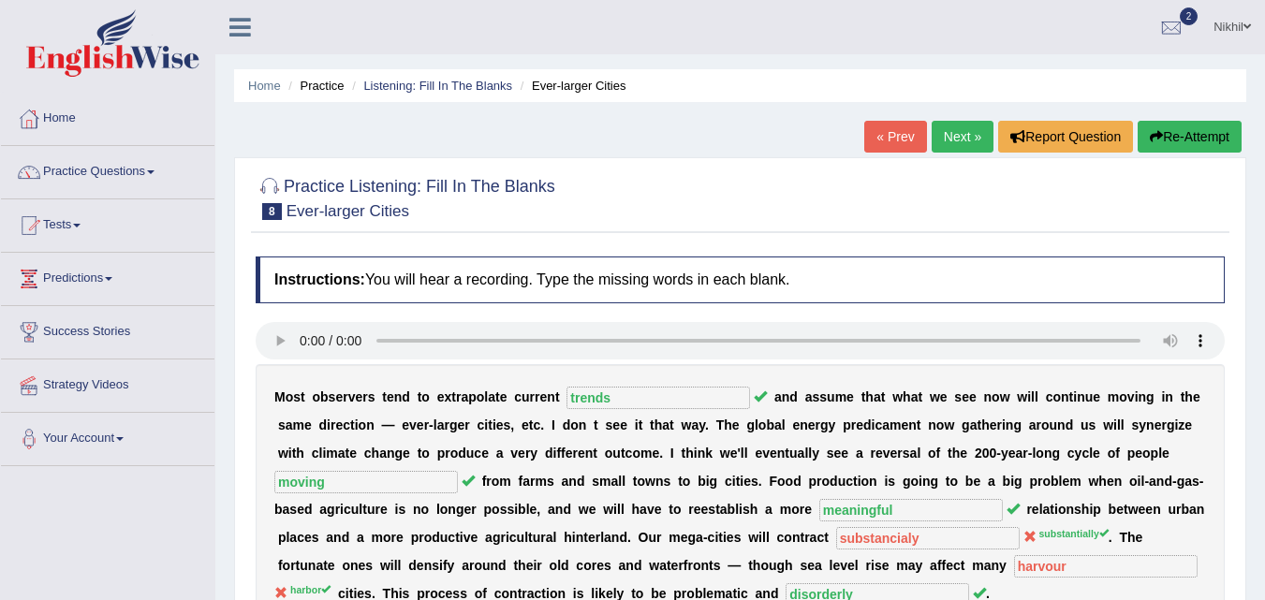
click at [945, 130] on link "Next »" at bounding box center [963, 137] width 62 height 32
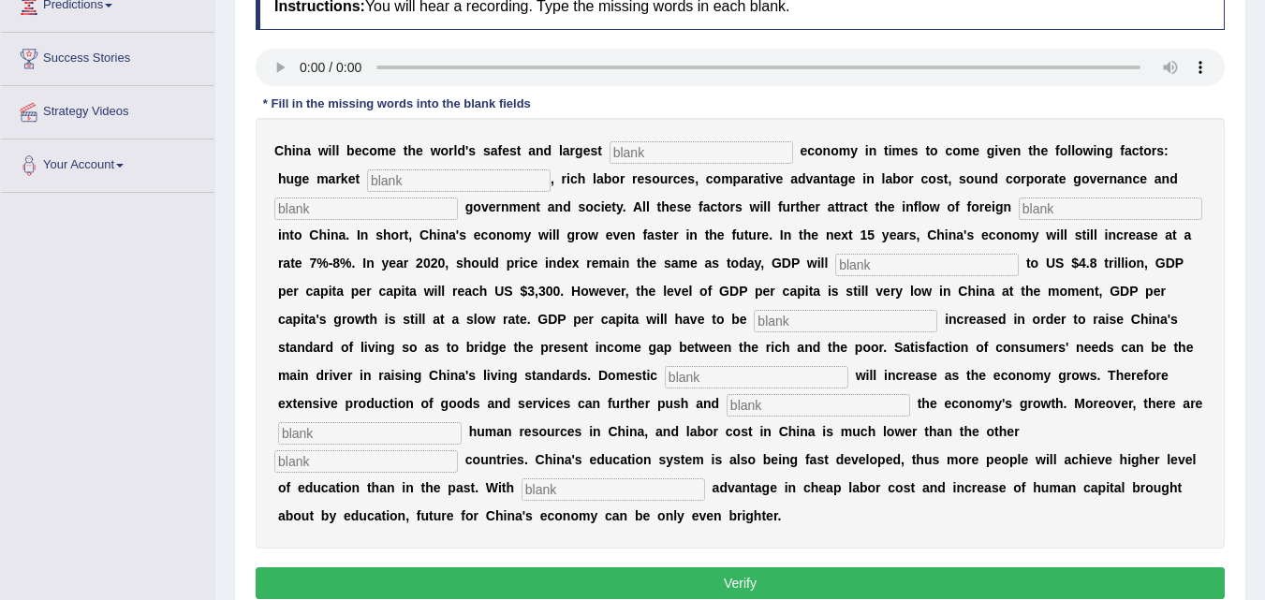
scroll to position [287, 0]
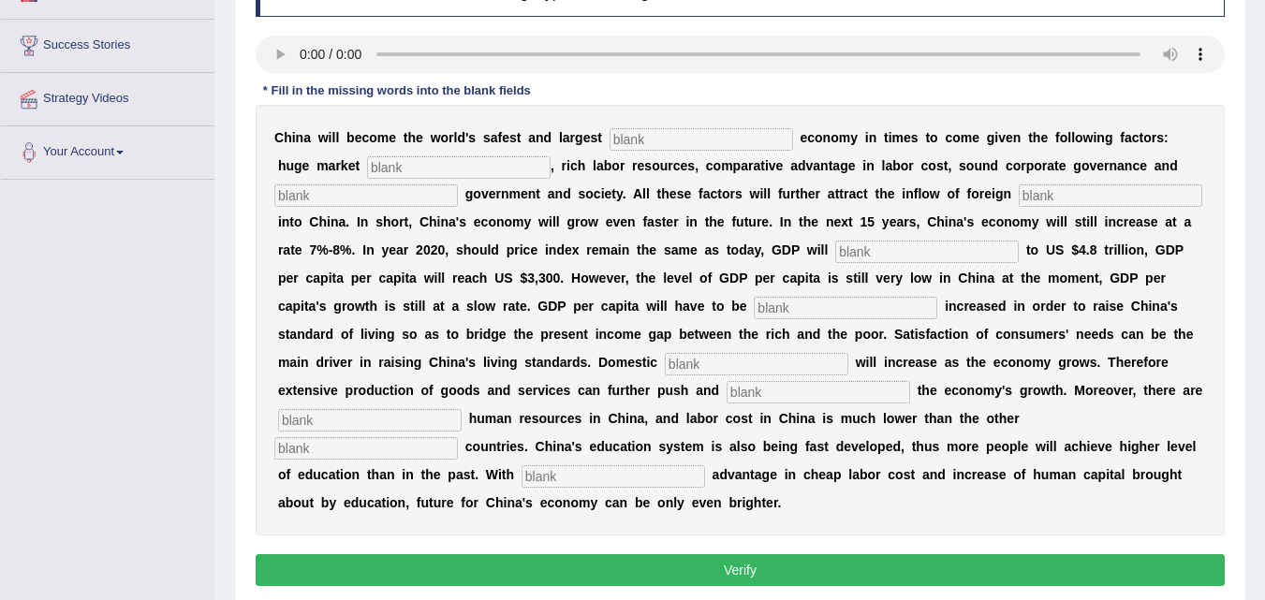
click at [628, 148] on input "text" at bounding box center [702, 139] width 184 height 22
type input "investment"
click at [483, 166] on input "text" at bounding box center [459, 167] width 184 height 22
type input "potential"
click at [1064, 200] on input "text" at bounding box center [1111, 196] width 184 height 22
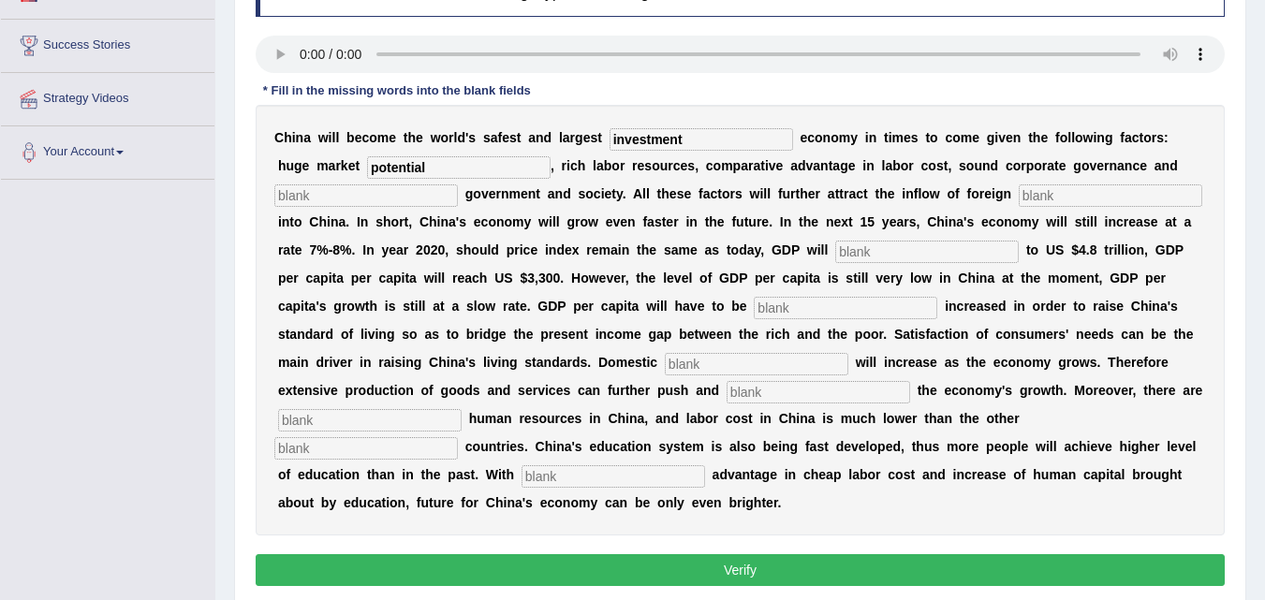
click at [437, 191] on input "text" at bounding box center [366, 196] width 184 height 22
type input "stable"
click at [1056, 194] on input "text" at bounding box center [1111, 196] width 184 height 22
type input "capital"
click at [982, 255] on input "text" at bounding box center [927, 252] width 184 height 22
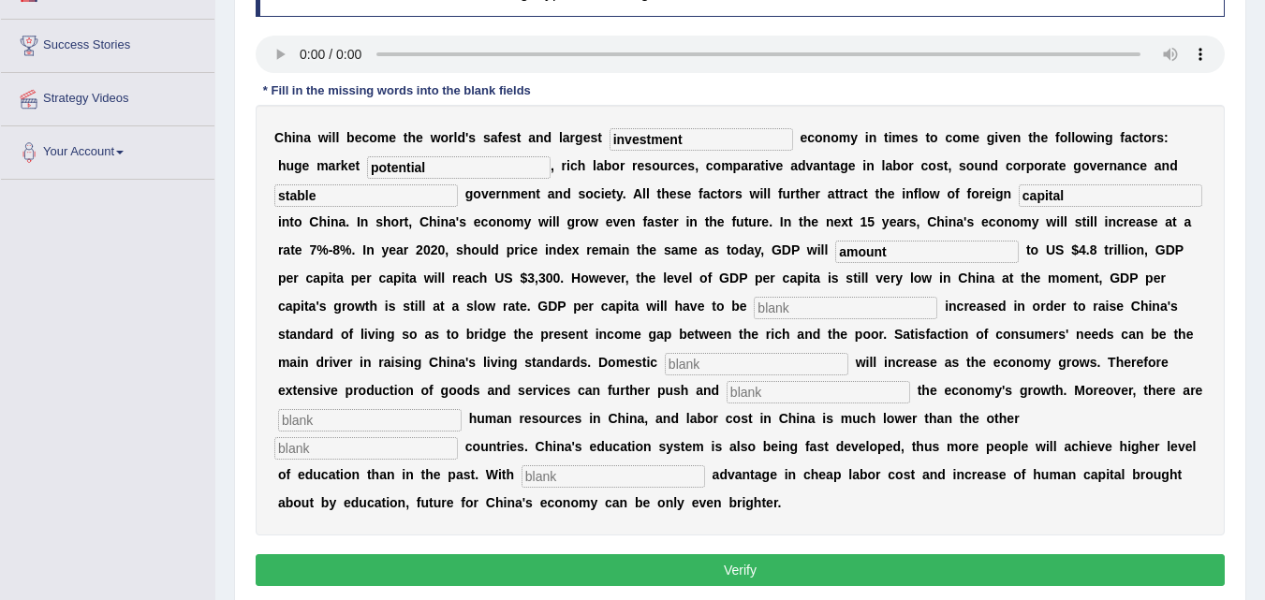
type input "amount"
click at [867, 300] on input "text" at bounding box center [846, 308] width 184 height 22
type input "further"
click at [791, 355] on div "C h i n a w i l l b e c o m e t h e w o r l d ' s s a f e s t a n d l a r g e s…" at bounding box center [740, 320] width 969 height 431
click at [791, 355] on input "text" at bounding box center [757, 364] width 184 height 22
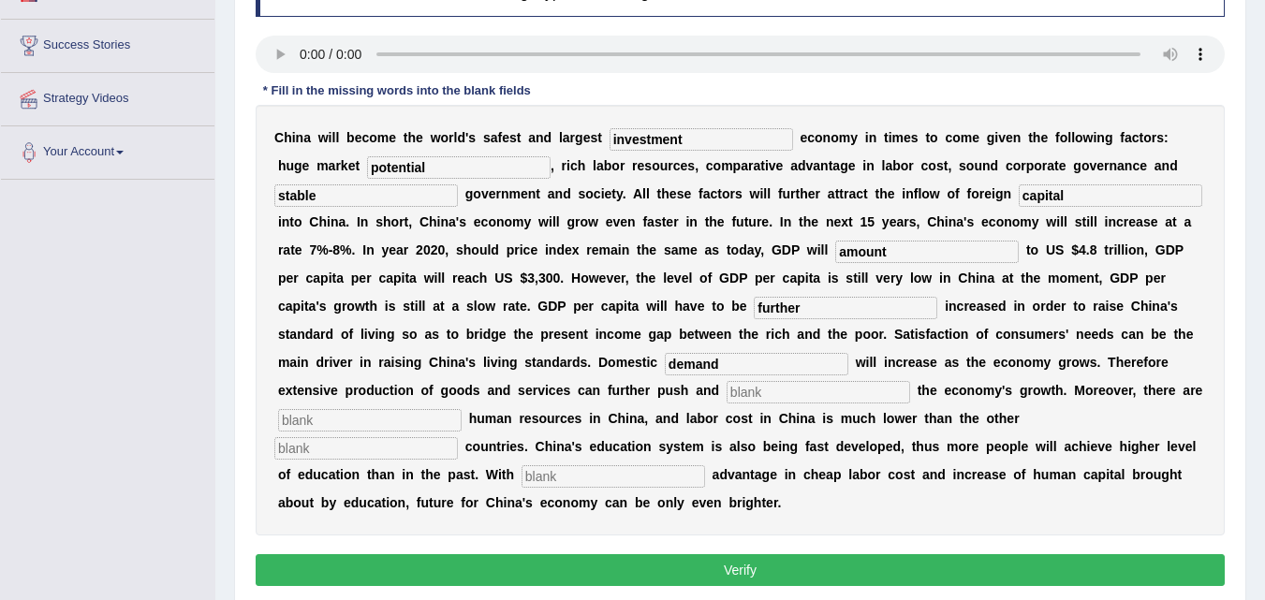
type input "demand"
click at [772, 403] on input "text" at bounding box center [819, 392] width 184 height 22
type input "sustain"
click at [332, 426] on input "text" at bounding box center [370, 420] width 184 height 22
type input "abudant"
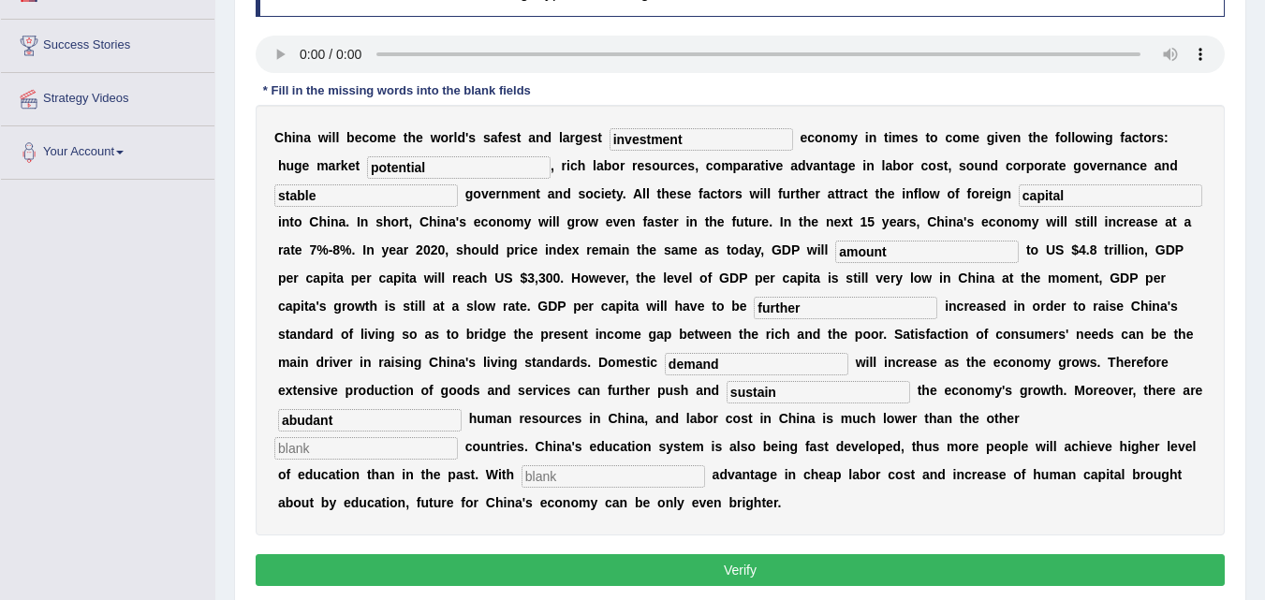
click at [336, 447] on input "text" at bounding box center [366, 448] width 184 height 22
type input "industrialise"
click at [601, 472] on input "text" at bounding box center [614, 476] width 184 height 22
type input "comparitive"
click at [594, 563] on button "Verify" at bounding box center [740, 570] width 969 height 32
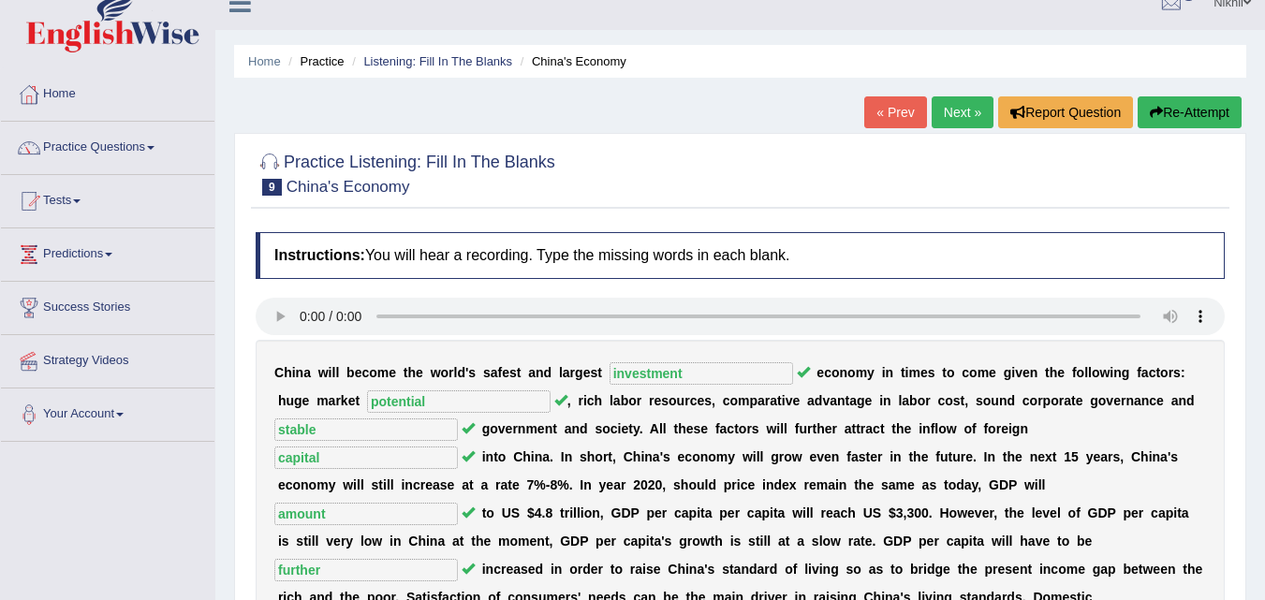
scroll to position [23, 0]
click at [948, 102] on link "Next »" at bounding box center [963, 113] width 62 height 32
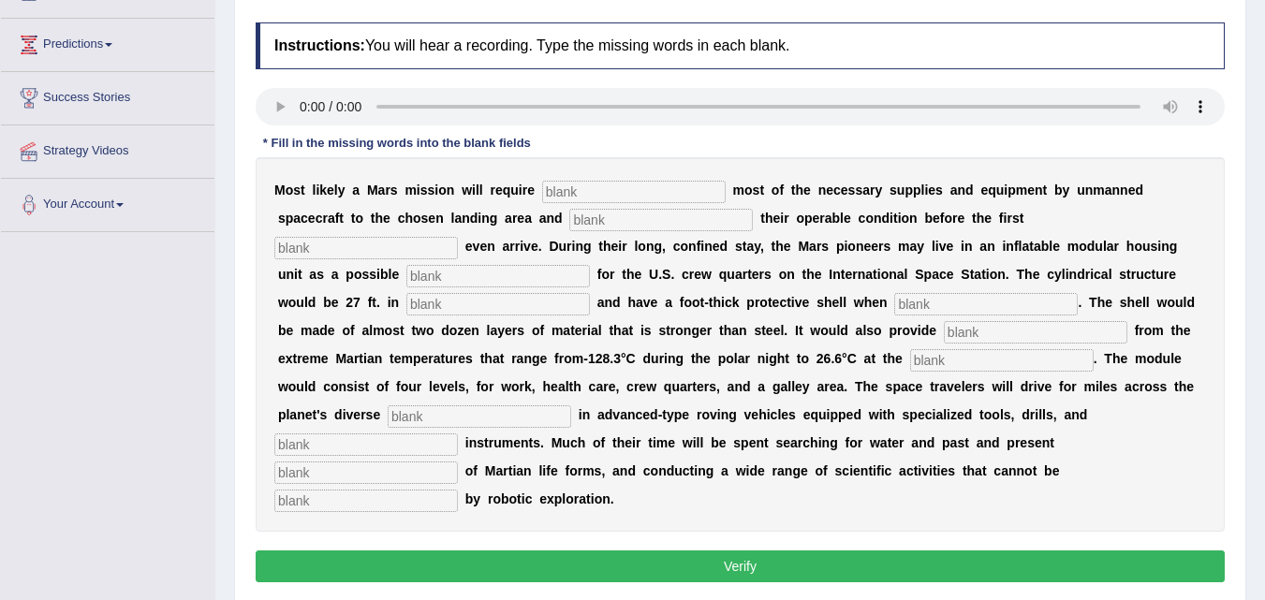
scroll to position [235, 0]
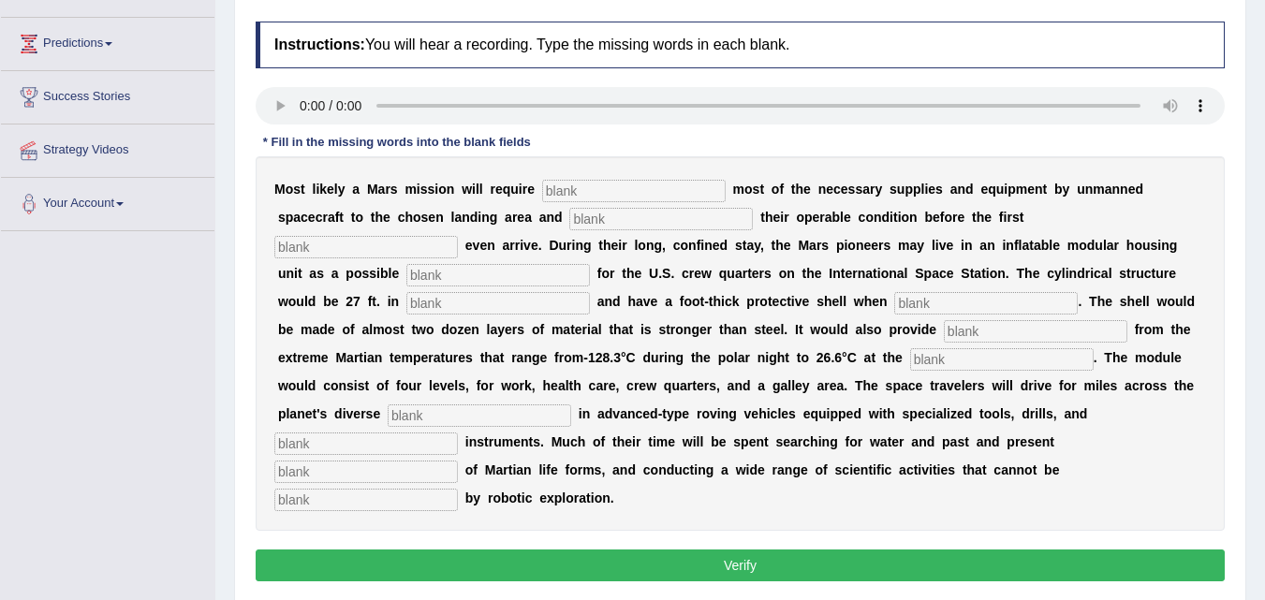
click at [582, 192] on input "text" at bounding box center [634, 191] width 184 height 22
click at [570, 197] on input "text" at bounding box center [634, 191] width 184 height 22
type input "transporting"
click at [584, 223] on input "text" at bounding box center [661, 219] width 184 height 22
type input "confirming"
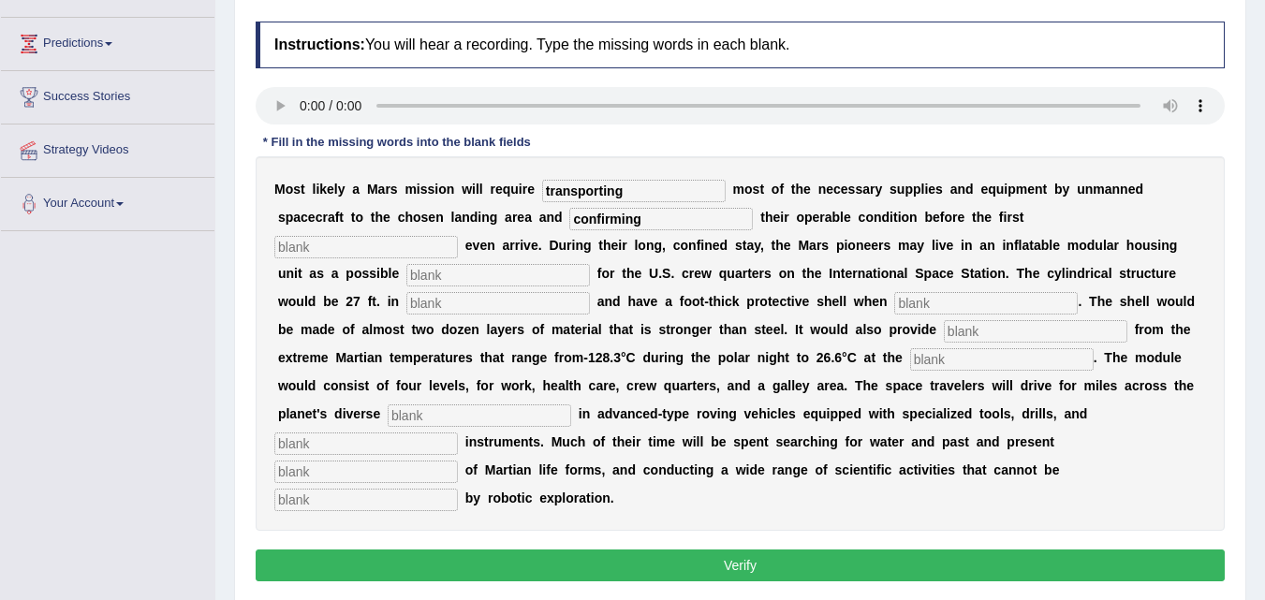
click at [353, 252] on input "text" at bounding box center [366, 247] width 184 height 22
type input "astronote"
click at [415, 267] on input "text" at bounding box center [498, 275] width 184 height 22
click at [429, 279] on input "reolacement" at bounding box center [498, 275] width 184 height 22
type input "replacement"
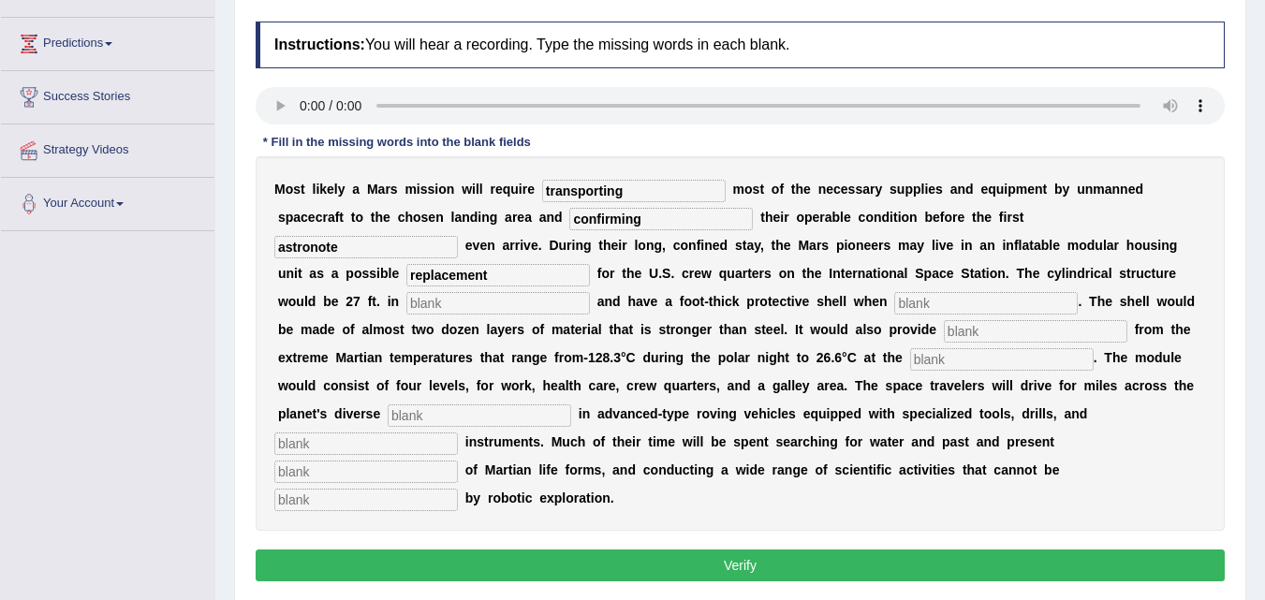
click at [453, 298] on input "text" at bounding box center [498, 303] width 184 height 22
type input "diameter"
click at [924, 308] on input "text" at bounding box center [986, 303] width 184 height 22
type input "inflated"
click at [533, 168] on div "M o s t l i k e l y a M a r s m i s s i o n w i l l r e q u i r e transporting …" at bounding box center [740, 343] width 969 height 375
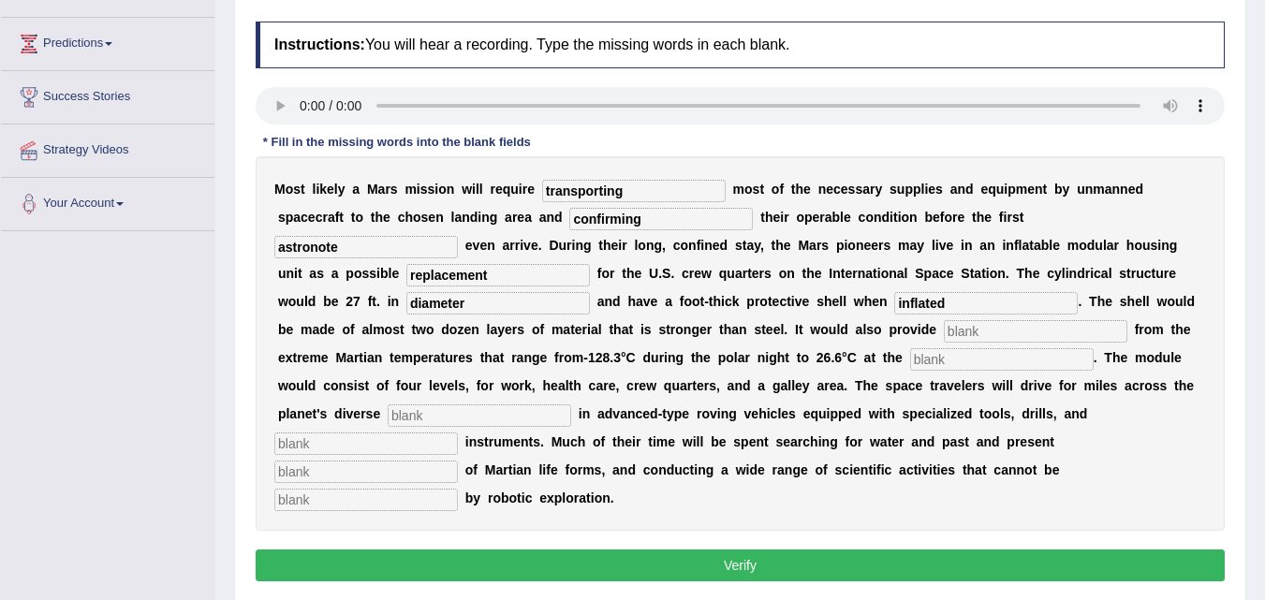
click at [378, 504] on input "text" at bounding box center [366, 500] width 184 height 22
type input "accomplished"
click at [382, 469] on input "text" at bounding box center [366, 472] width 184 height 22
type input "evidence"
click at [382, 449] on input "text" at bounding box center [366, 444] width 184 height 22
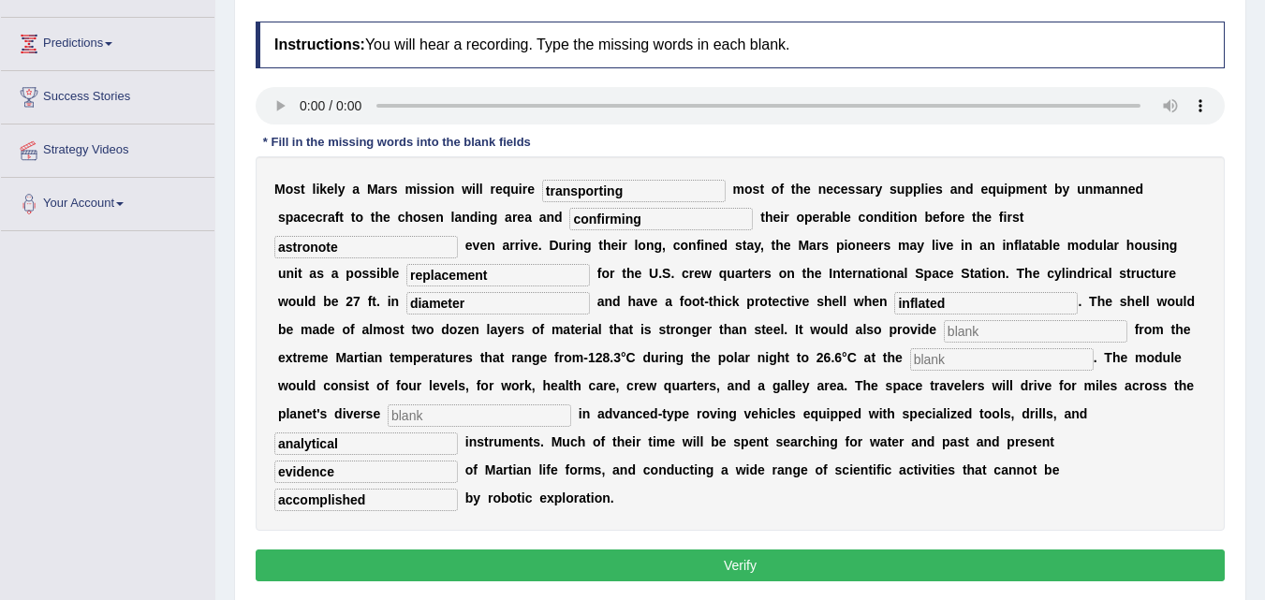
click at [312, 450] on input "analytical" at bounding box center [366, 444] width 184 height 22
type input "analitical"
click at [429, 420] on input "text" at bounding box center [480, 416] width 184 height 22
type input "train"
drag, startPoint x: 930, startPoint y: 379, endPoint x: 938, endPoint y: 366, distance: 15.1
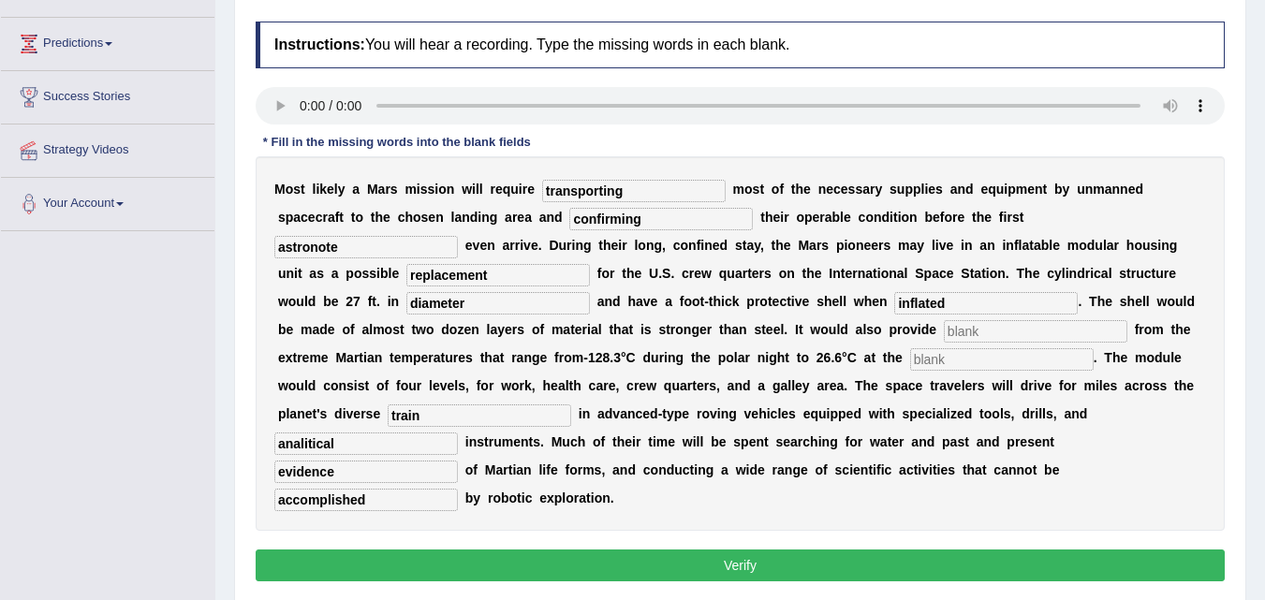
click at [938, 366] on div "M o s t l i k e l y a M a r s m i s s i o n w i l l r e q u i r e transporting …" at bounding box center [740, 343] width 969 height 375
click at [938, 366] on input "text" at bounding box center [1002, 359] width 184 height 22
type input "equator"
click at [983, 326] on input "text" at bounding box center [1036, 331] width 184 height 22
type input "insulation"
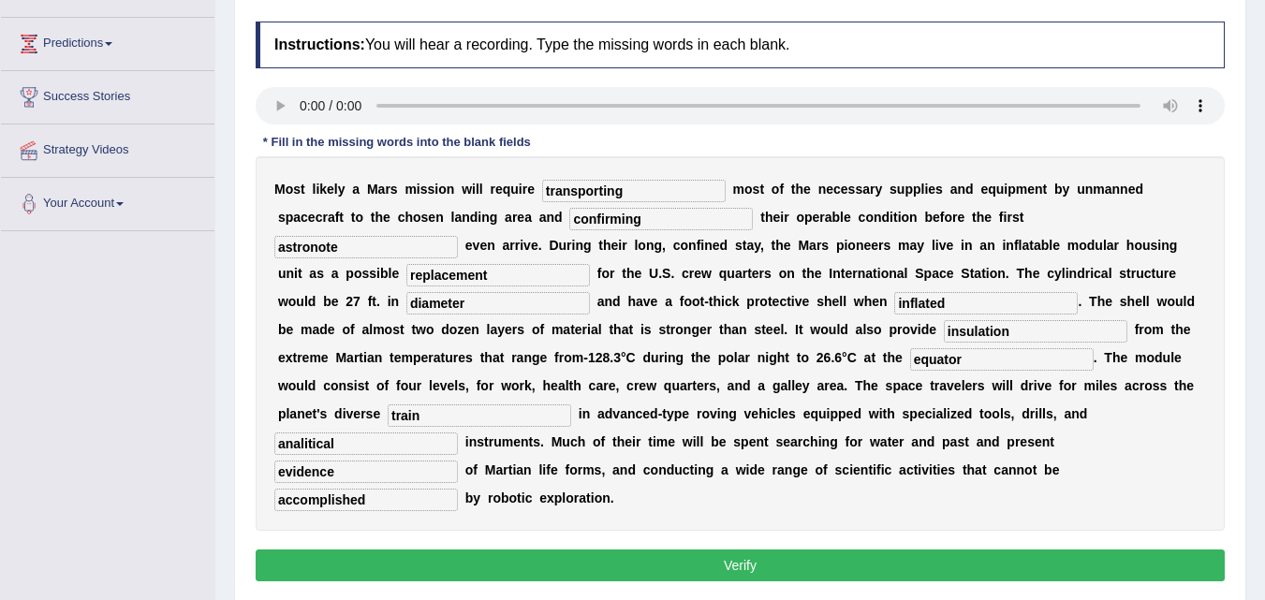
click at [305, 448] on input "analitical" at bounding box center [366, 444] width 184 height 22
click at [302, 449] on input "anaitical" at bounding box center [366, 444] width 184 height 22
click at [303, 449] on input "anaitical" at bounding box center [366, 444] width 184 height 22
type input "analytical"
click at [933, 556] on button "Verify" at bounding box center [740, 566] width 969 height 32
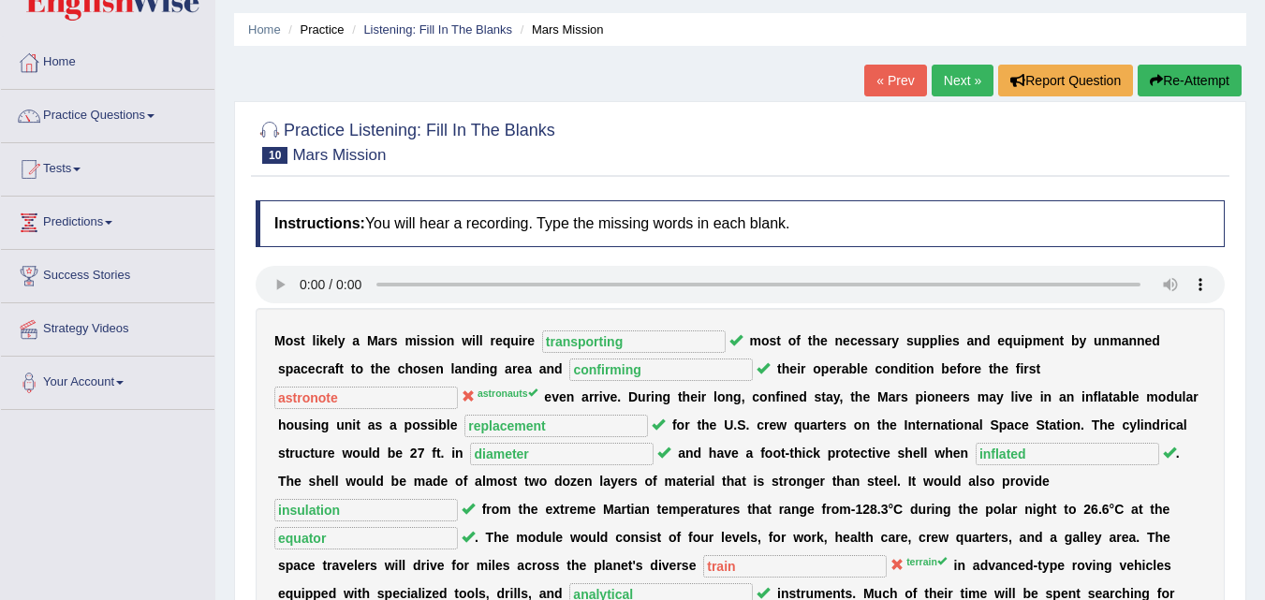
scroll to position [0, 0]
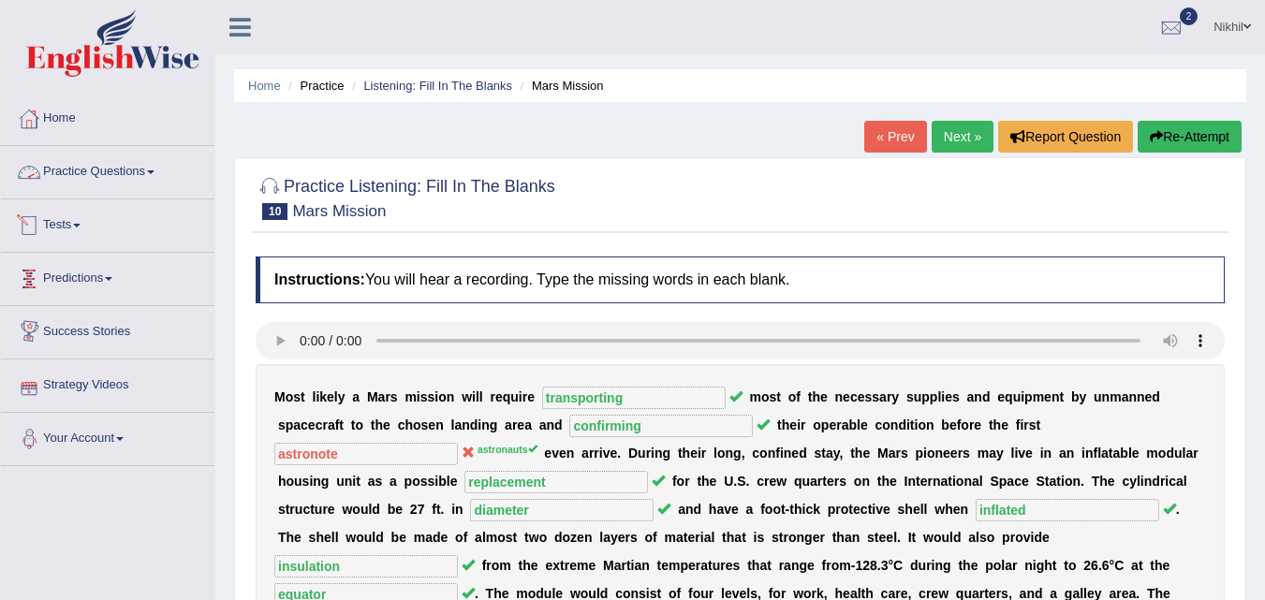
click at [125, 184] on link "Practice Questions" at bounding box center [108, 169] width 214 height 47
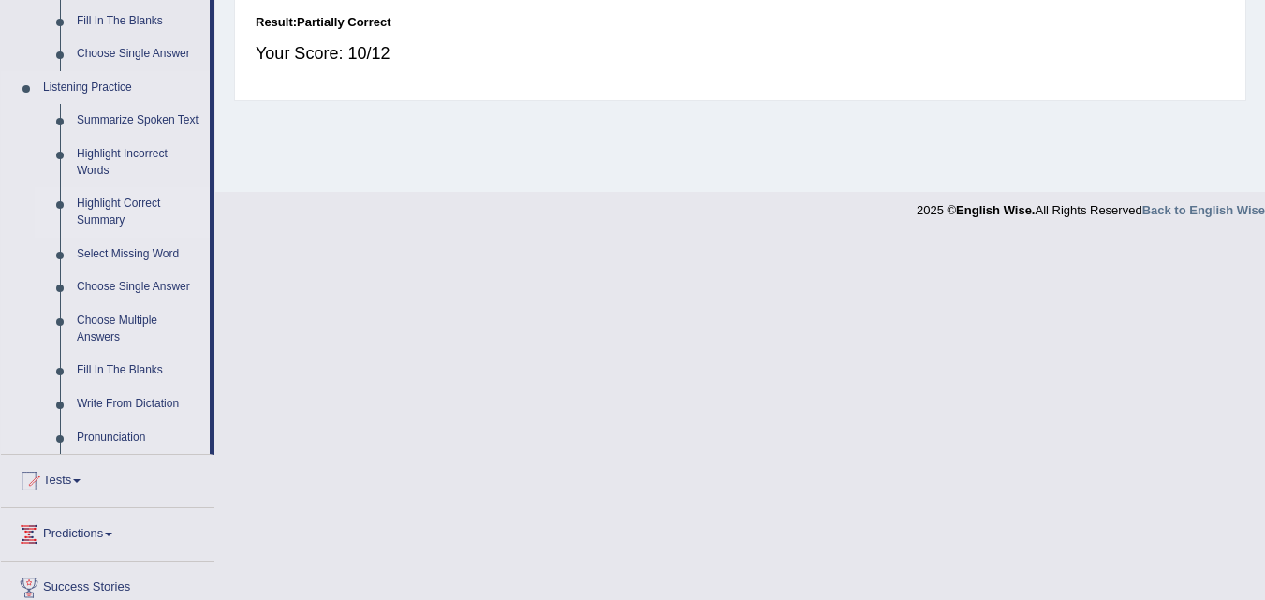
scroll to position [746, 0]
click at [121, 401] on link "Write From Dictation" at bounding box center [138, 404] width 141 height 34
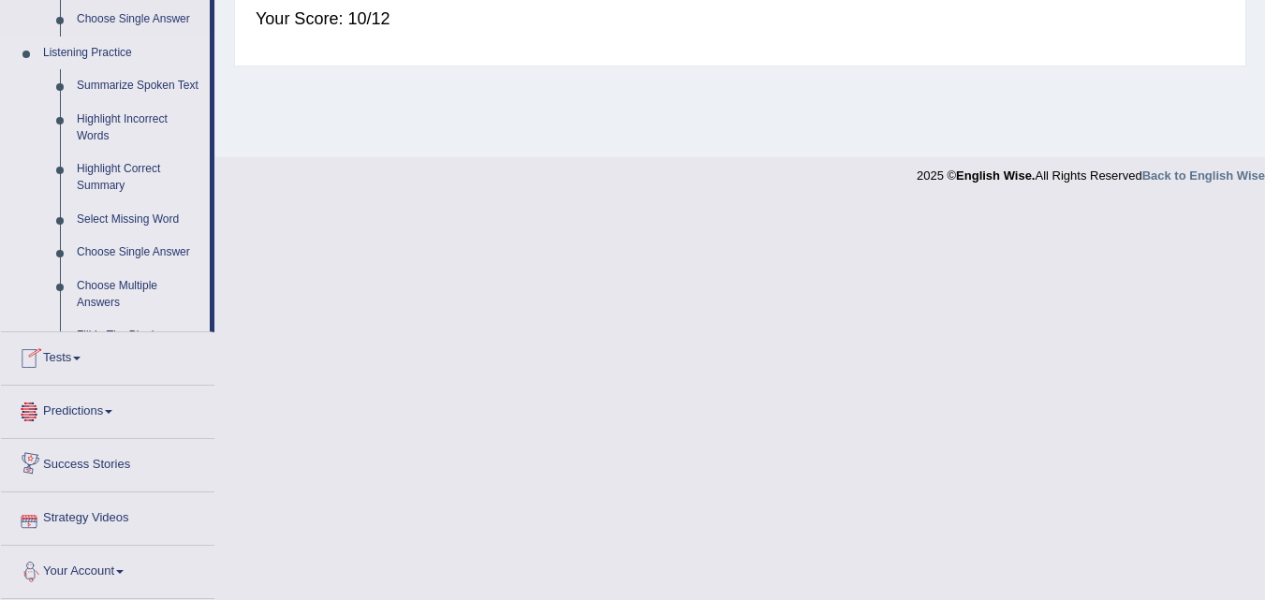
scroll to position [867, 0]
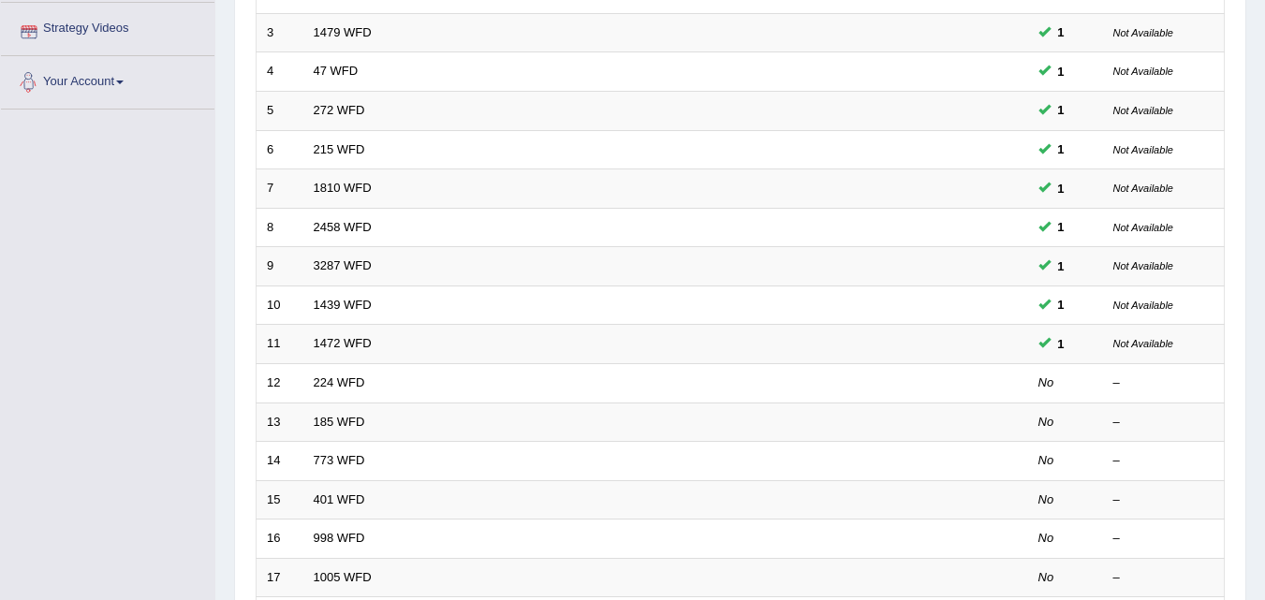
scroll to position [358, 0]
click at [121, 285] on div "Toggle navigation Home Practice Questions Speaking Practice Read Aloud Repeat S…" at bounding box center [632, 257] width 1265 height 1231
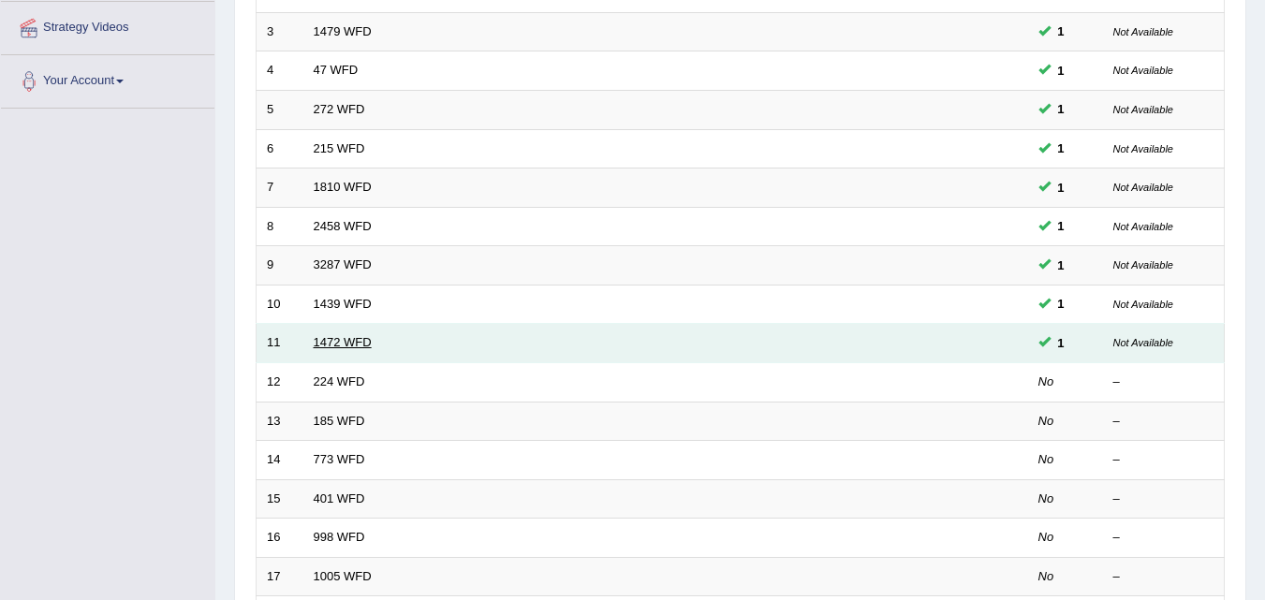
click at [344, 341] on link "1472 WFD" at bounding box center [343, 342] width 58 height 14
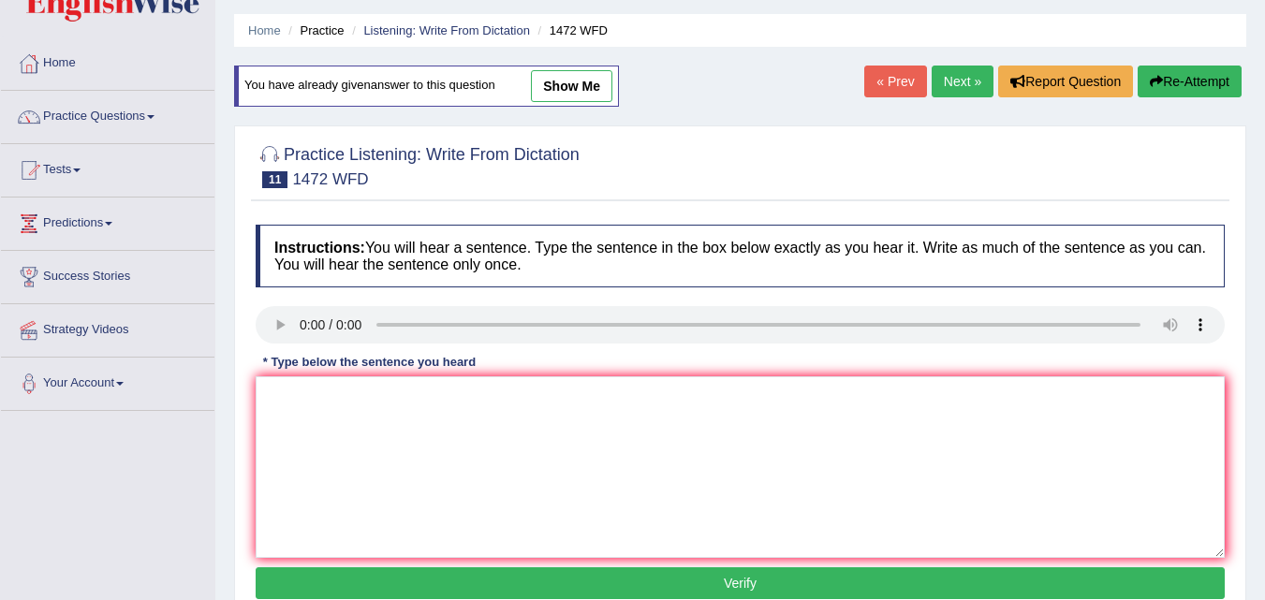
click at [568, 84] on link "show me" at bounding box center [571, 86] width 81 height 32
type textarea "The local government has adapted a plan for infrastructure development."
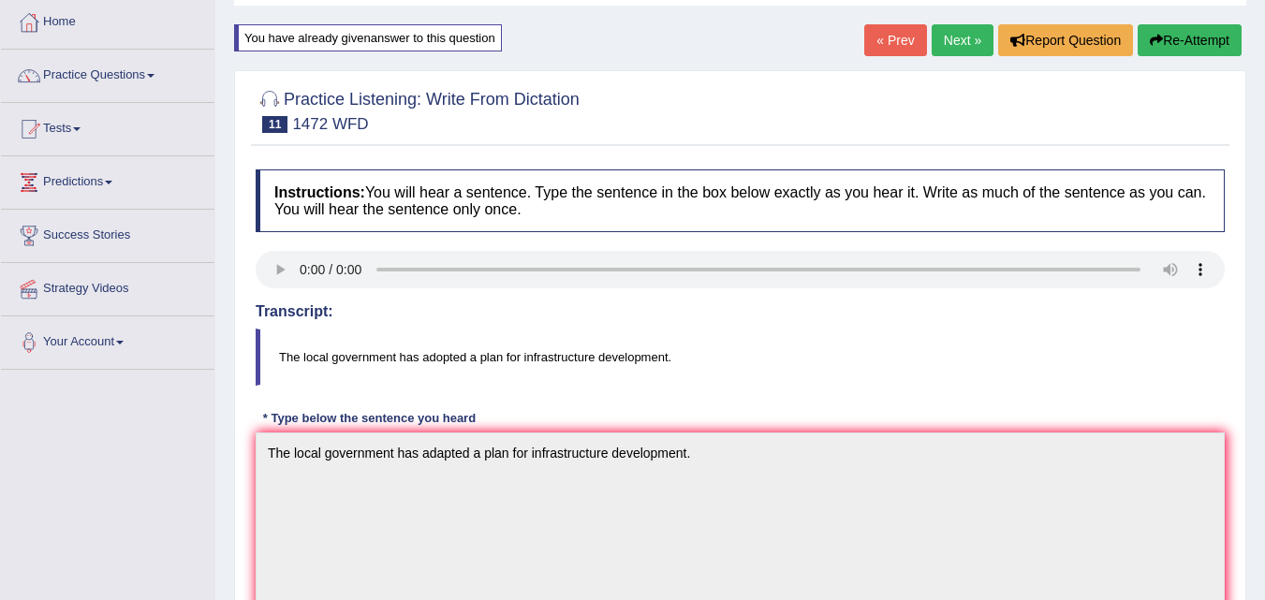
scroll to position [96, 0]
click at [126, 75] on link "Practice Questions" at bounding box center [108, 74] width 214 height 47
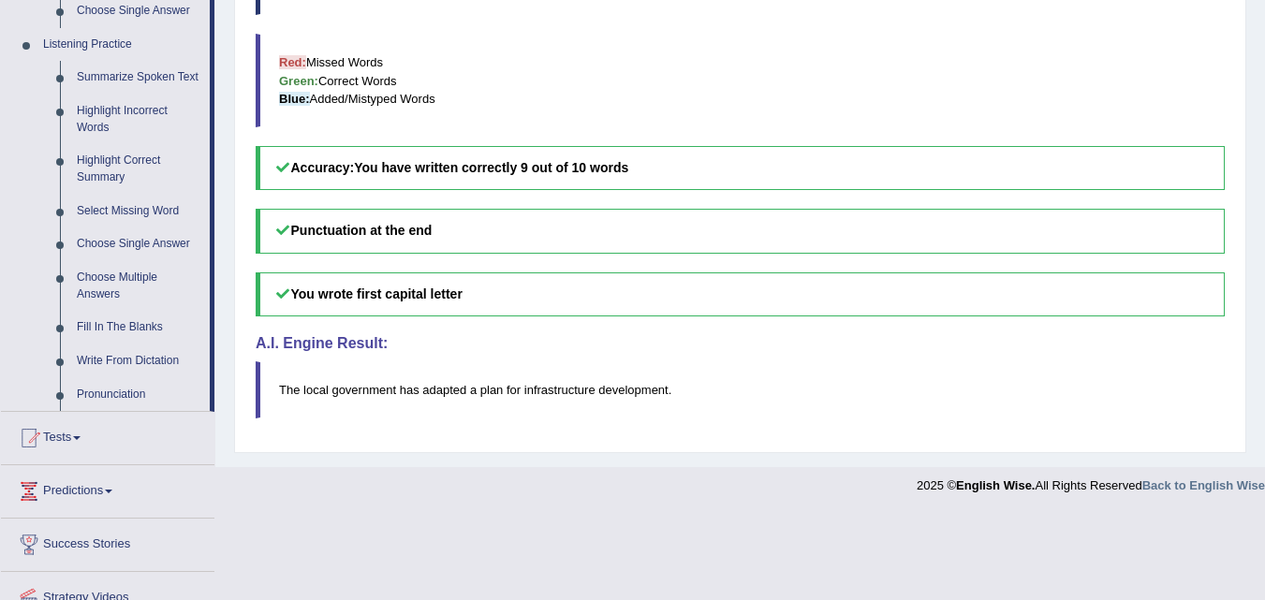
scroll to position [791, 0]
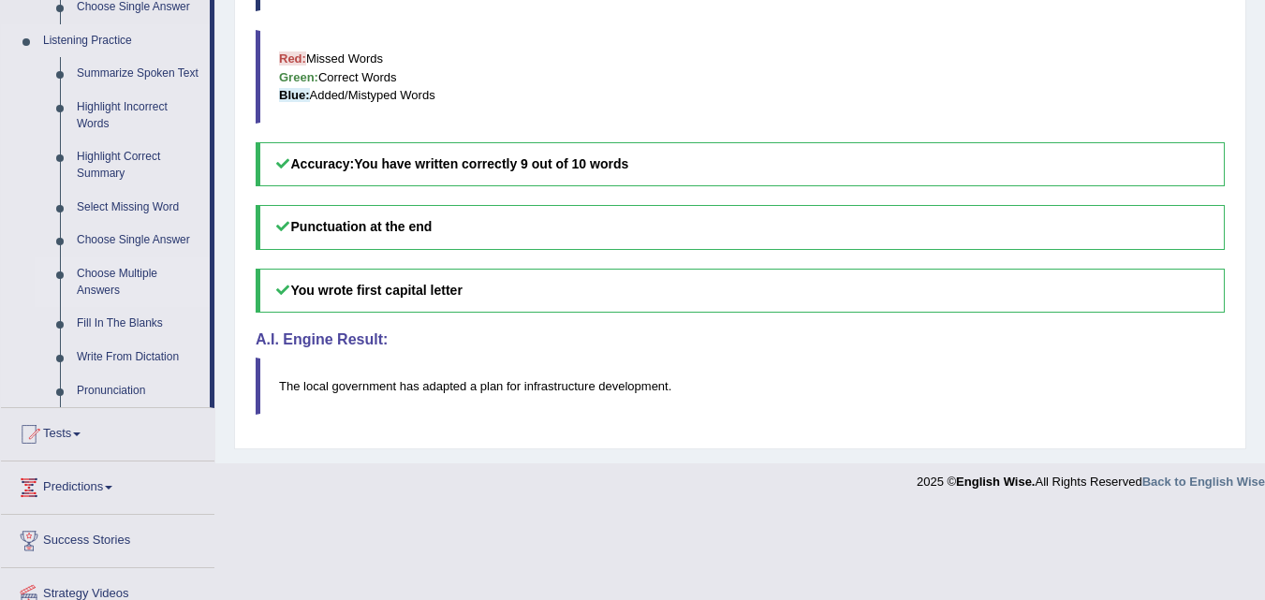
click at [104, 278] on link "Choose Multiple Answers" at bounding box center [138, 283] width 141 height 50
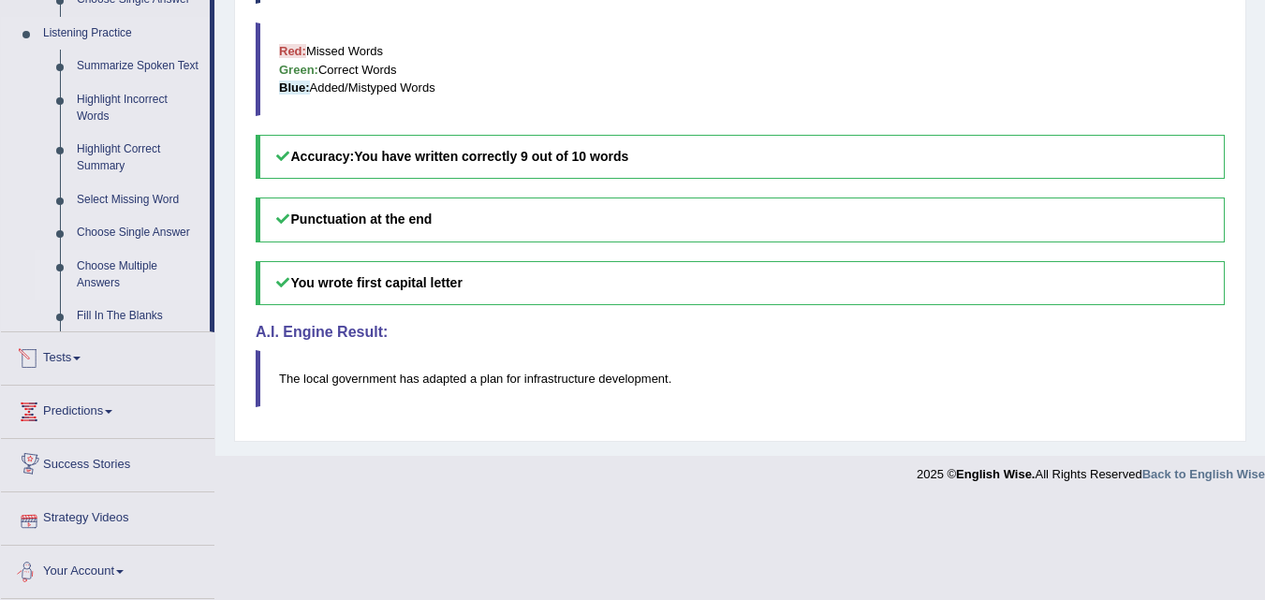
scroll to position [736, 0]
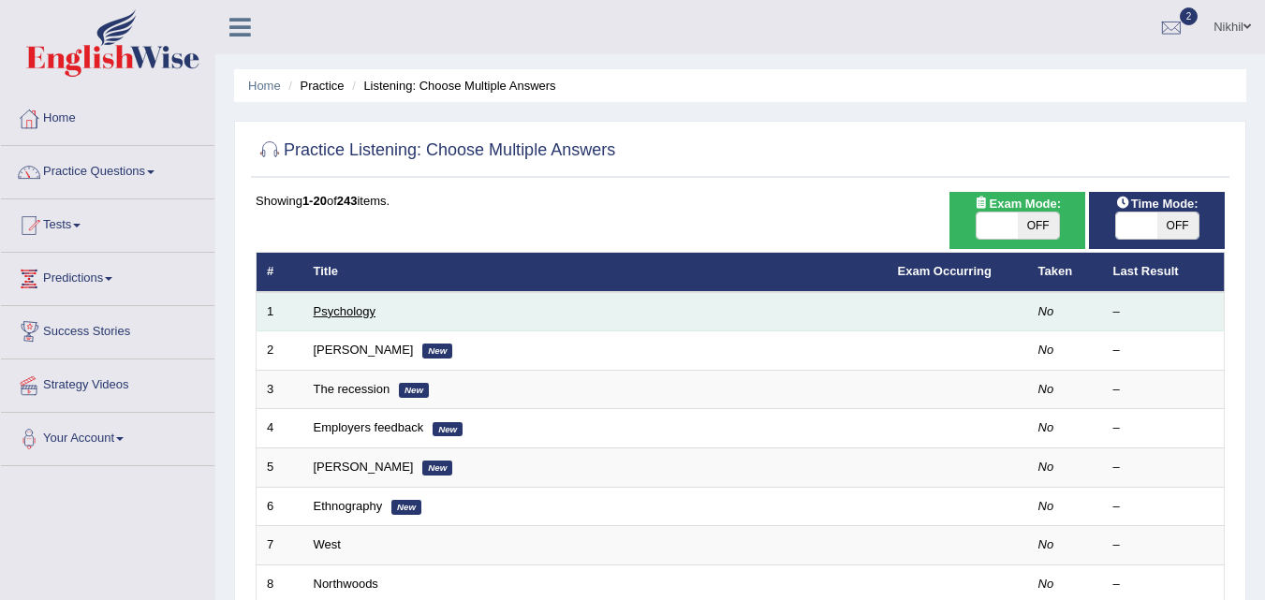
click at [341, 314] on link "Psychology" at bounding box center [345, 311] width 62 height 14
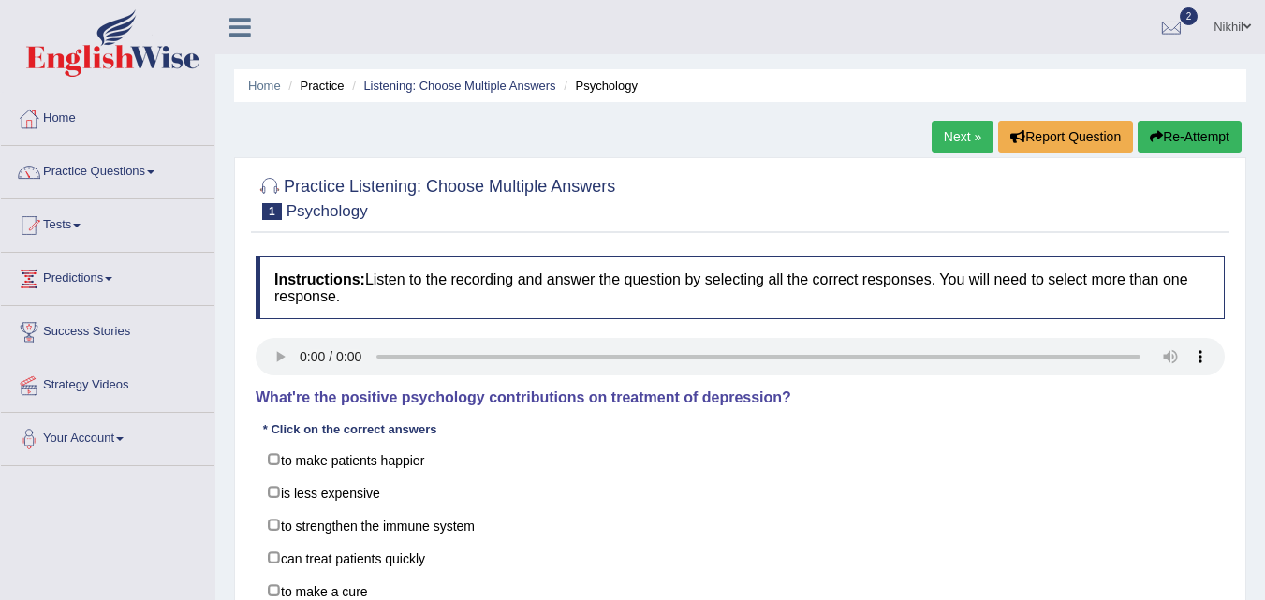
scroll to position [47, 0]
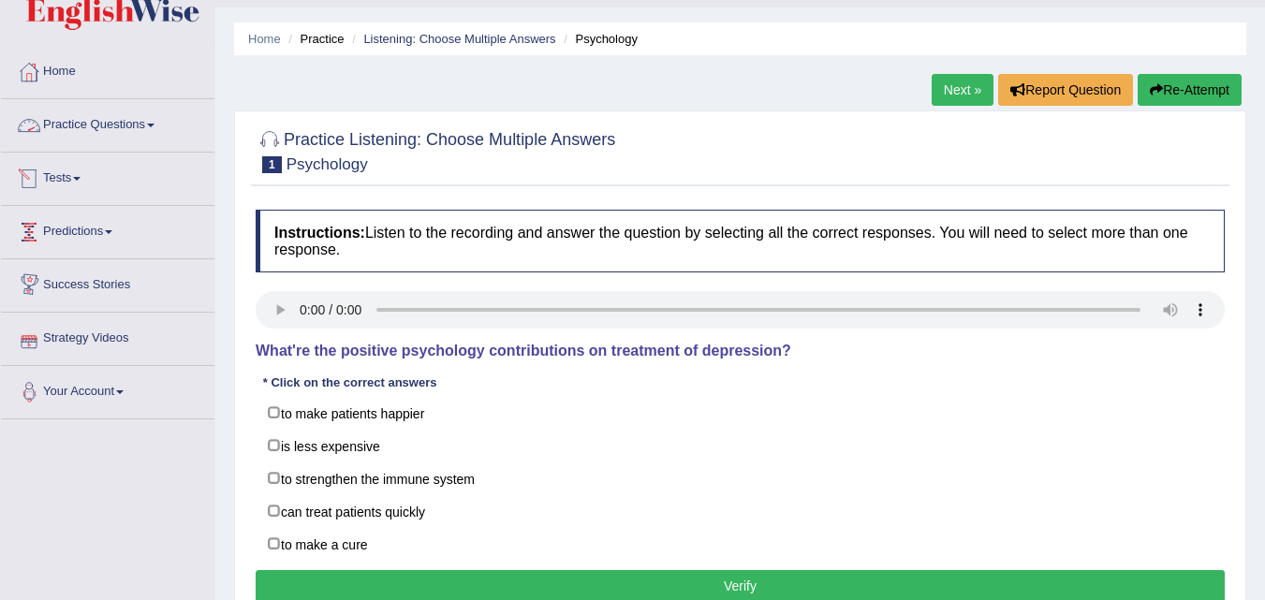
click at [162, 121] on link "Practice Questions" at bounding box center [108, 122] width 214 height 47
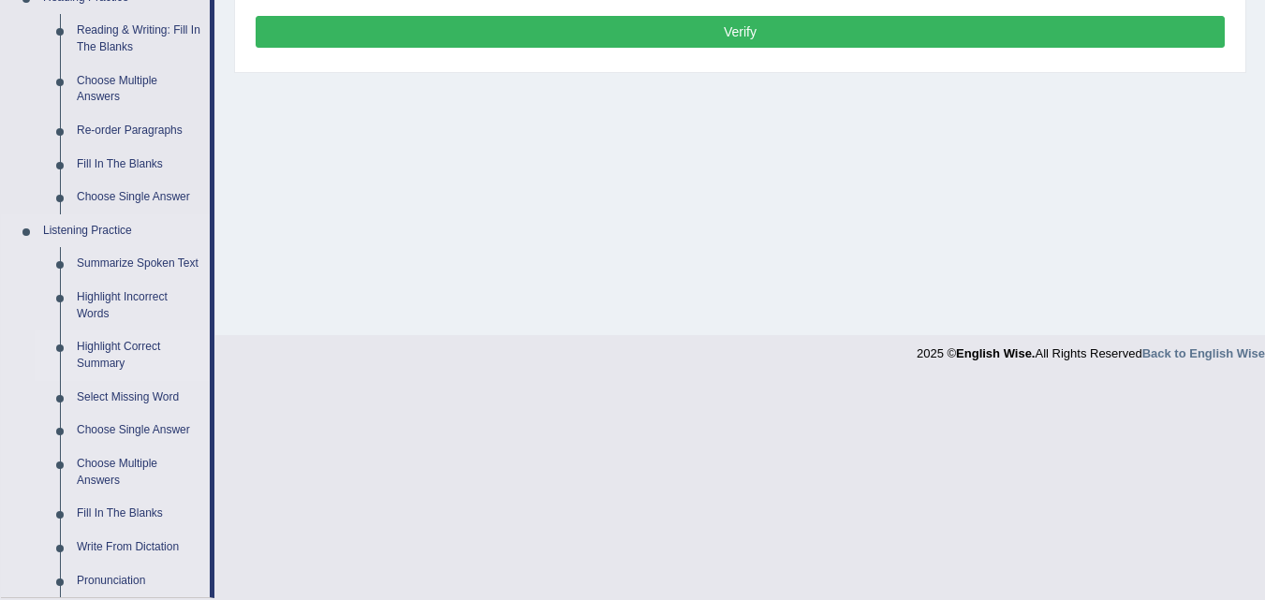
scroll to position [600, 0]
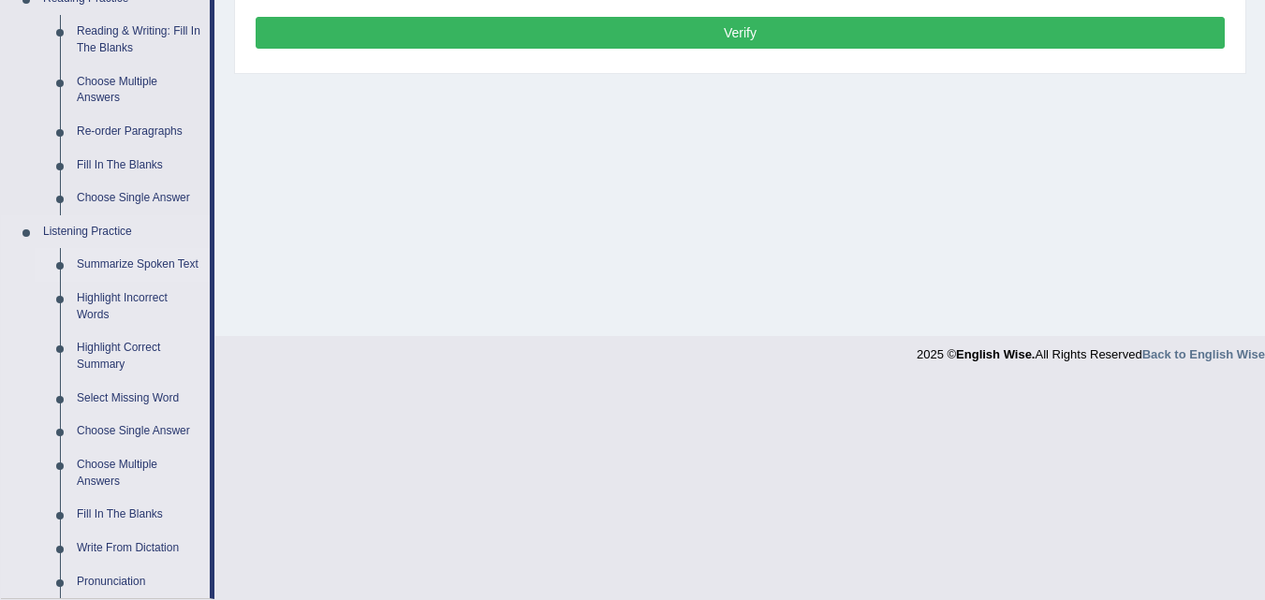
click at [115, 263] on link "Summarize Spoken Text" at bounding box center [138, 265] width 141 height 34
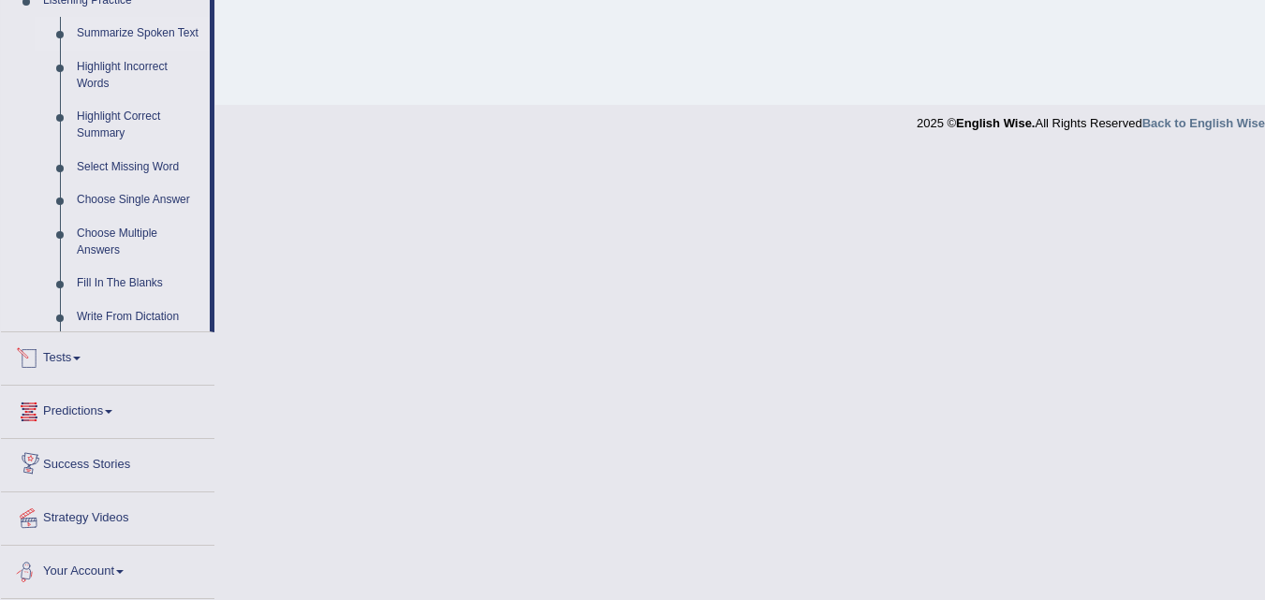
scroll to position [781, 0]
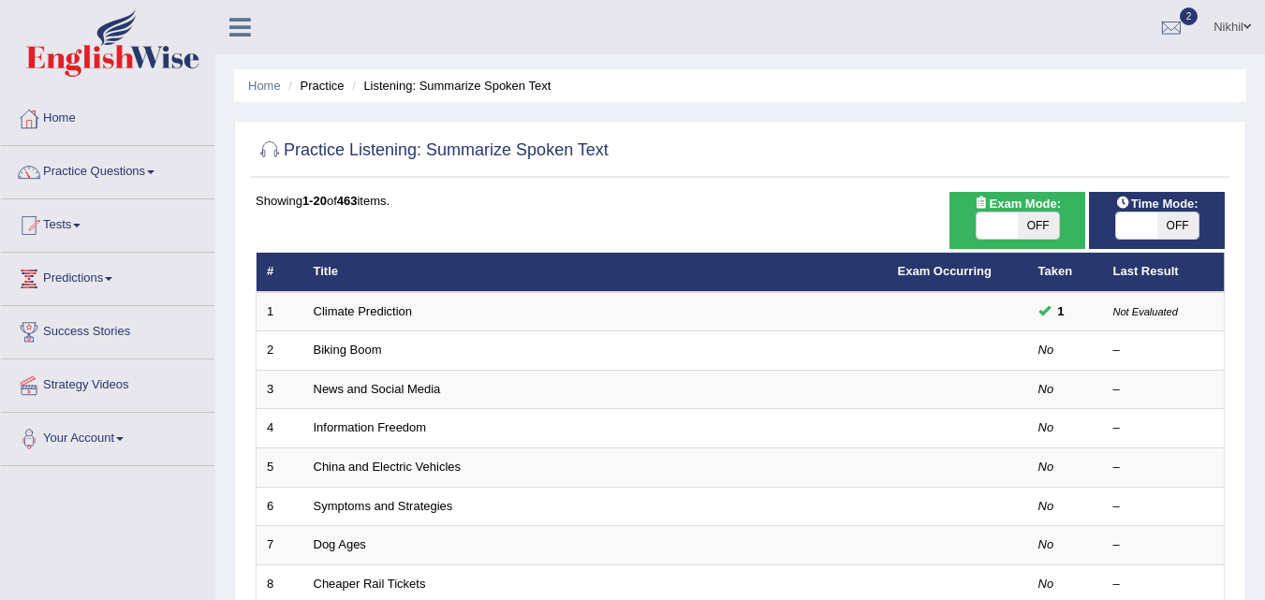
click at [91, 161] on link "Practice Questions" at bounding box center [108, 169] width 214 height 47
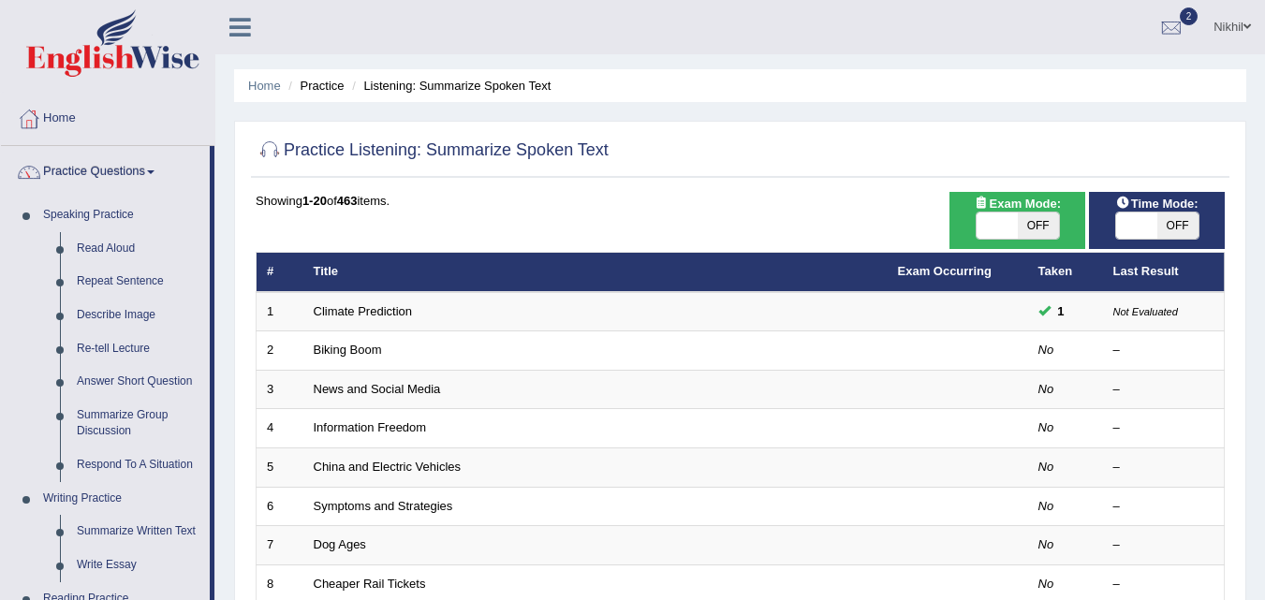
click at [790, 146] on div at bounding box center [740, 151] width 969 height 38
